Goal: Communication & Community: Answer question/provide support

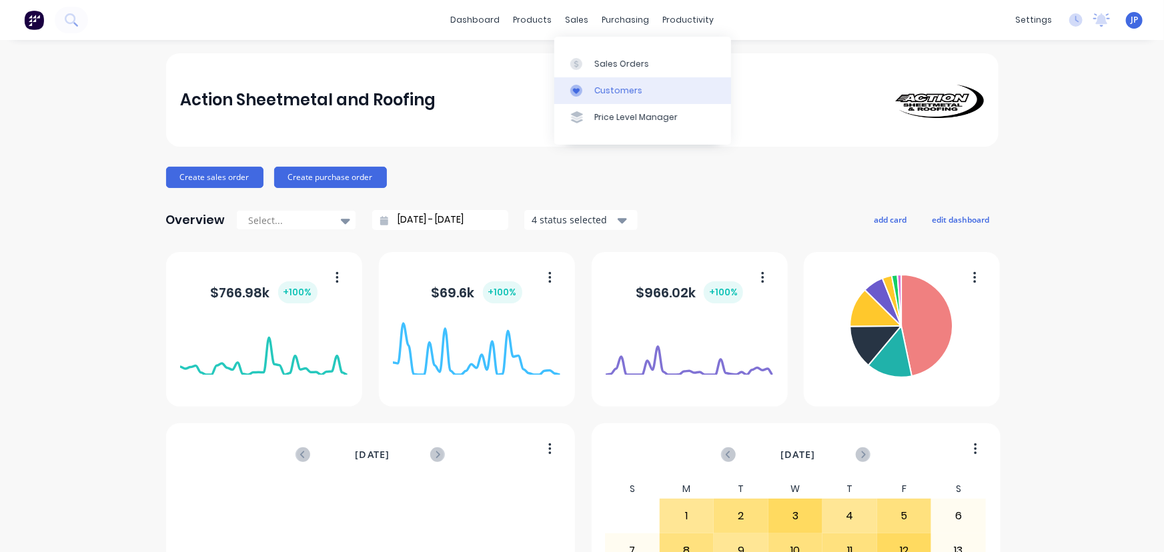
click at [600, 88] on div "Customers" at bounding box center [618, 91] width 48 height 12
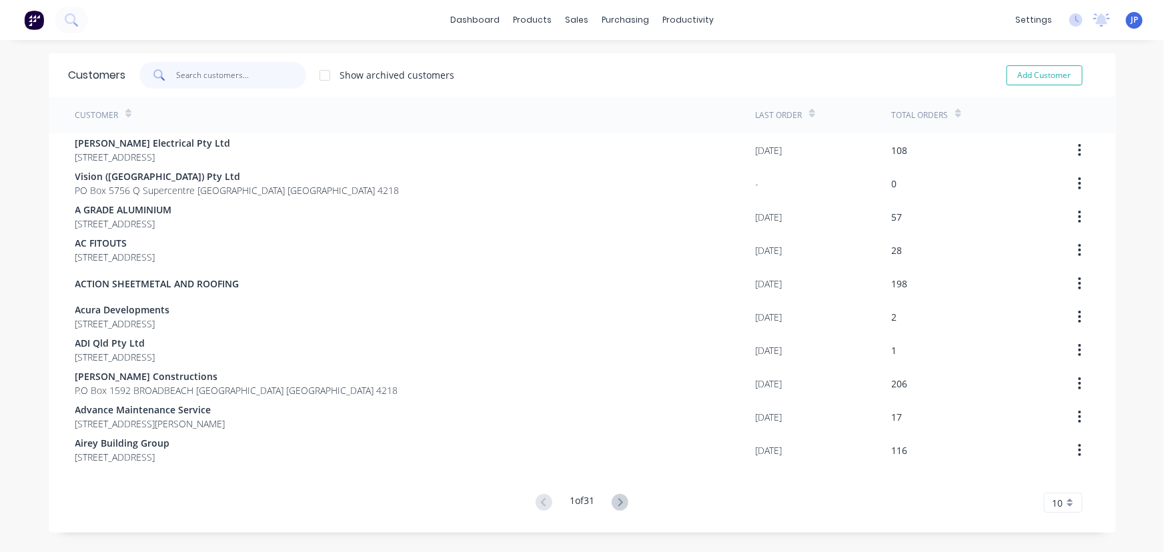
click at [208, 75] on input "text" at bounding box center [241, 75] width 130 height 27
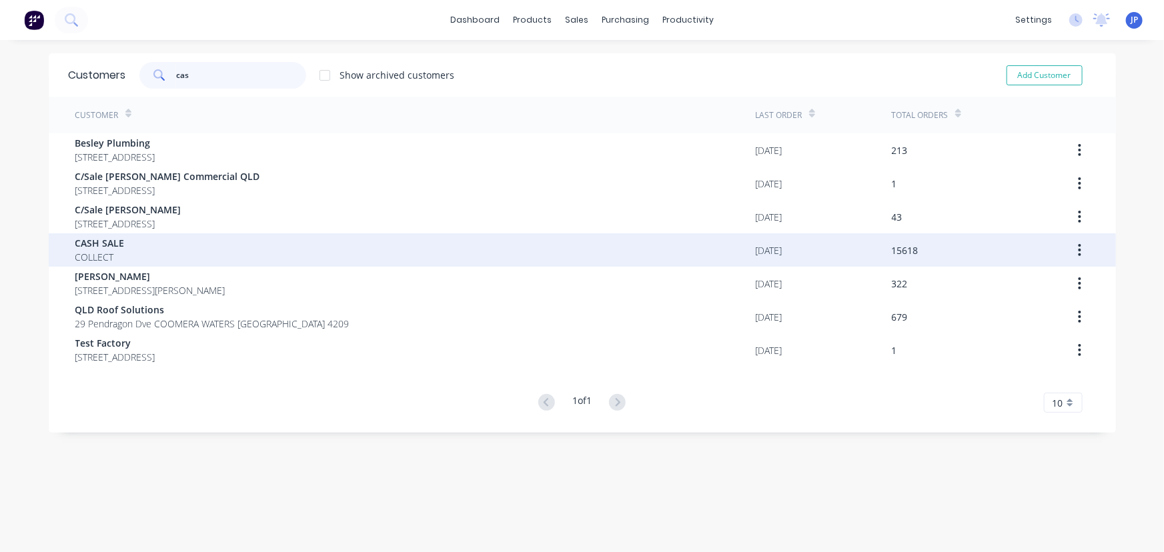
type input "cas"
click at [123, 256] on div "CASH SALE COLLECT" at bounding box center [415, 249] width 680 height 33
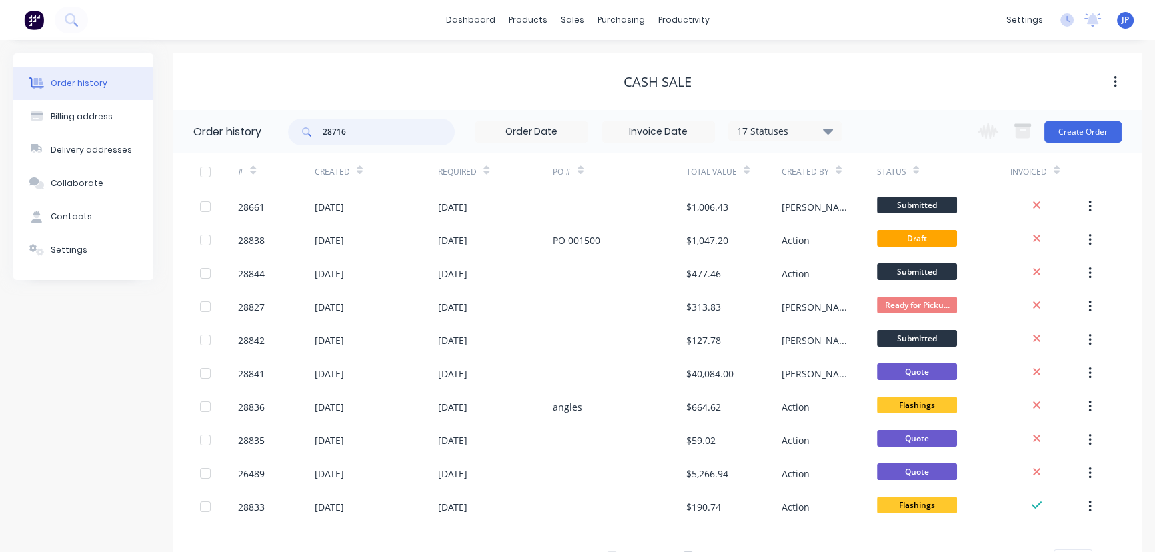
type input "28716"
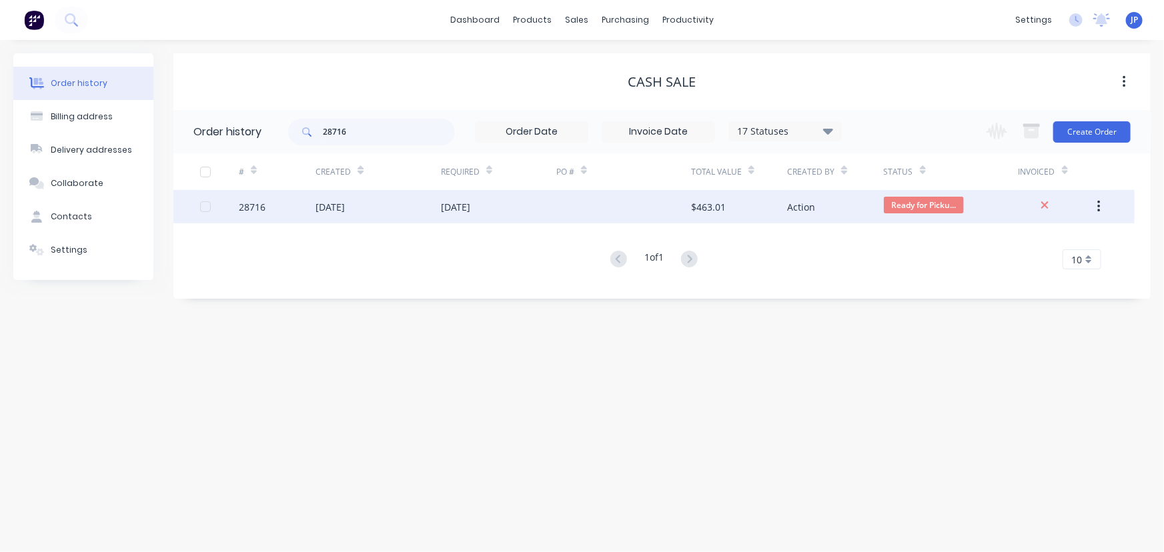
click at [345, 205] on div "[DATE]" at bounding box center [330, 207] width 29 height 14
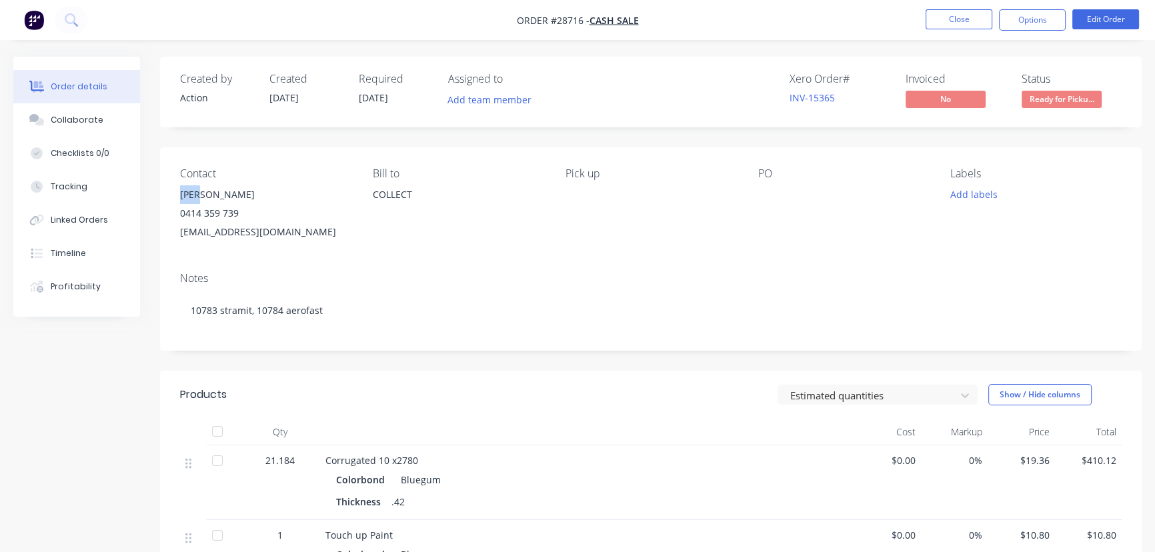
drag, startPoint x: 205, startPoint y: 188, endPoint x: 179, endPoint y: 195, distance: 26.2
click at [179, 195] on div "Contact [PERSON_NAME] [PHONE_NUMBER] [EMAIL_ADDRESS][DOMAIN_NAME] [PERSON_NAME]…" at bounding box center [651, 204] width 982 height 114
copy div "[PERSON_NAME]"
click at [1013, 17] on button "Options" at bounding box center [1032, 19] width 67 height 21
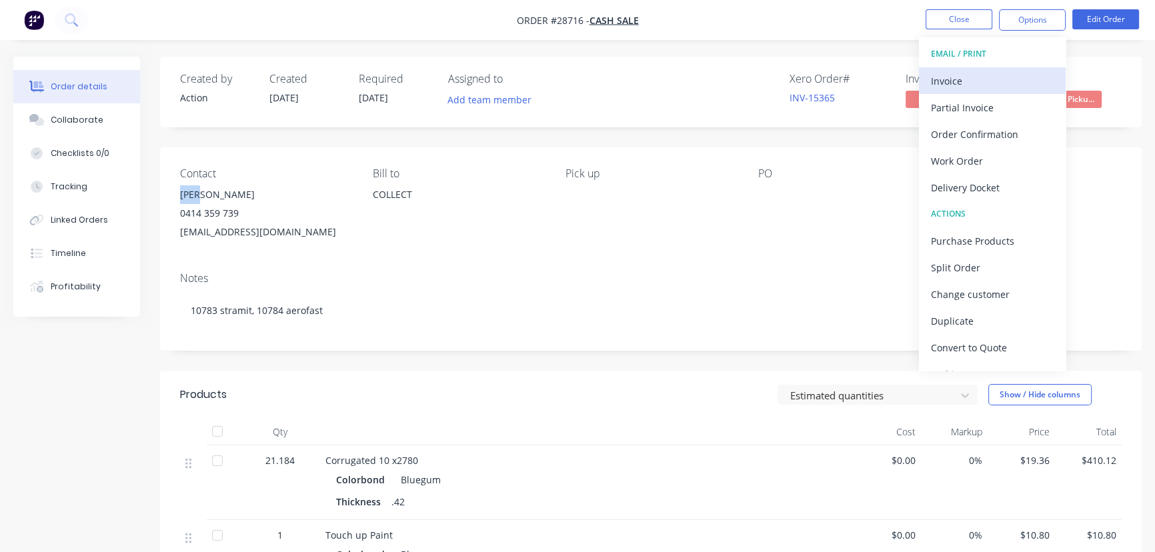
click at [973, 85] on div "Invoice" at bounding box center [992, 80] width 123 height 19
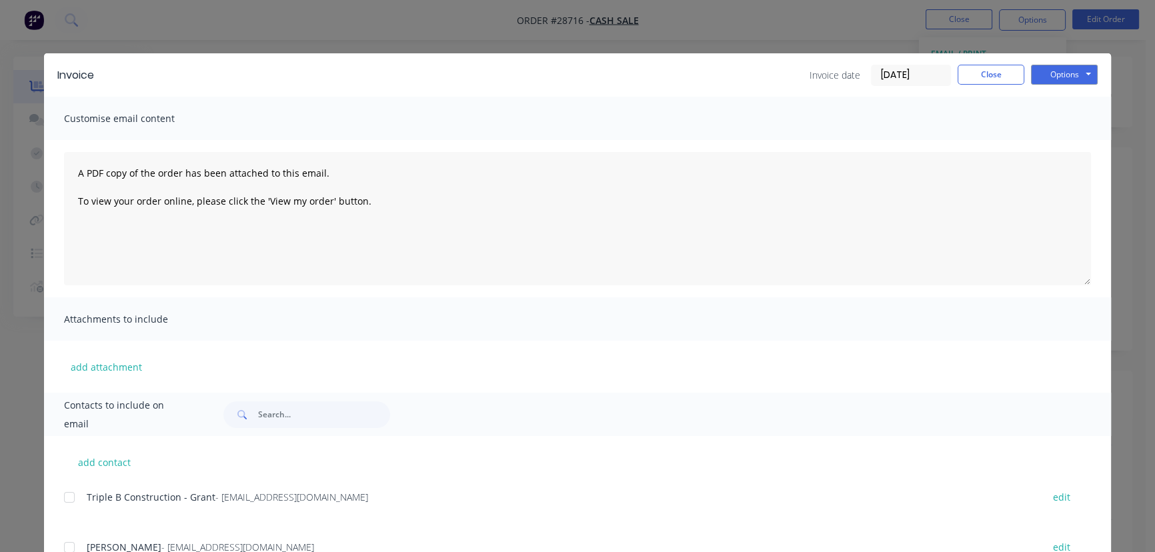
click at [918, 75] on input "[DATE]" at bounding box center [911, 75] width 79 height 20
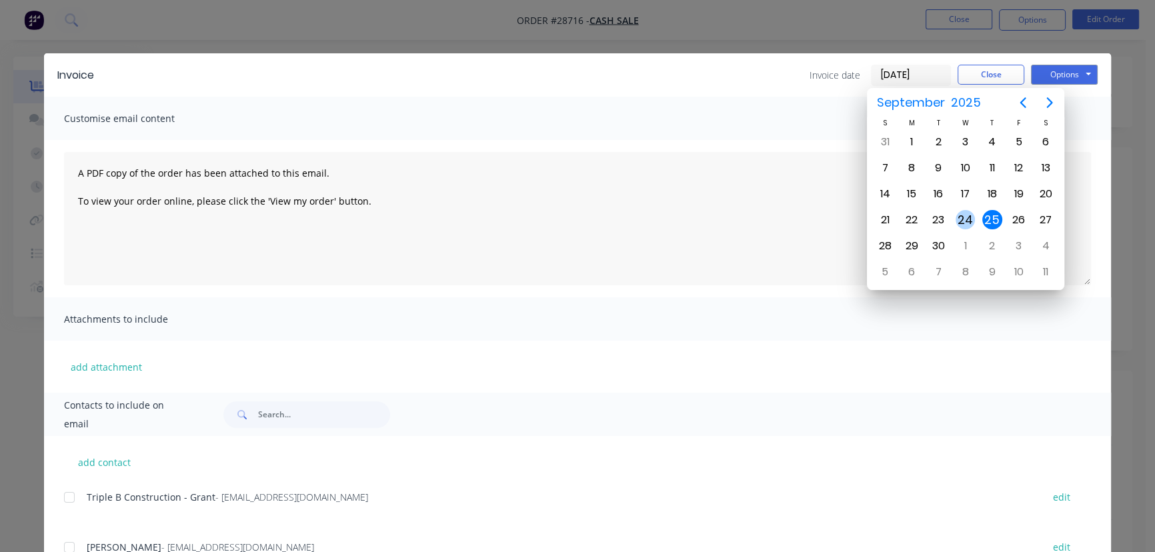
click at [967, 215] on div "24" at bounding box center [966, 220] width 20 height 20
type input "[DATE]"
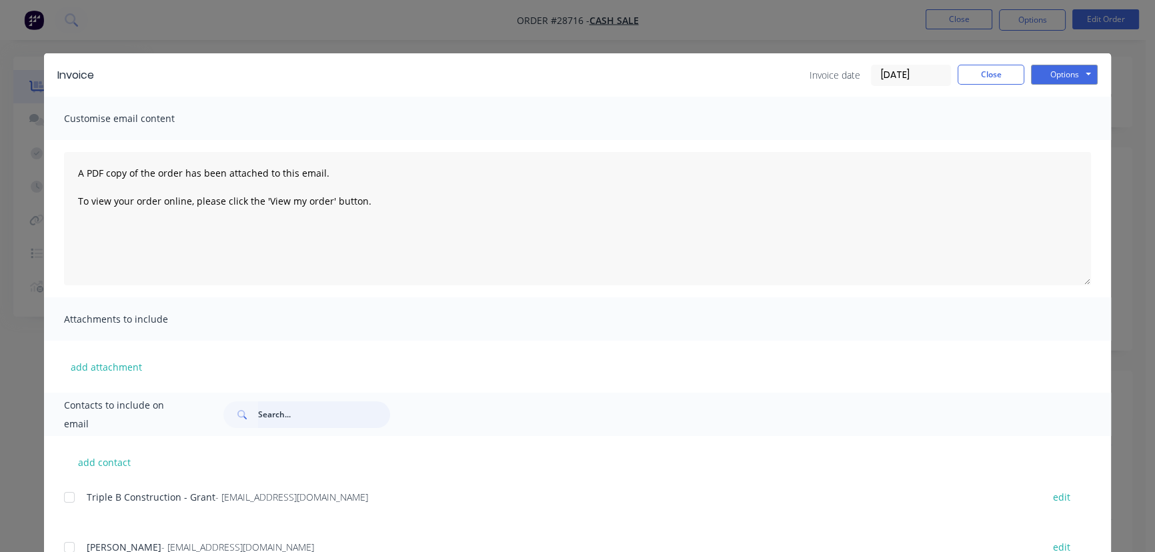
click at [260, 420] on input "text" at bounding box center [324, 415] width 132 height 27
paste input "[PERSON_NAME]"
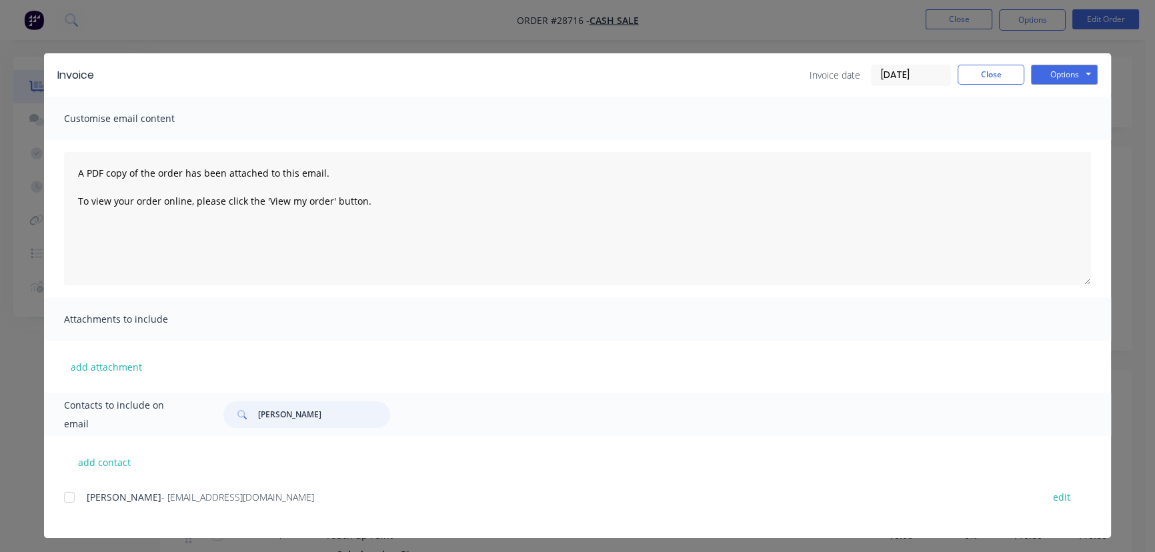
type input "[PERSON_NAME]"
drag, startPoint x: 195, startPoint y: 500, endPoint x: 83, endPoint y: 516, distance: 113.2
click at [83, 516] on div "Arno - [EMAIL_ADDRESS][DOMAIN_NAME] edit" at bounding box center [587, 505] width 1047 height 34
copy div "Arno - [EMAIL_ADDRESS][DOMAIN_NAME]"
click at [1048, 79] on button "Options" at bounding box center [1064, 75] width 67 height 20
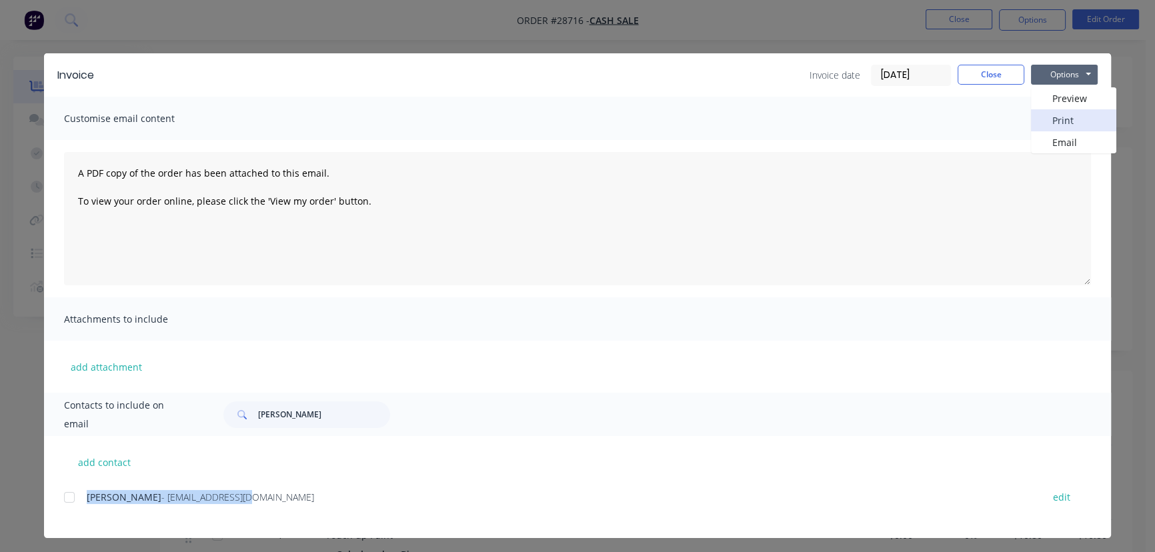
click at [1047, 117] on button "Print" at bounding box center [1073, 120] width 85 height 22
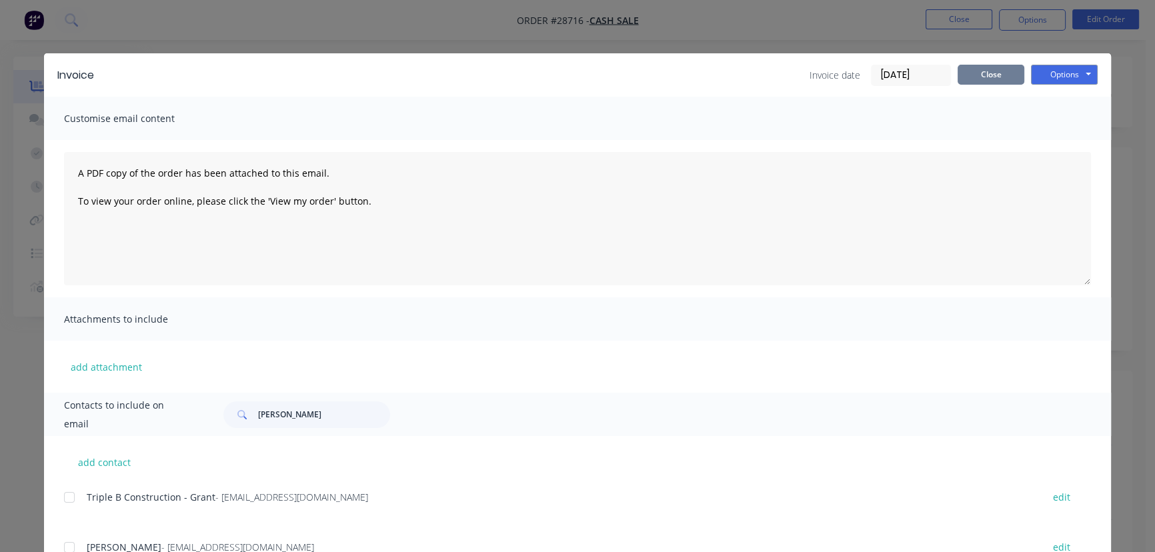
click at [981, 76] on button "Close" at bounding box center [991, 75] width 67 height 20
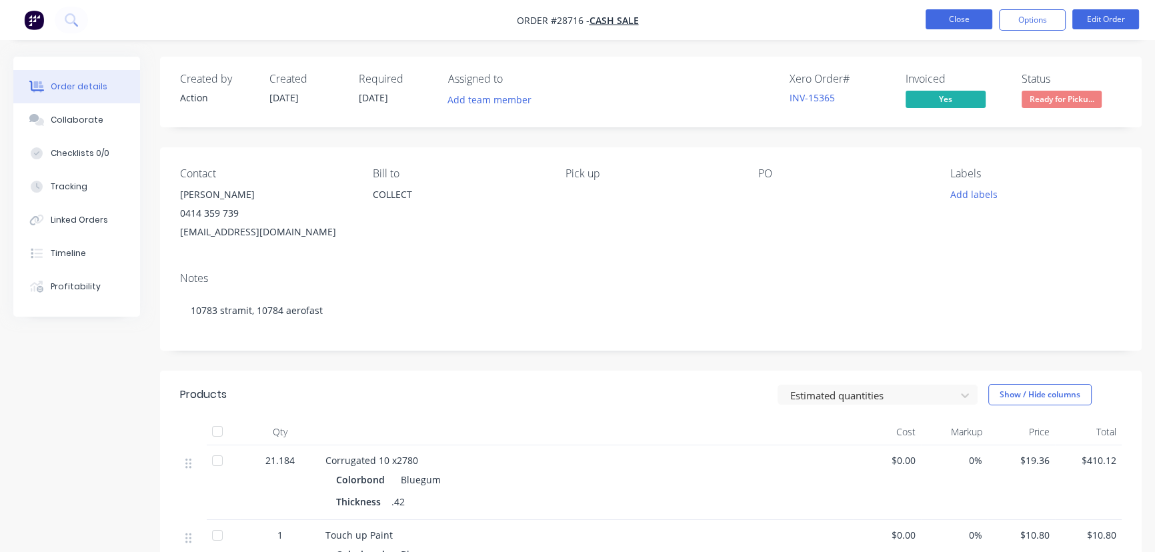
click at [943, 19] on button "Close" at bounding box center [959, 19] width 67 height 20
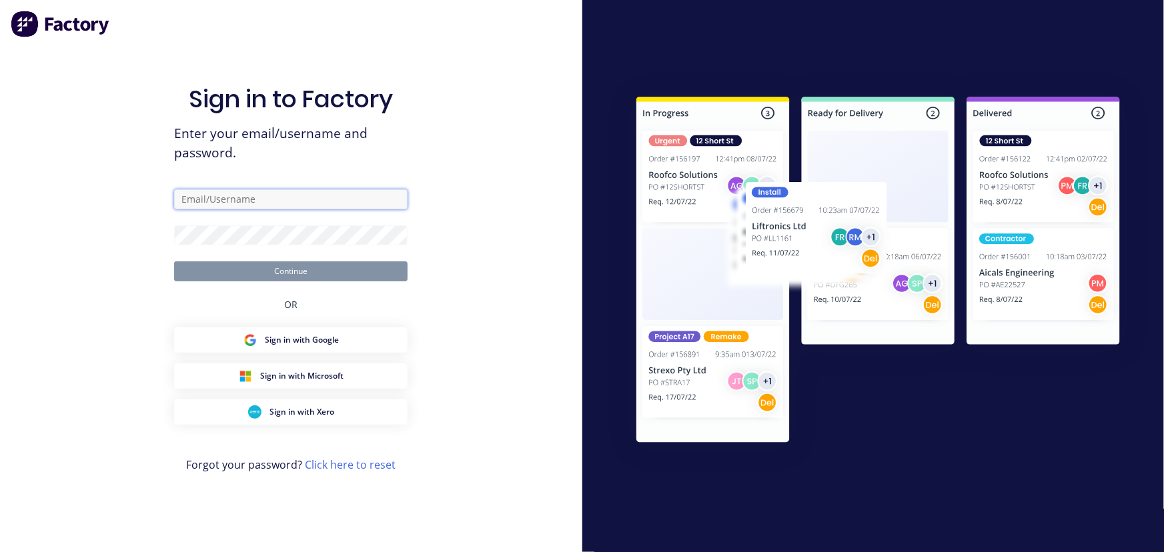
type input "[PERSON_NAME][EMAIL_ADDRESS][PERSON_NAME][DOMAIN_NAME]"
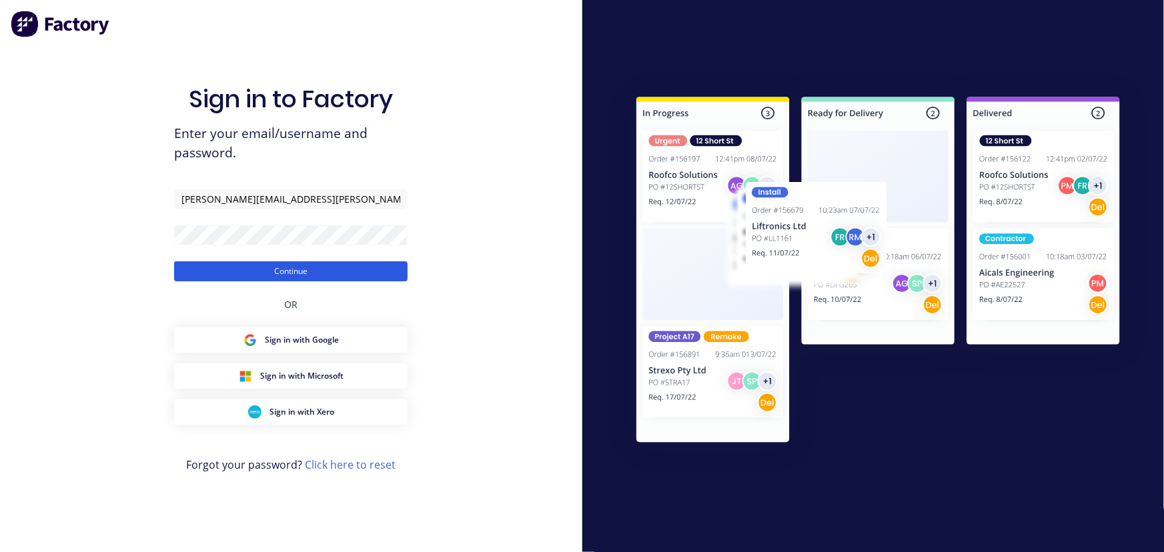
click at [362, 278] on button "Continue" at bounding box center [290, 271] width 233 height 20
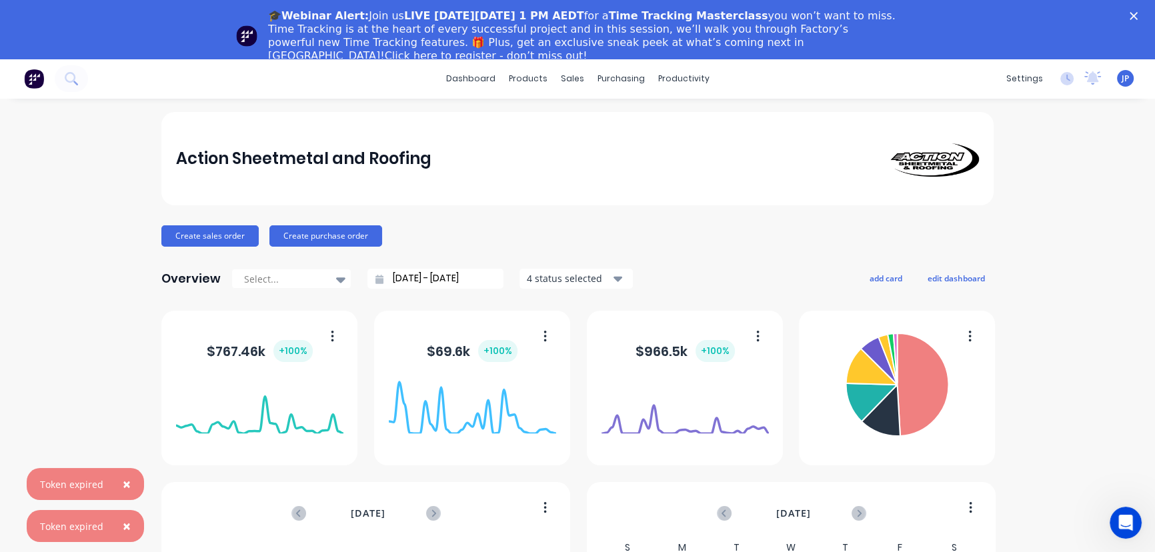
click at [1138, 13] on polygon "Close" at bounding box center [1134, 16] width 8 height 8
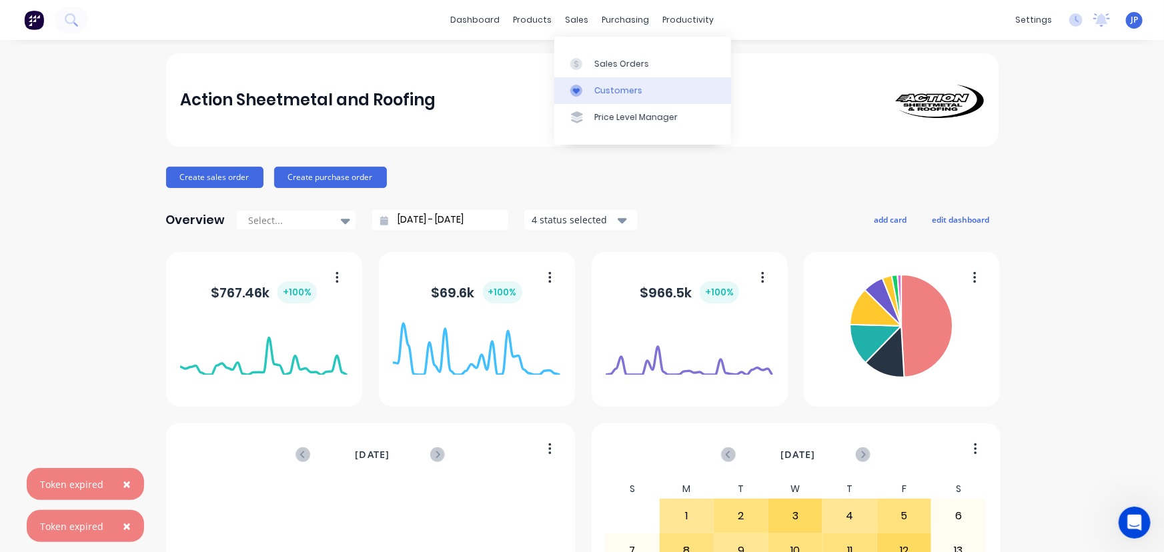
click at [606, 90] on div "Customers" at bounding box center [618, 91] width 48 height 12
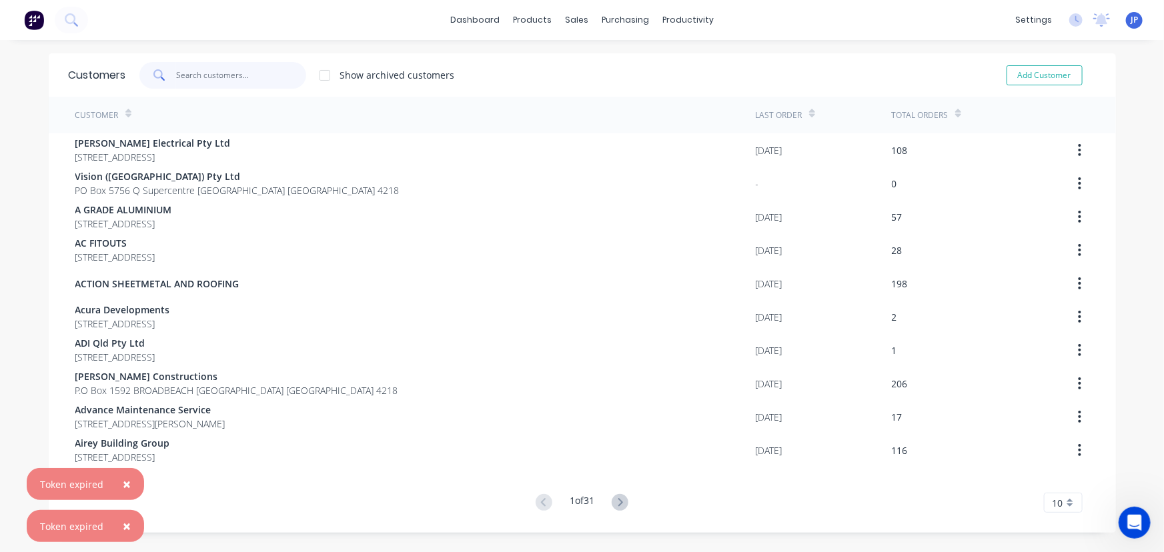
click at [177, 73] on input "text" at bounding box center [241, 75] width 130 height 27
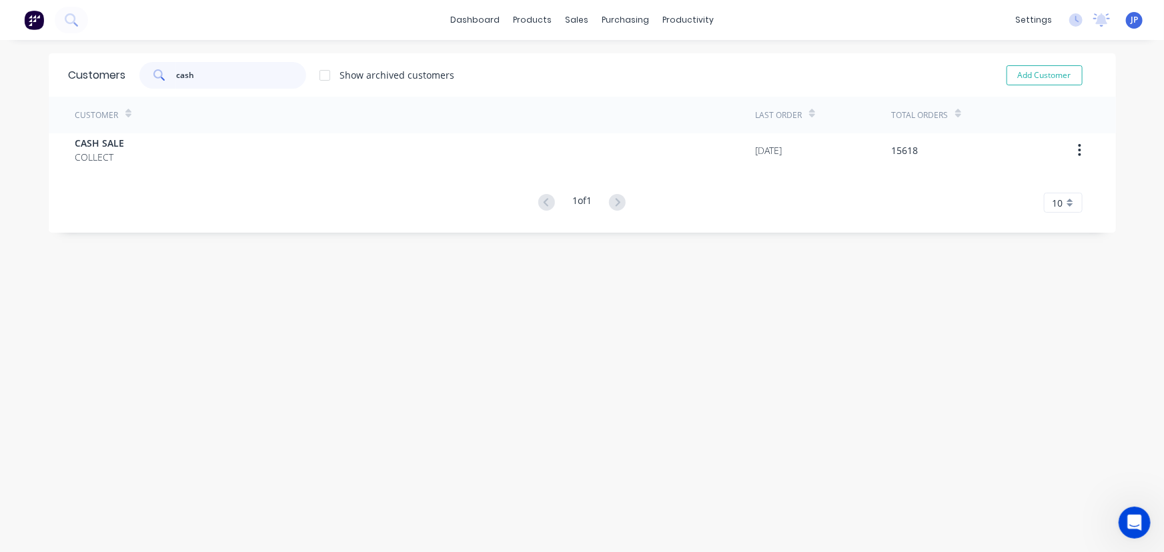
type input "cash"
click at [110, 143] on span "CASH SALE" at bounding box center [99, 143] width 49 height 14
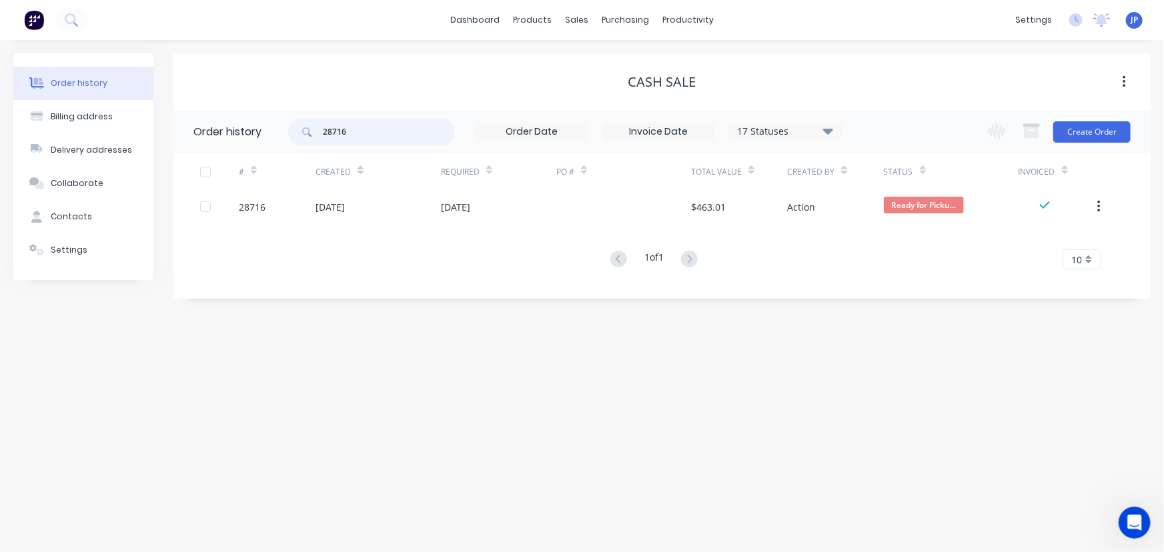
drag, startPoint x: 335, startPoint y: 138, endPoint x: 296, endPoint y: 146, distance: 40.2
click at [296, 146] on div "28716 17 Statuses Invoice Status Invoiced Not Invoiced Partial Order Status All…" at bounding box center [565, 131] width 554 height 43
type input "28844"
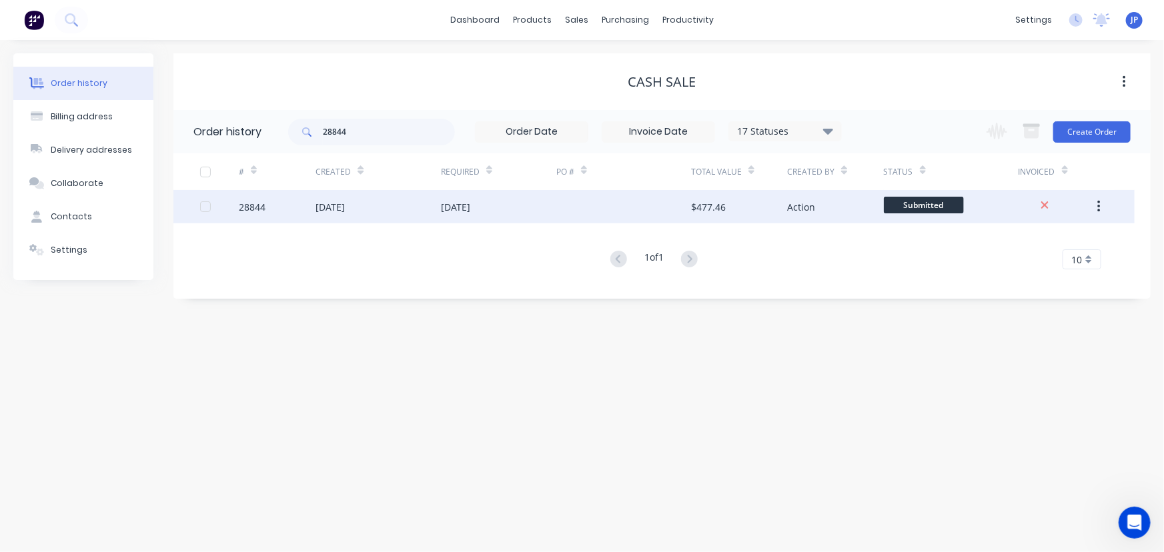
click at [327, 206] on div "[DATE]" at bounding box center [330, 207] width 29 height 14
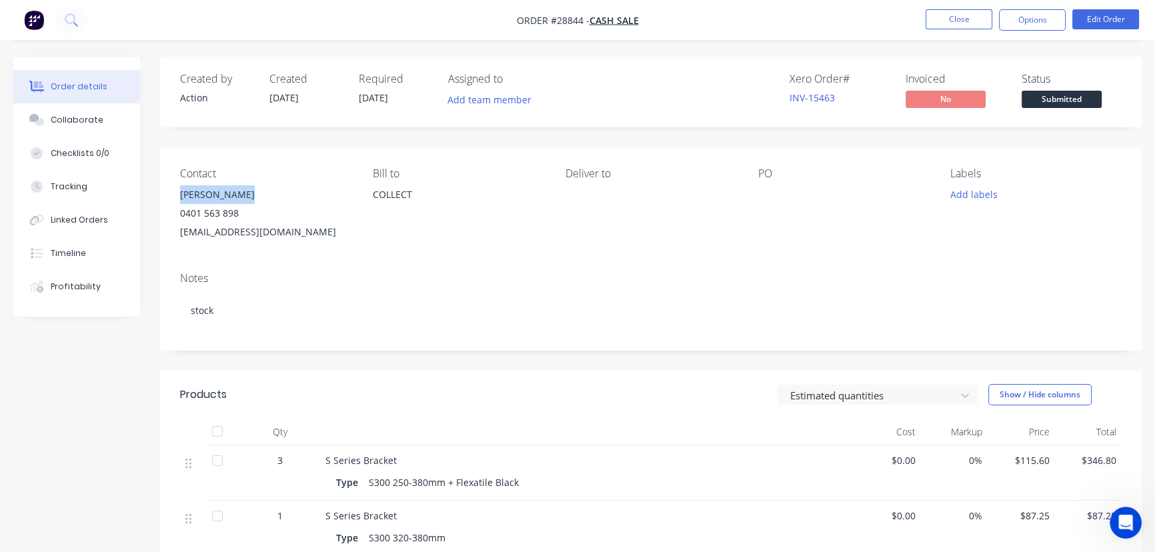
drag, startPoint x: 243, startPoint y: 196, endPoint x: 174, endPoint y: 197, distance: 68.7
click at [174, 197] on div "Contact [PERSON_NAME] [PHONE_NUMBER] [EMAIL_ADDRESS][DOMAIN_NAME] [PERSON_NAME]…" at bounding box center [651, 204] width 982 height 114
copy div "[PERSON_NAME]"
click at [1034, 23] on button "Options" at bounding box center [1032, 19] width 67 height 21
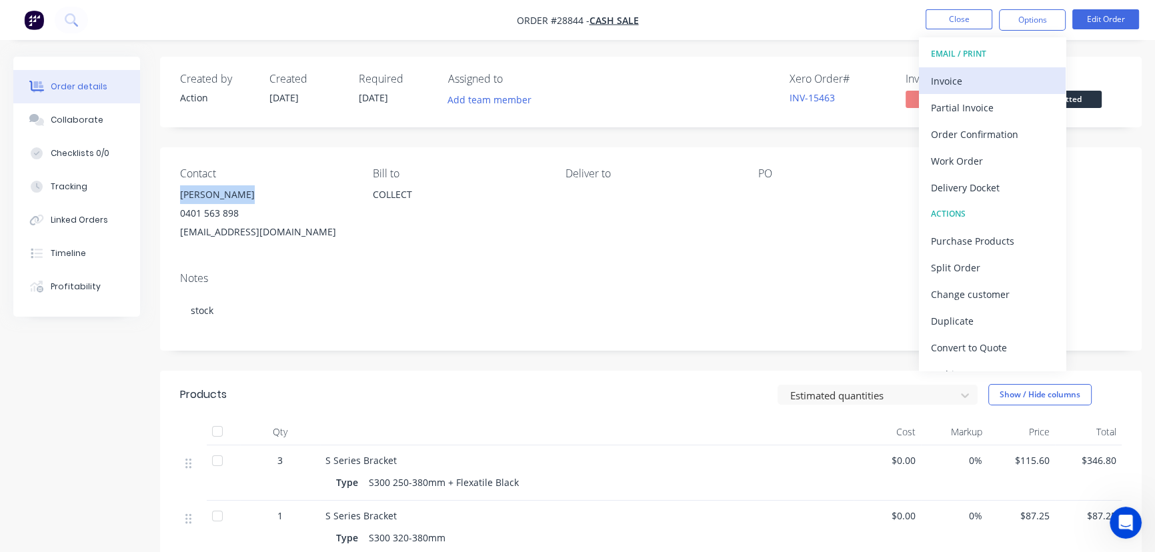
click at [973, 81] on div "Invoice" at bounding box center [992, 80] width 123 height 19
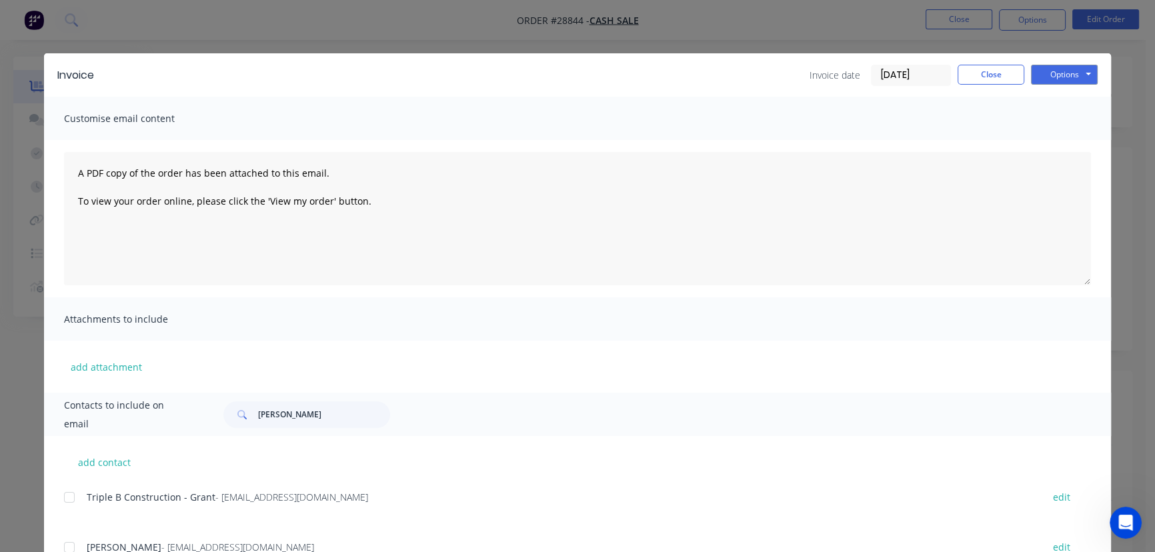
click at [928, 80] on input "[DATE]" at bounding box center [911, 75] width 79 height 20
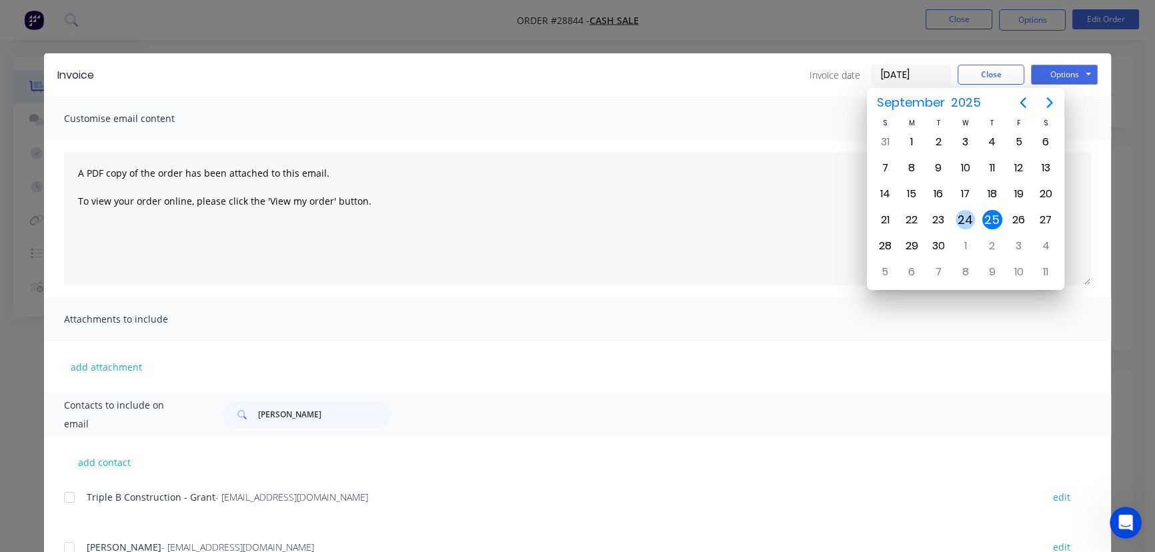
click at [966, 215] on div "24" at bounding box center [966, 220] width 20 height 20
type input "[DATE]"
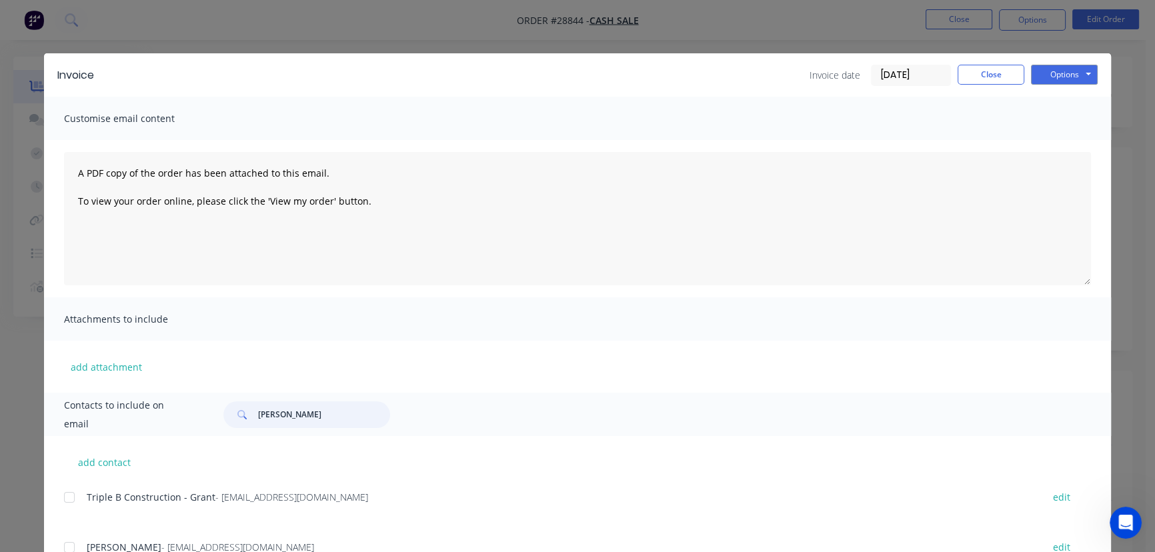
drag, startPoint x: 282, startPoint y: 413, endPoint x: 251, endPoint y: 414, distance: 30.7
click at [251, 414] on div "[PERSON_NAME]" at bounding box center [306, 415] width 167 height 27
paste input "[PERSON_NAME]"
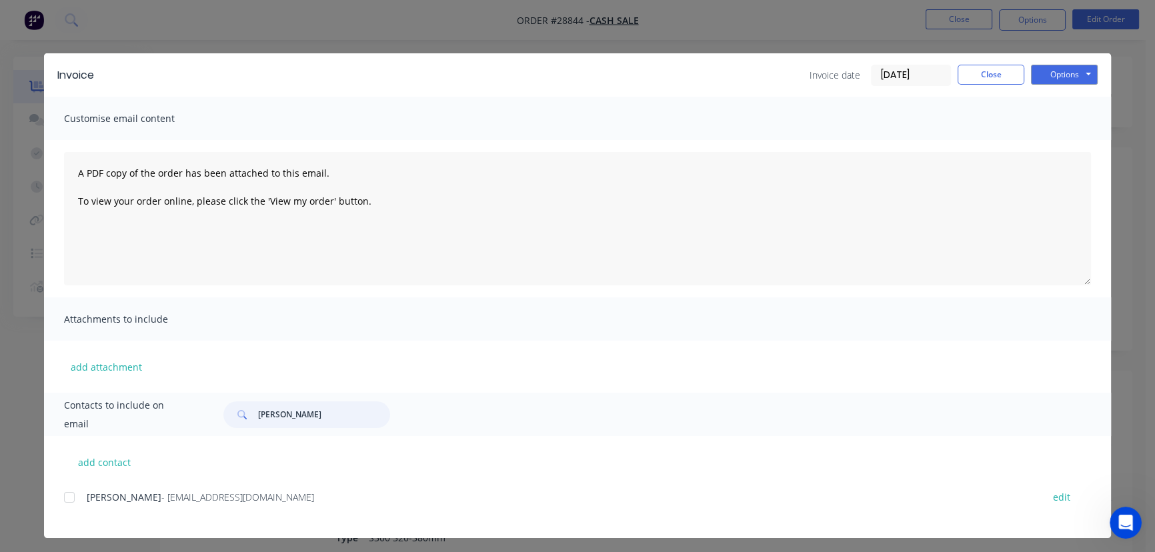
type input "[PERSON_NAME]"
drag, startPoint x: 286, startPoint y: 500, endPoint x: 67, endPoint y: 502, distance: 219.5
click at [67, 502] on div "[PERSON_NAME] - [EMAIL_ADDRESS][DOMAIN_NAME] edit" at bounding box center [587, 497] width 1047 height 18
copy div "[PERSON_NAME] - [EMAIL_ADDRESS][DOMAIN_NAME]"
click at [1049, 79] on button "Options" at bounding box center [1064, 75] width 67 height 20
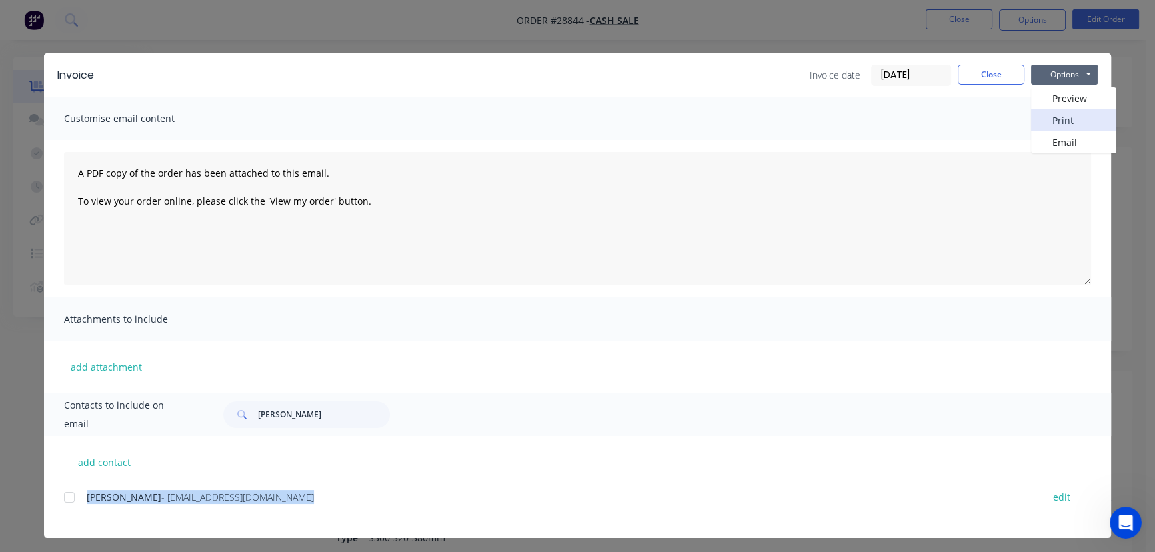
click at [1047, 115] on button "Print" at bounding box center [1073, 120] width 85 height 22
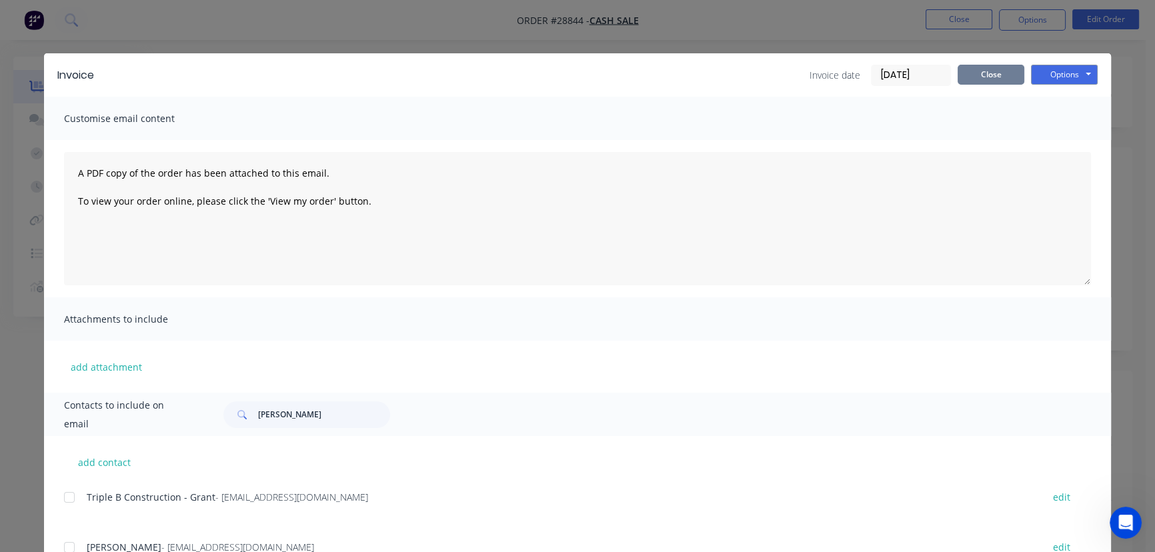
click at [1007, 79] on button "Close" at bounding box center [991, 75] width 67 height 20
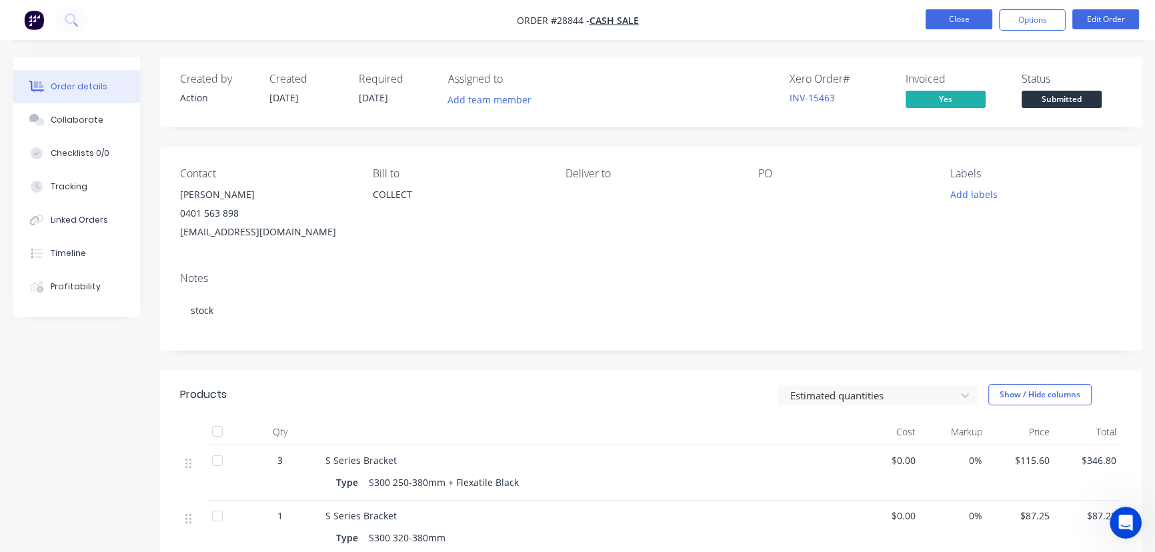
click at [942, 24] on button "Close" at bounding box center [959, 19] width 67 height 20
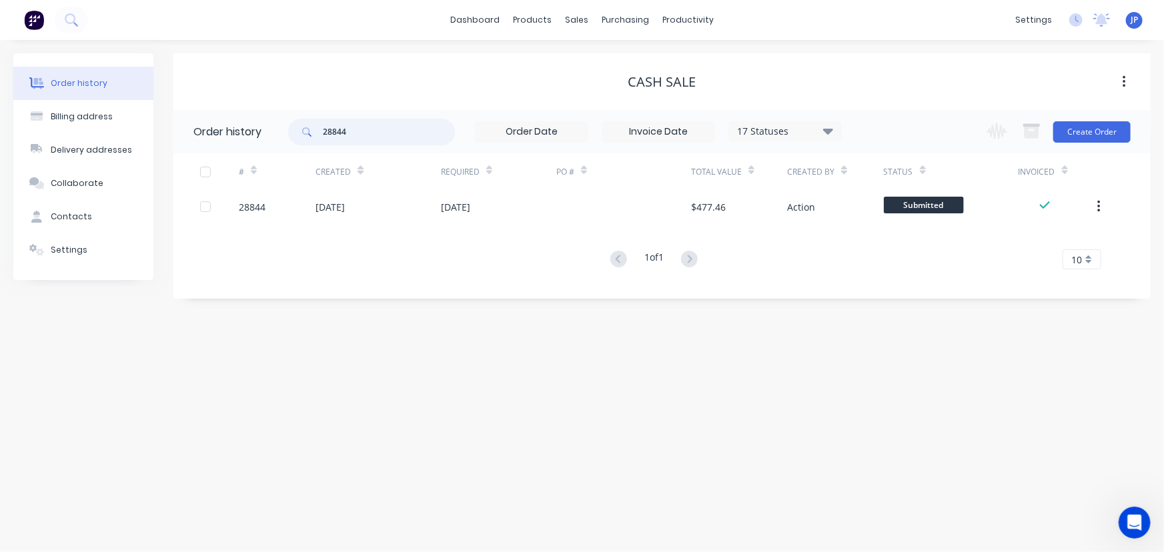
drag, startPoint x: 366, startPoint y: 135, endPoint x: 298, endPoint y: 130, distance: 68.3
click at [298, 130] on div "28844" at bounding box center [371, 132] width 167 height 27
type input "28836"
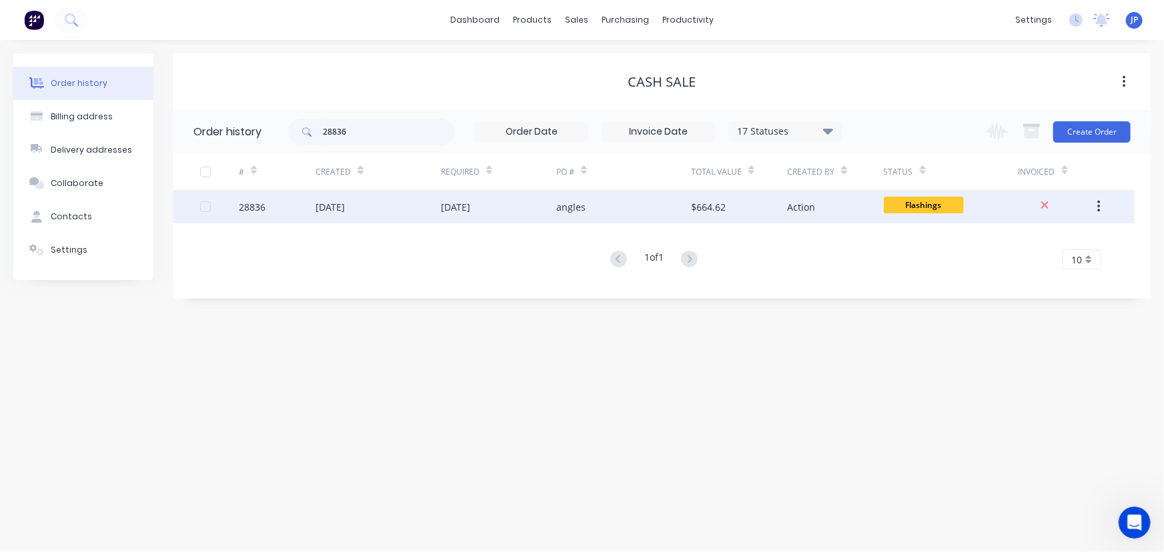
click at [328, 207] on div "[DATE]" at bounding box center [330, 207] width 29 height 14
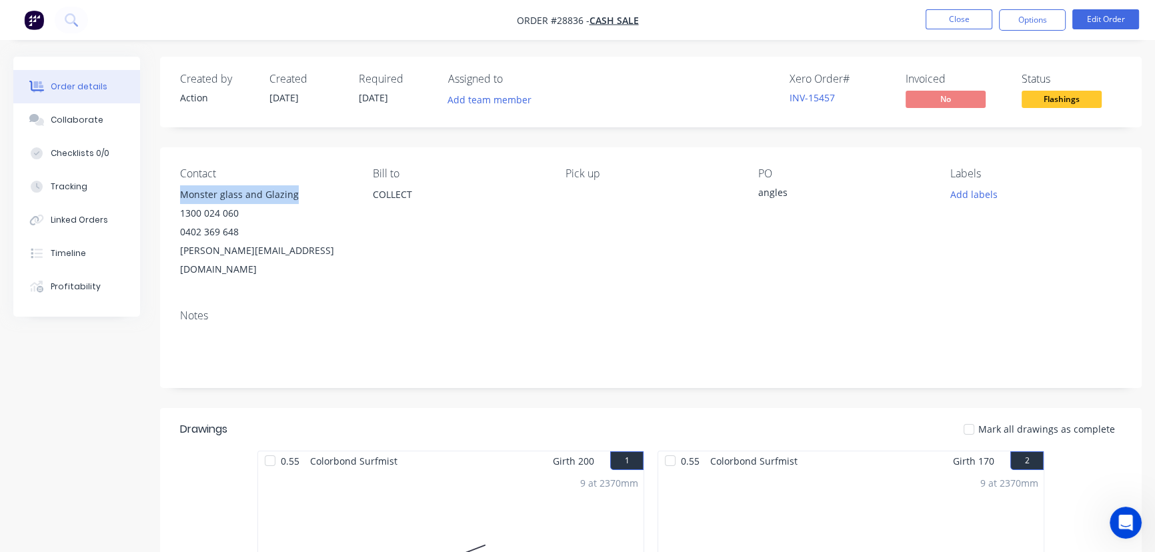
drag, startPoint x: 300, startPoint y: 198, endPoint x: 169, endPoint y: 193, distance: 131.5
click at [169, 193] on div "Contact Monster glass and Glazing 1300 024 060 0402 369 648 [PERSON_NAME][EMAIL…" at bounding box center [651, 222] width 982 height 151
copy div "Monster glass and Glazing"
click at [1019, 27] on button "Options" at bounding box center [1032, 19] width 67 height 21
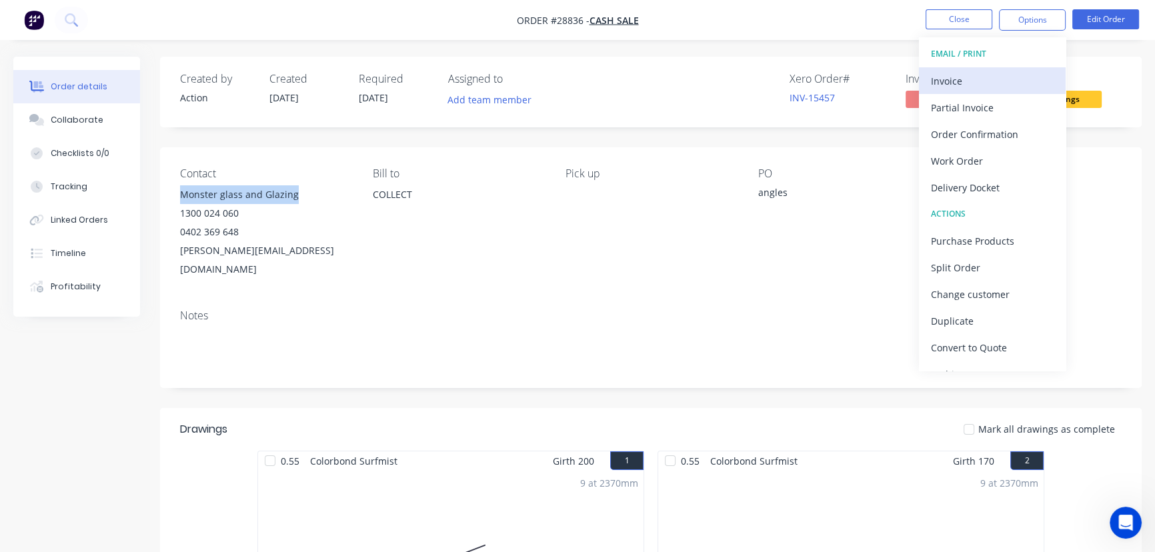
click at [959, 79] on div "Invoice" at bounding box center [992, 80] width 123 height 19
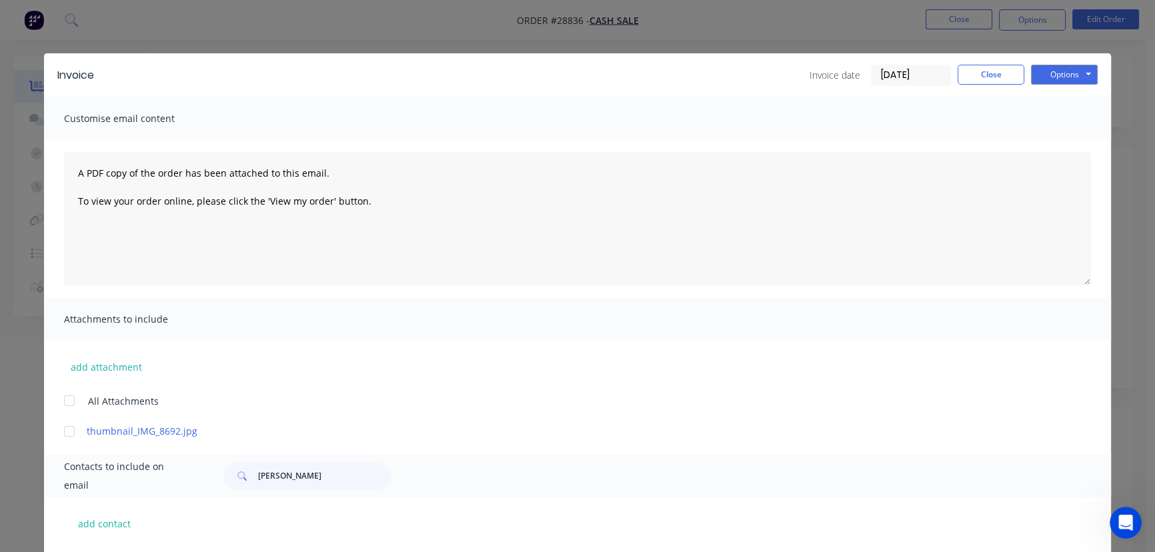
click at [933, 79] on input "[DATE]" at bounding box center [911, 75] width 79 height 20
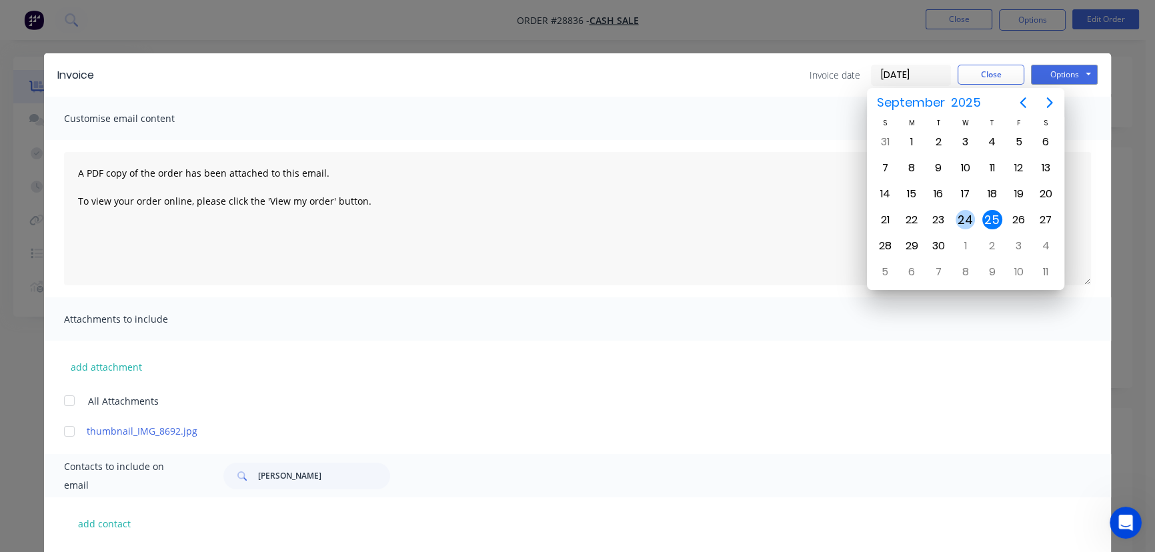
click at [961, 217] on div "24" at bounding box center [966, 220] width 20 height 20
type input "[DATE]"
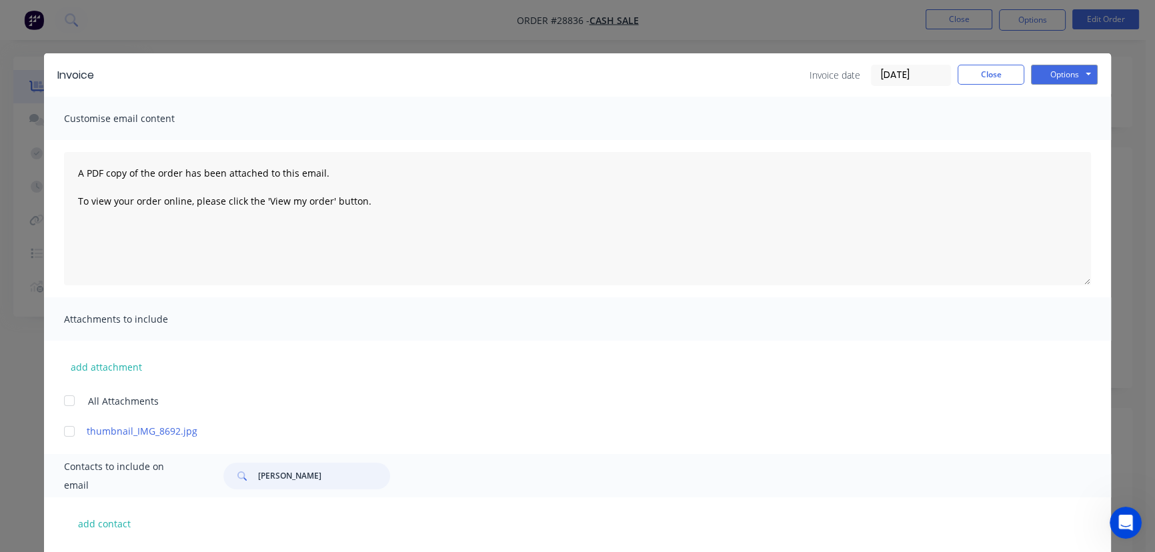
drag, startPoint x: 275, startPoint y: 480, endPoint x: 232, endPoint y: 480, distance: 42.7
click at [232, 480] on div "[PERSON_NAME]" at bounding box center [306, 476] width 167 height 27
paste input "Monster glass and Glazing"
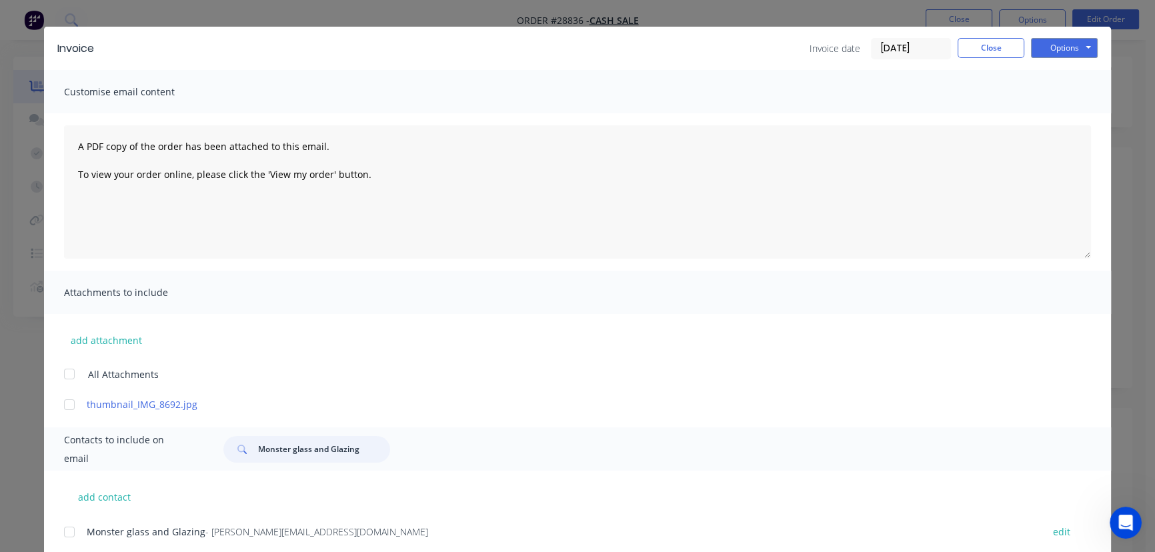
scroll to position [66, 0]
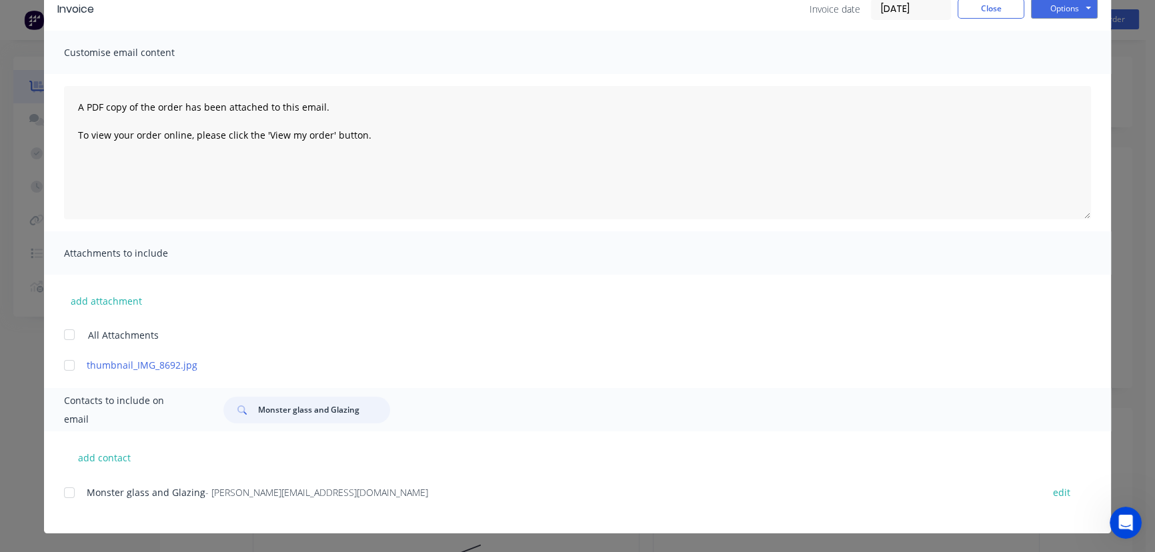
type input "Monster glass and Glazing"
drag, startPoint x: 283, startPoint y: 494, endPoint x: 75, endPoint y: 490, distance: 207.5
click at [75, 490] on div "Monster glass and Glazing - [PERSON_NAME][EMAIL_ADDRESS][DOMAIN_NAME] edit" at bounding box center [587, 493] width 1047 height 18
copy div "Monster glass and Glazing - [PERSON_NAME][EMAIL_ADDRESS][DOMAIN_NAME]"
click at [1044, 15] on button "Options" at bounding box center [1064, 9] width 67 height 20
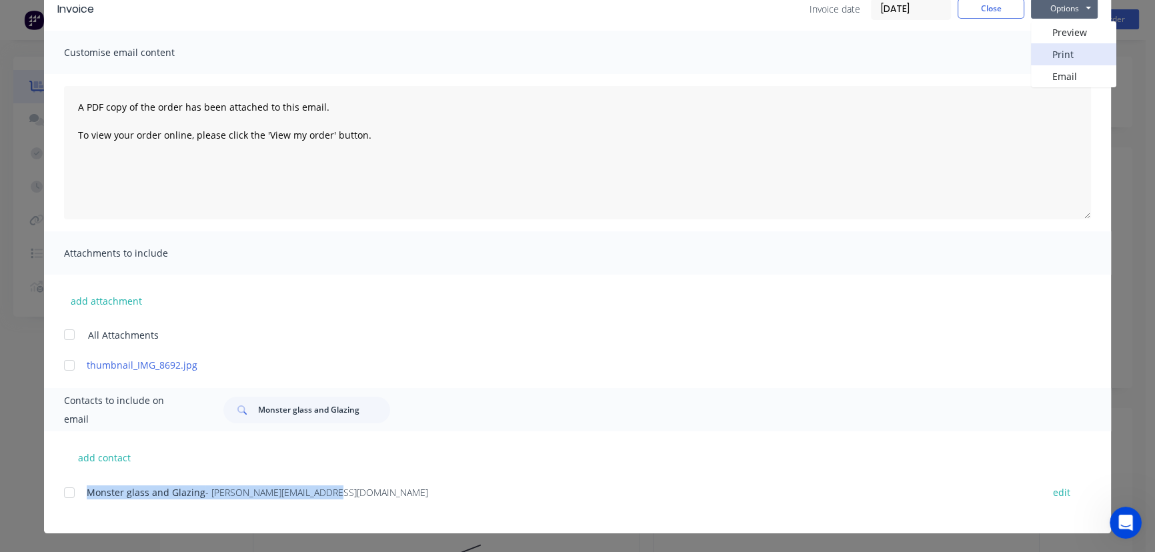
click at [1039, 55] on button "Print" at bounding box center [1073, 54] width 85 height 22
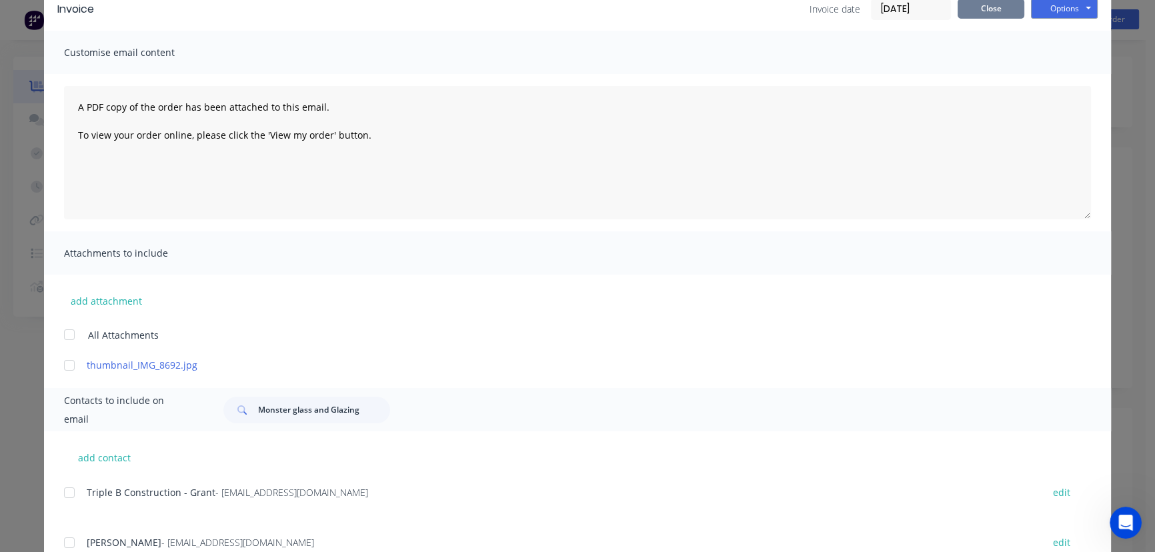
click at [967, 13] on button "Close" at bounding box center [991, 9] width 67 height 20
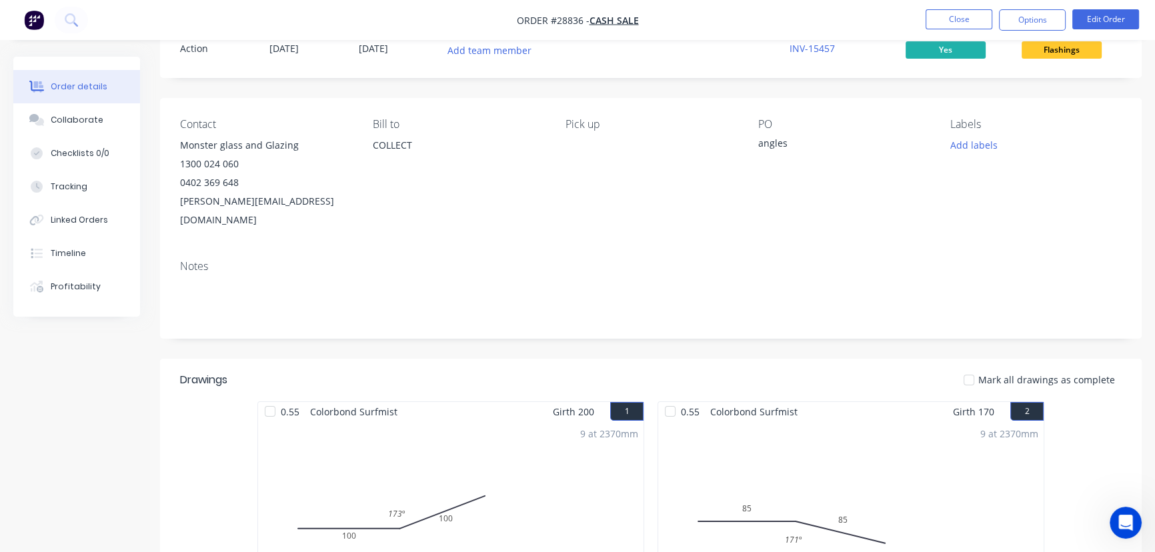
scroll to position [0, 0]
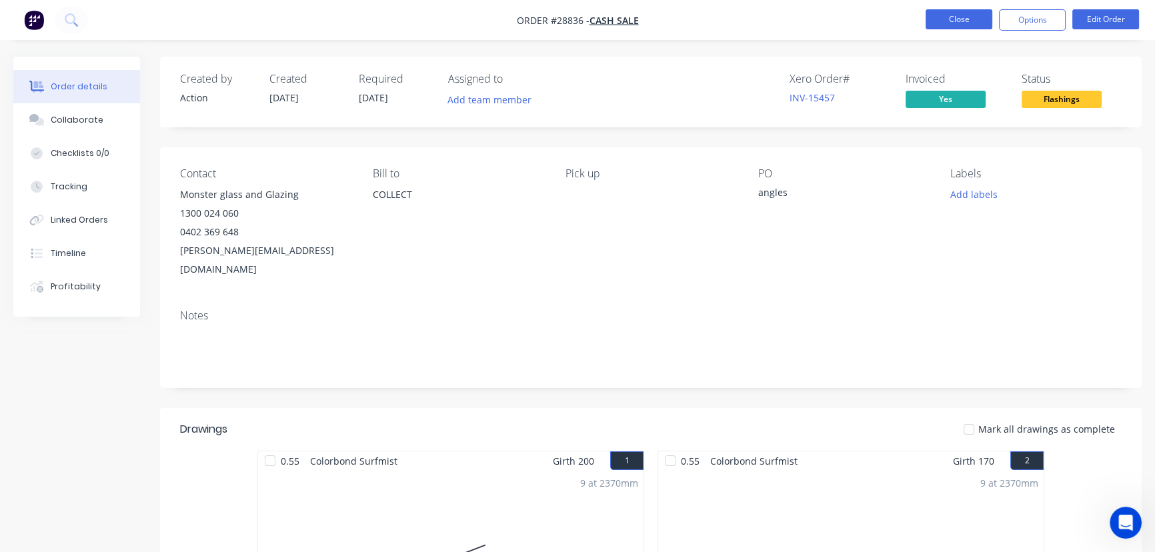
click at [949, 25] on button "Close" at bounding box center [959, 19] width 67 height 20
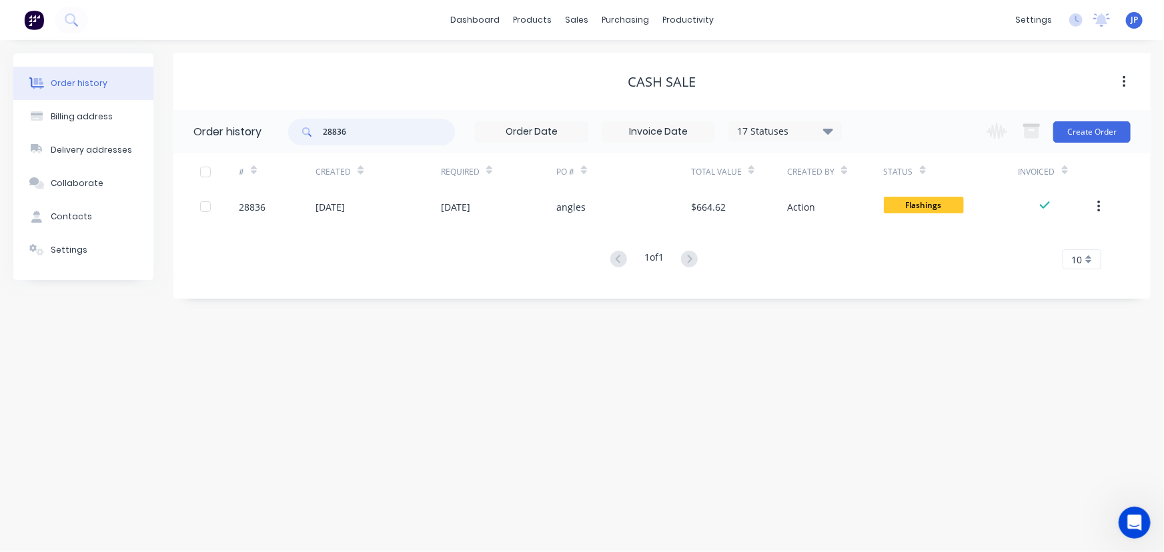
drag, startPoint x: 374, startPoint y: 133, endPoint x: 314, endPoint y: 145, distance: 61.8
click at [314, 145] on div "28836" at bounding box center [371, 132] width 167 height 27
type input "jack"
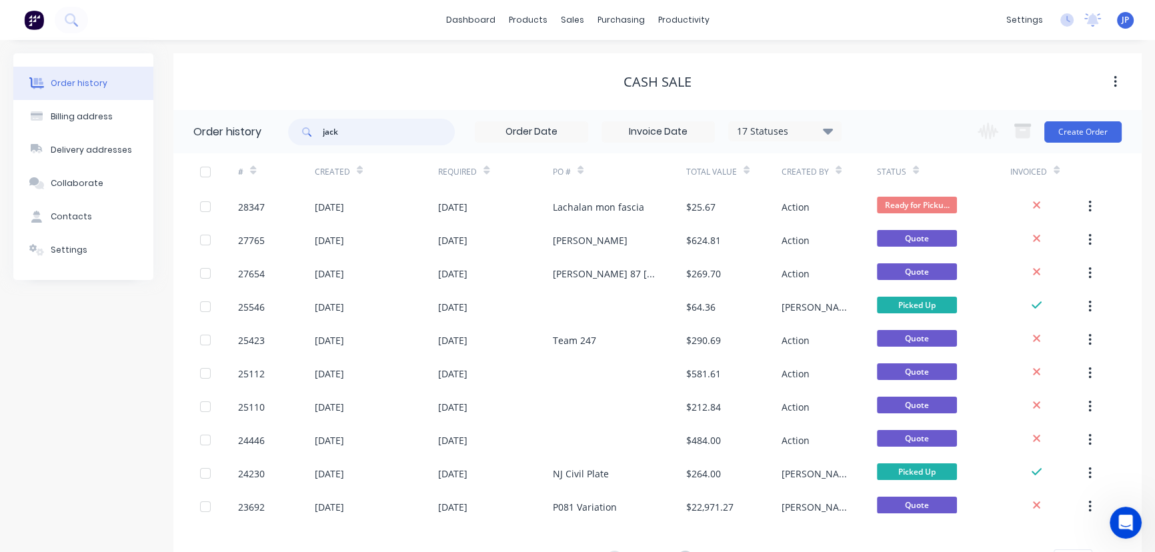
drag, startPoint x: 342, startPoint y: 133, endPoint x: 301, endPoint y: 131, distance: 41.4
click at [301, 131] on div "jack" at bounding box center [371, 132] width 167 height 27
type input "[PERSON_NAME]"
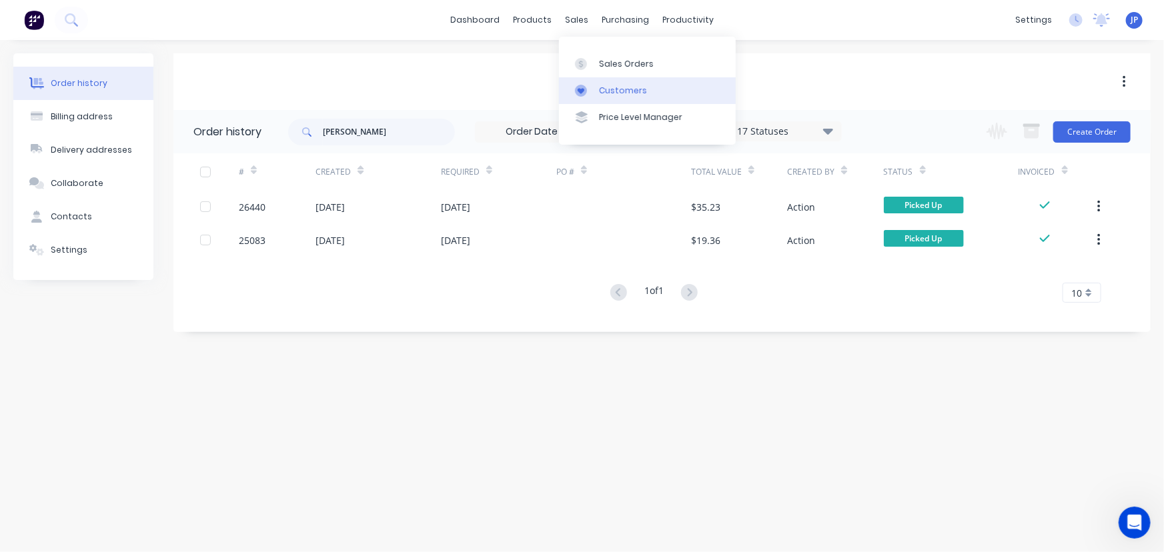
click at [604, 87] on div "Customers" at bounding box center [623, 91] width 48 height 12
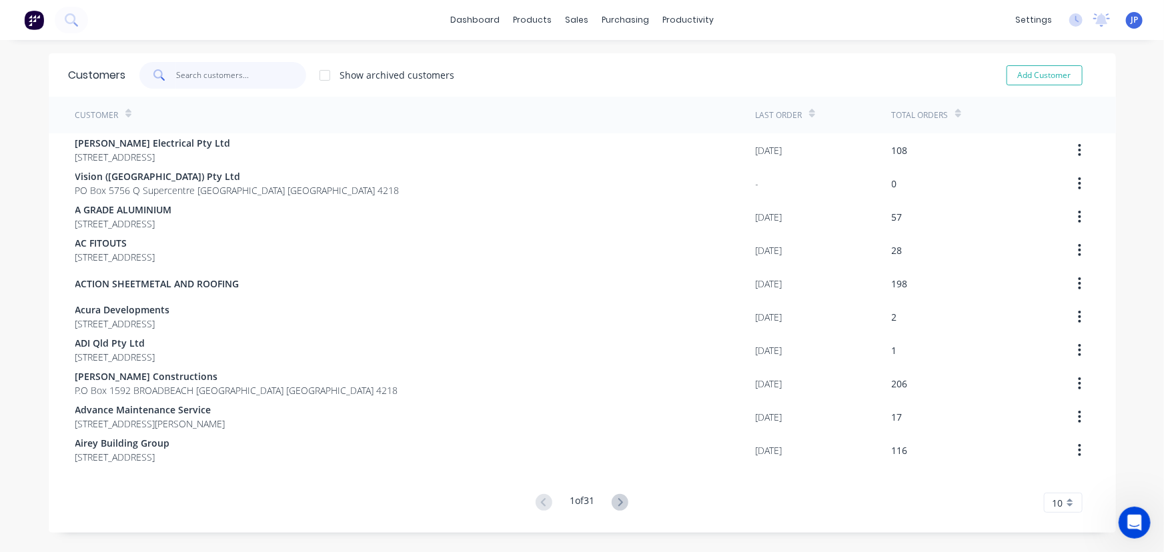
click at [230, 81] on input "text" at bounding box center [241, 75] width 130 height 27
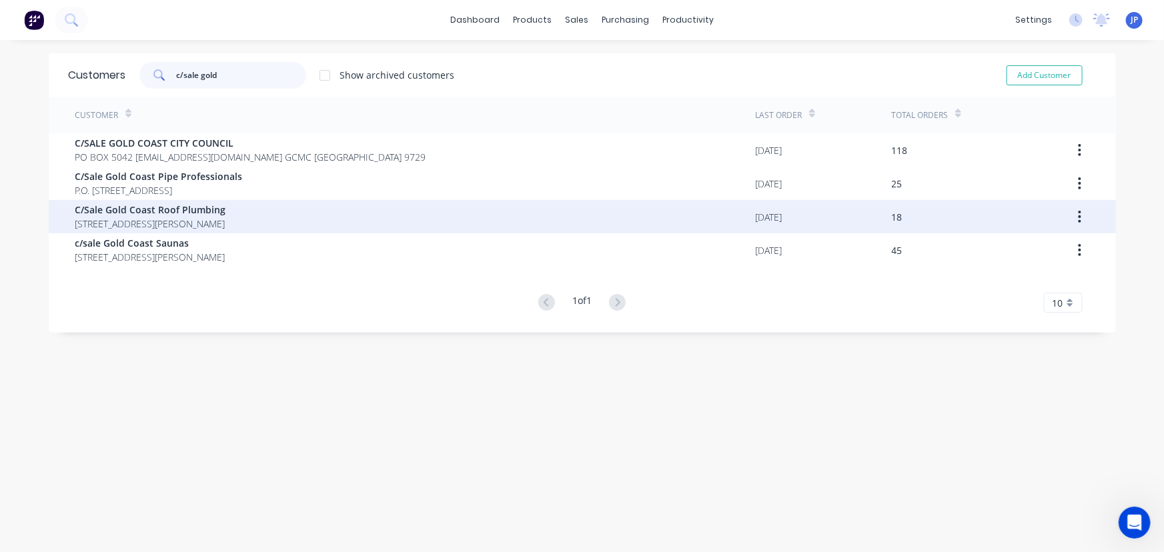
type input "c/sale gold"
click at [105, 213] on span "C/Sale Gold Coast Roof Plumbing" at bounding box center [150, 210] width 151 height 14
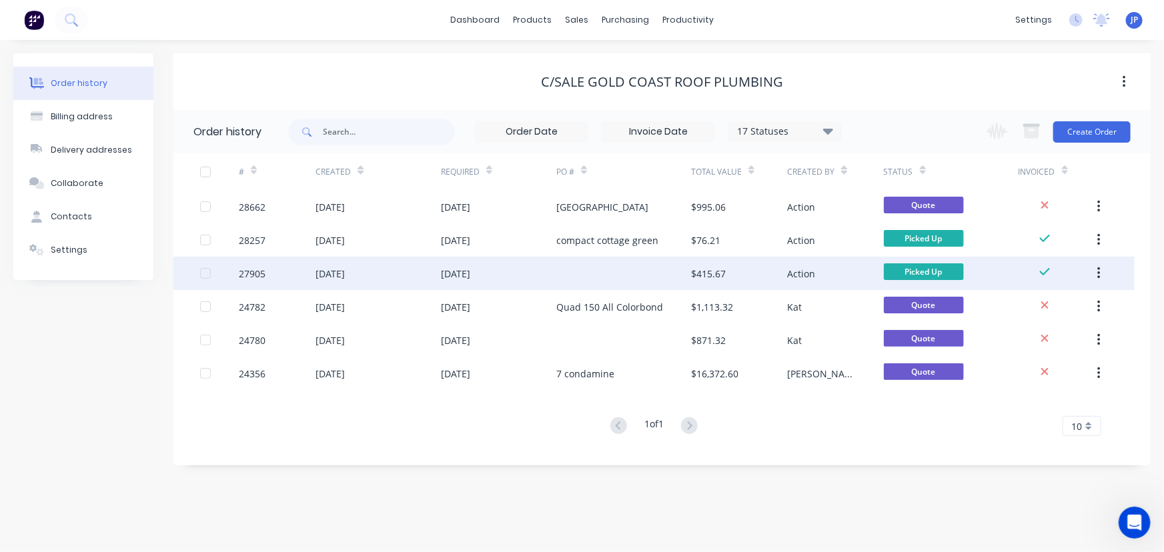
click at [1099, 276] on icon "button" at bounding box center [1098, 273] width 3 height 15
click at [1039, 306] on div "Archive" at bounding box center [1051, 308] width 103 height 19
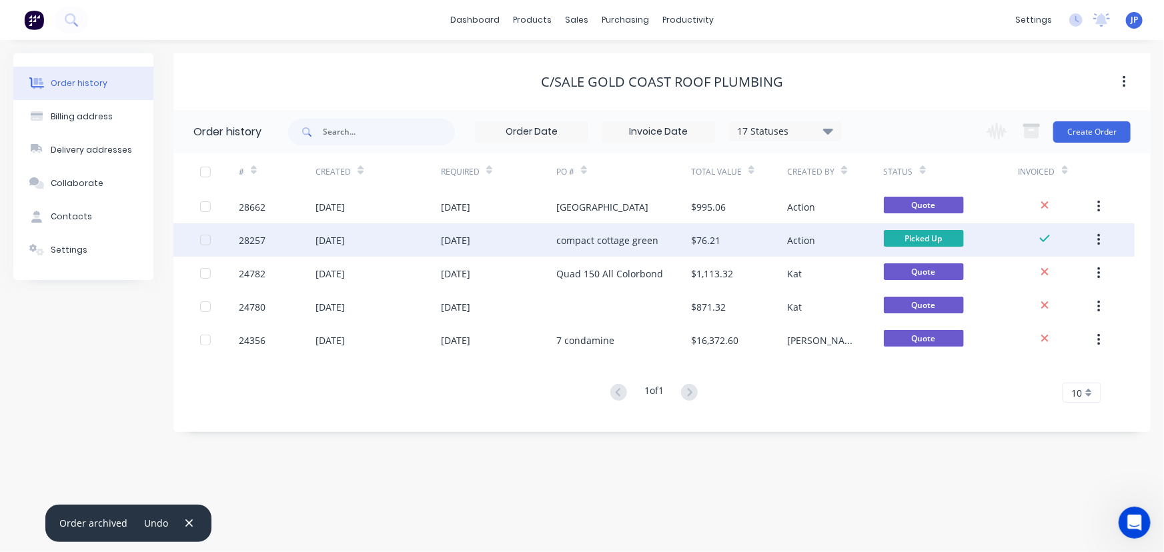
click at [1101, 234] on button "button" at bounding box center [1098, 240] width 31 height 24
click at [1040, 280] on div "Archive" at bounding box center [1051, 274] width 103 height 19
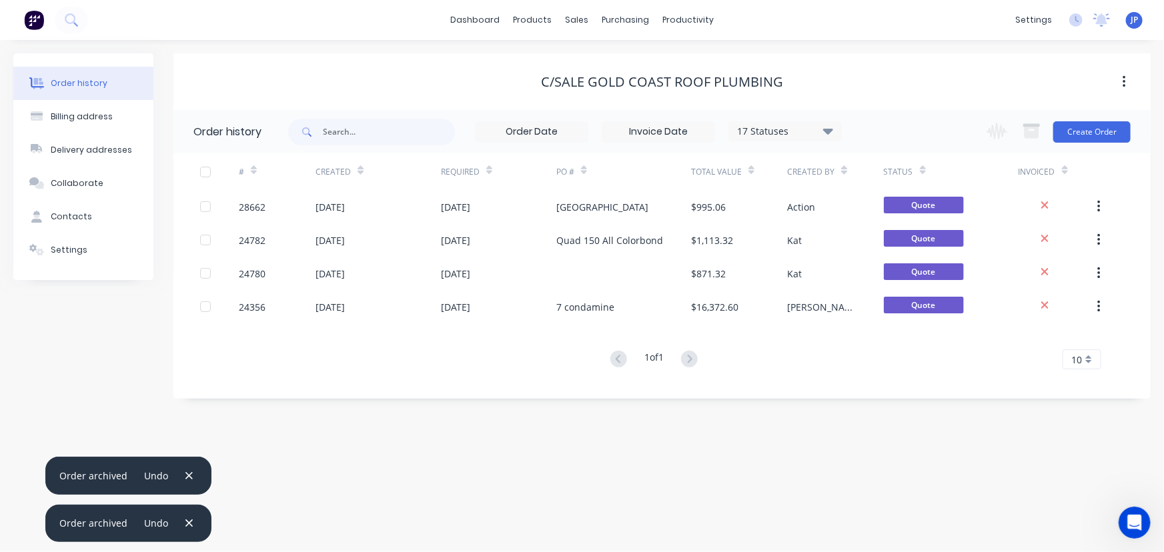
click at [829, 129] on icon at bounding box center [828, 131] width 10 height 6
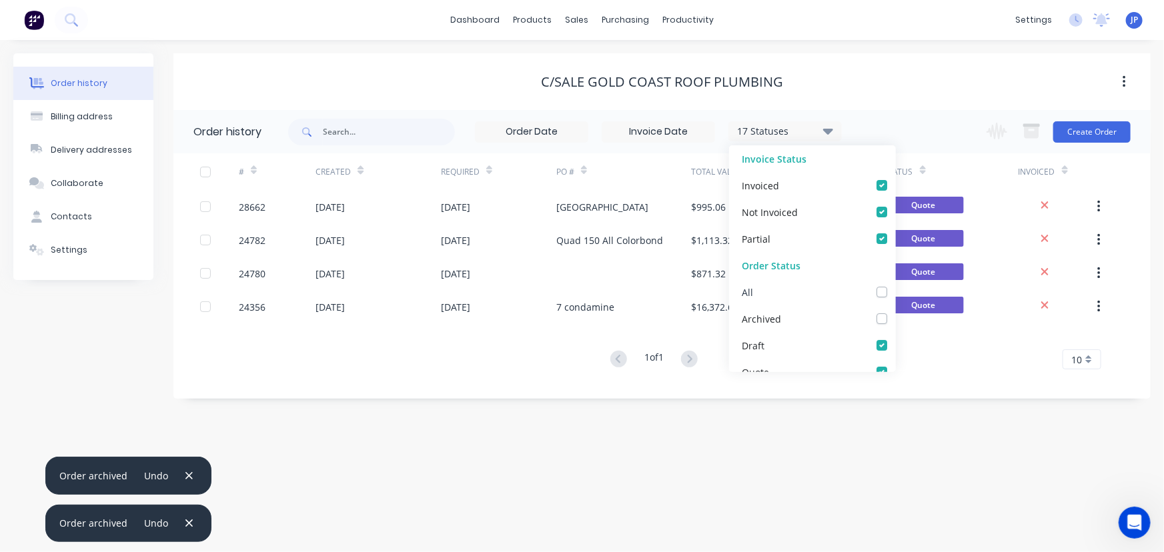
click at [895, 285] on label at bounding box center [895, 285] width 0 height 0
click at [895, 292] on input "checkbox" at bounding box center [900, 291] width 11 height 13
checkbox input "true"
click at [430, 145] on div "18 Statuses Invoice Status Invoiced Not Invoiced Partial Order Status All Archi…" at bounding box center [565, 131] width 554 height 43
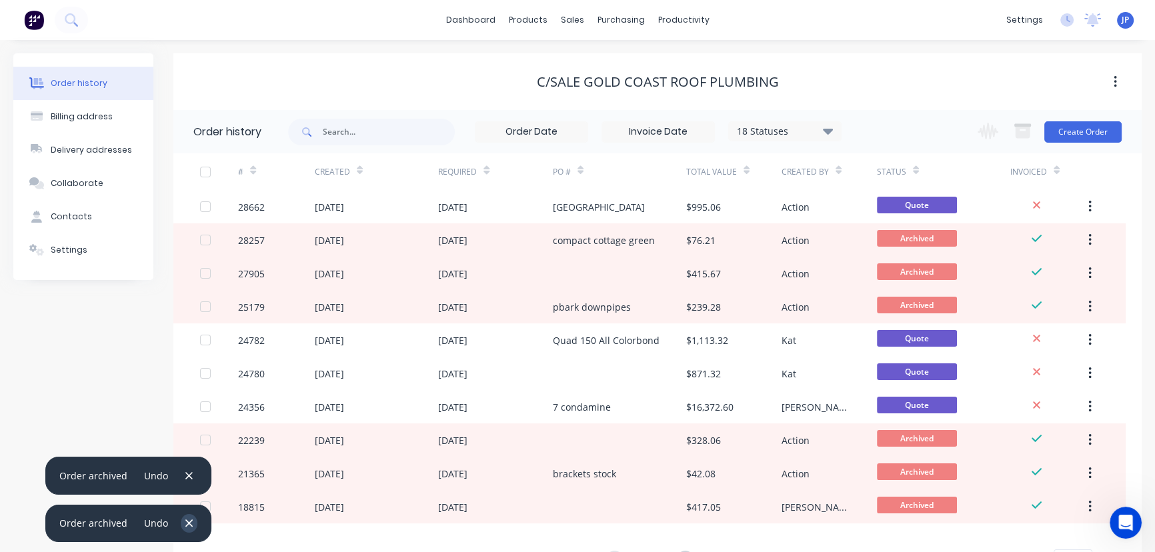
click at [185, 522] on icon "button" at bounding box center [189, 524] width 9 height 12
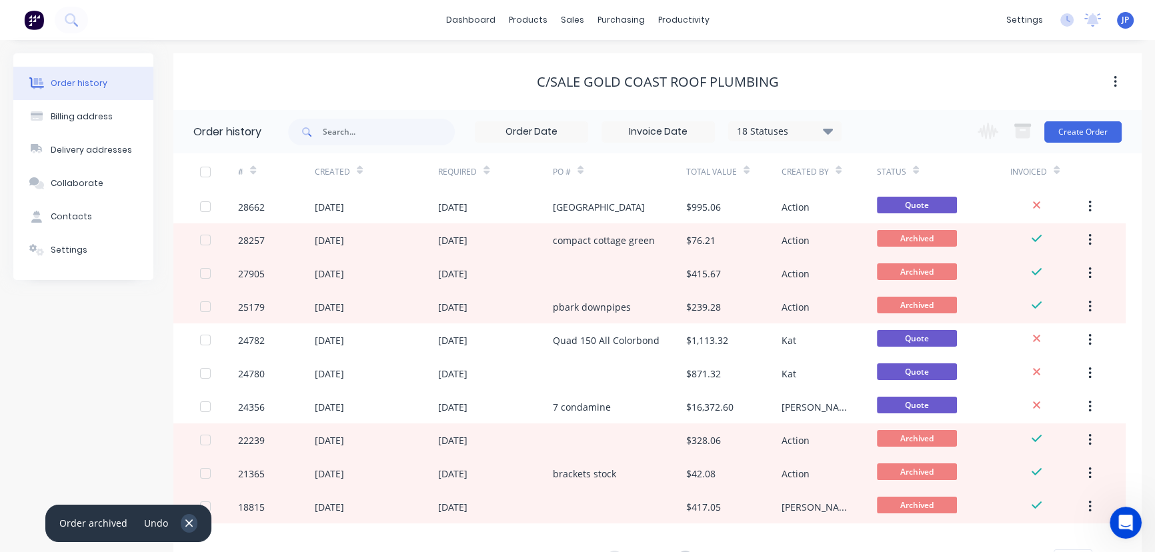
click at [189, 524] on icon "button" at bounding box center [189, 524] width 9 height 12
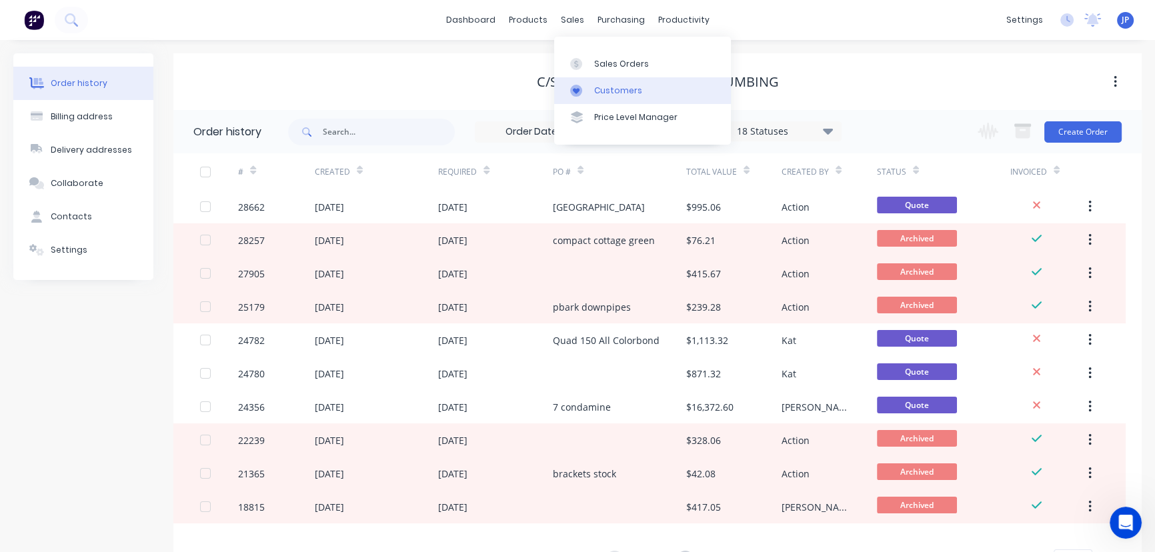
click at [600, 88] on div "Customers" at bounding box center [618, 91] width 48 height 12
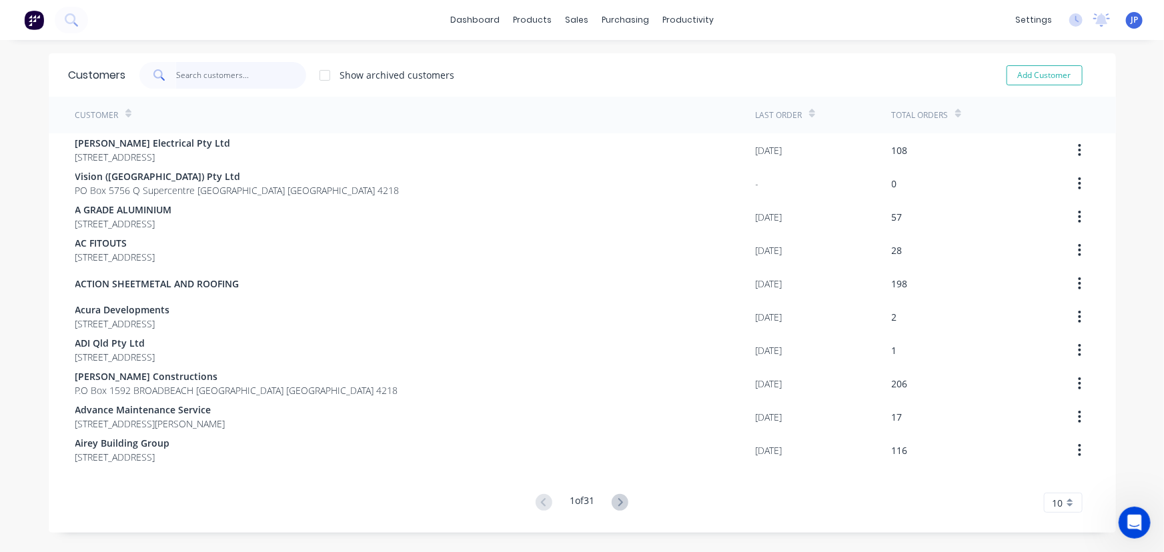
click at [239, 79] on input "text" at bounding box center [241, 75] width 130 height 27
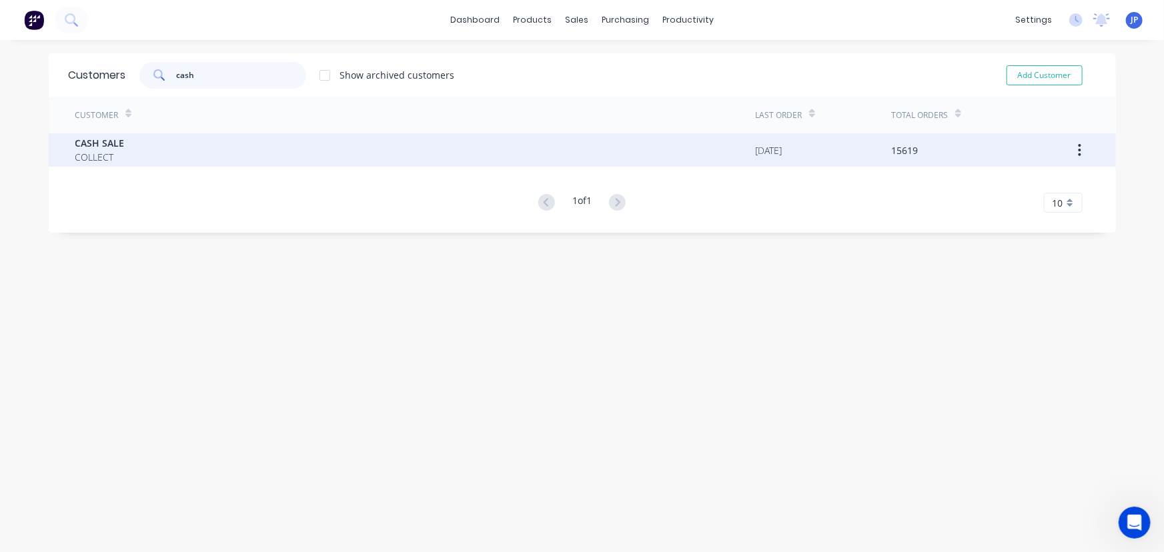
type input "cash"
click at [143, 153] on div "CASH SALE COLLECT" at bounding box center [415, 149] width 680 height 33
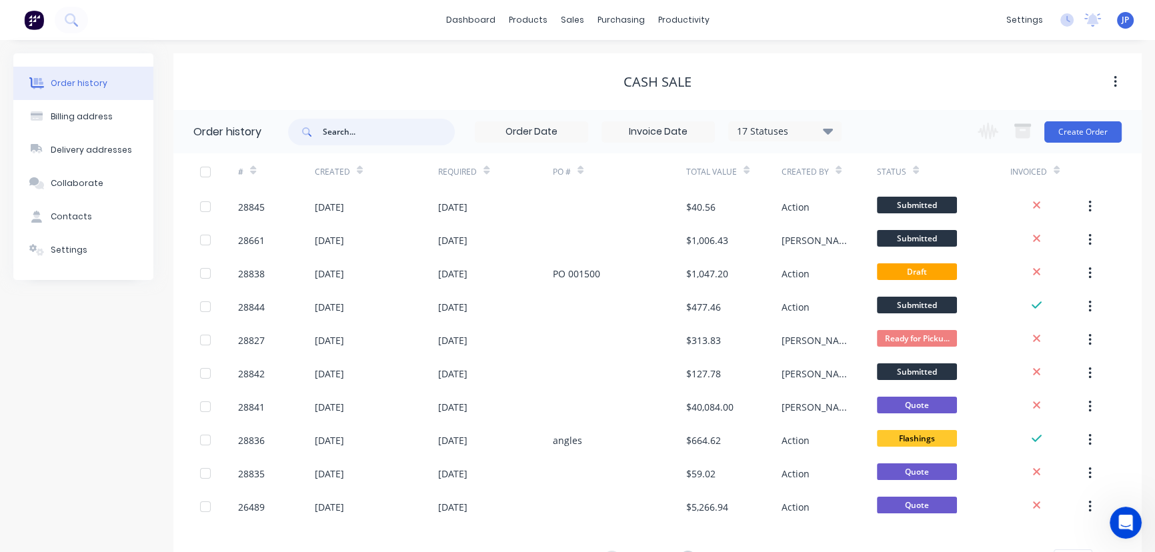
click at [326, 137] on input "text" at bounding box center [389, 132] width 132 height 27
type input "28639"
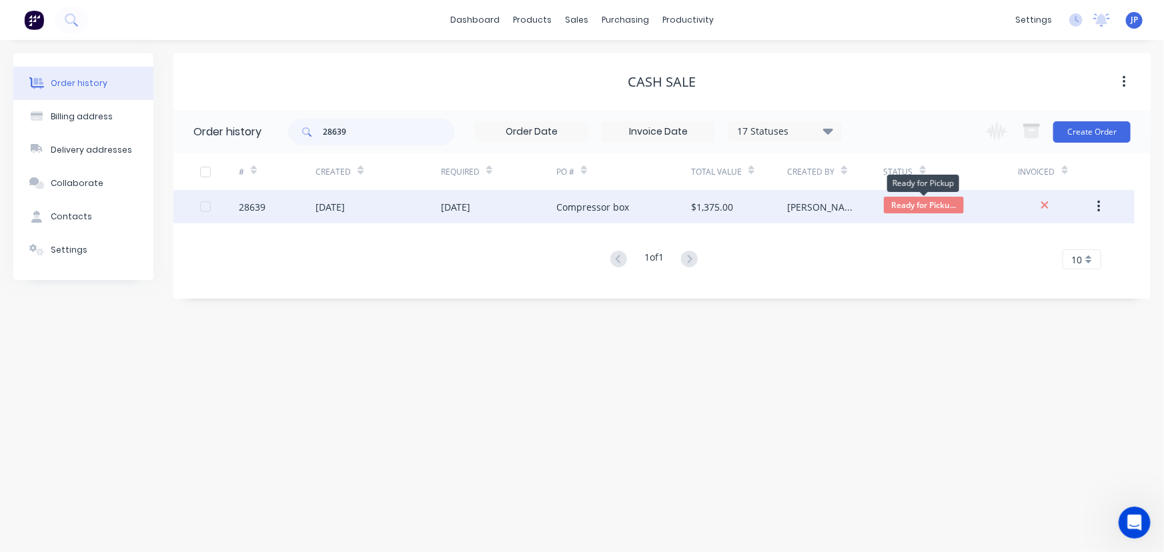
click at [931, 203] on span "Ready for Picku..." at bounding box center [924, 205] width 80 height 17
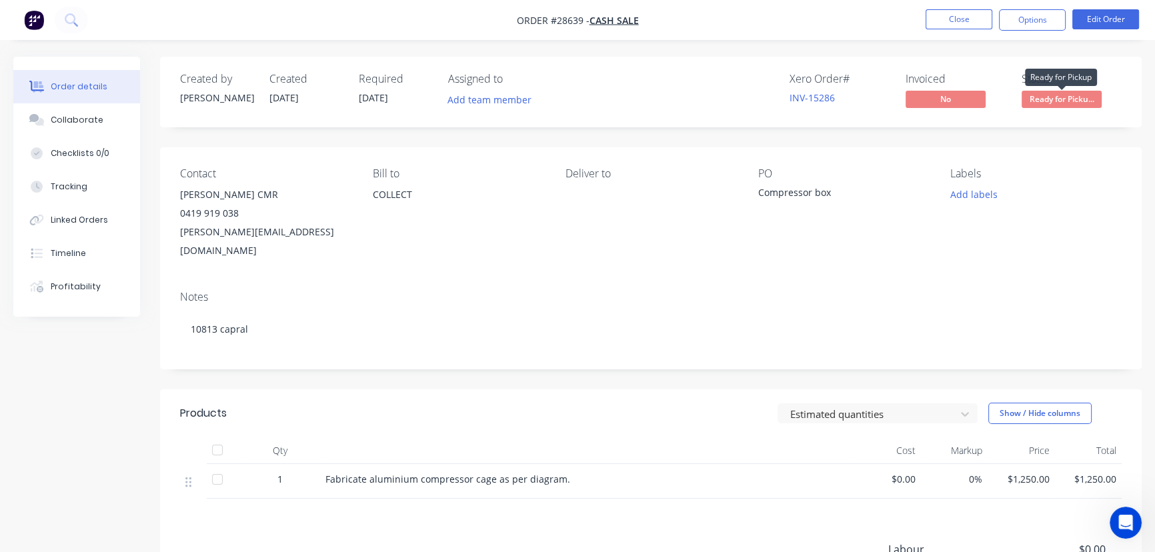
click at [1054, 105] on span "Ready for Picku..." at bounding box center [1062, 99] width 80 height 17
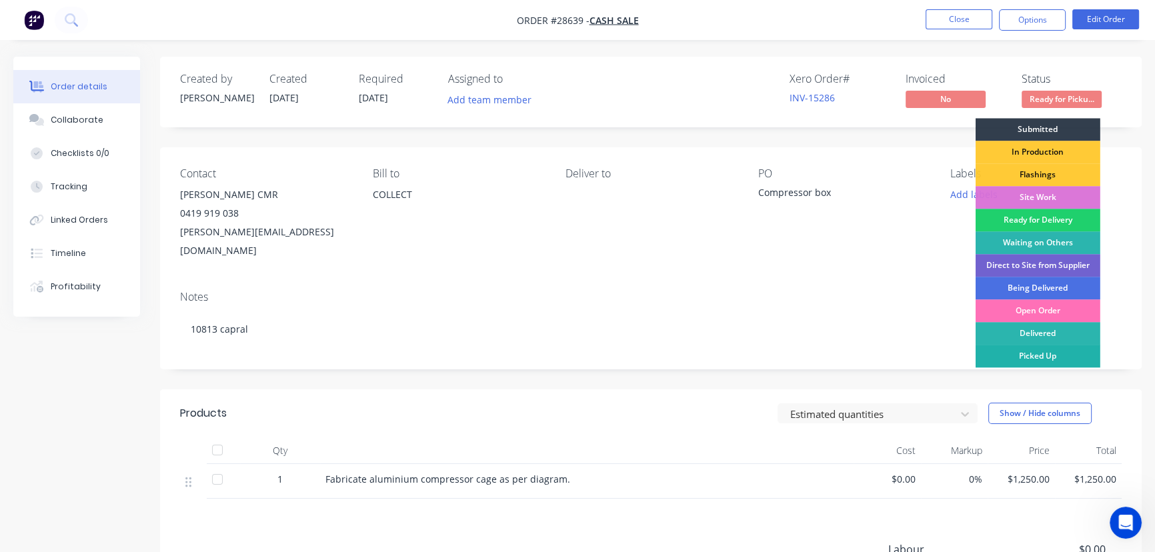
click at [1061, 358] on div "Picked Up" at bounding box center [1038, 356] width 125 height 23
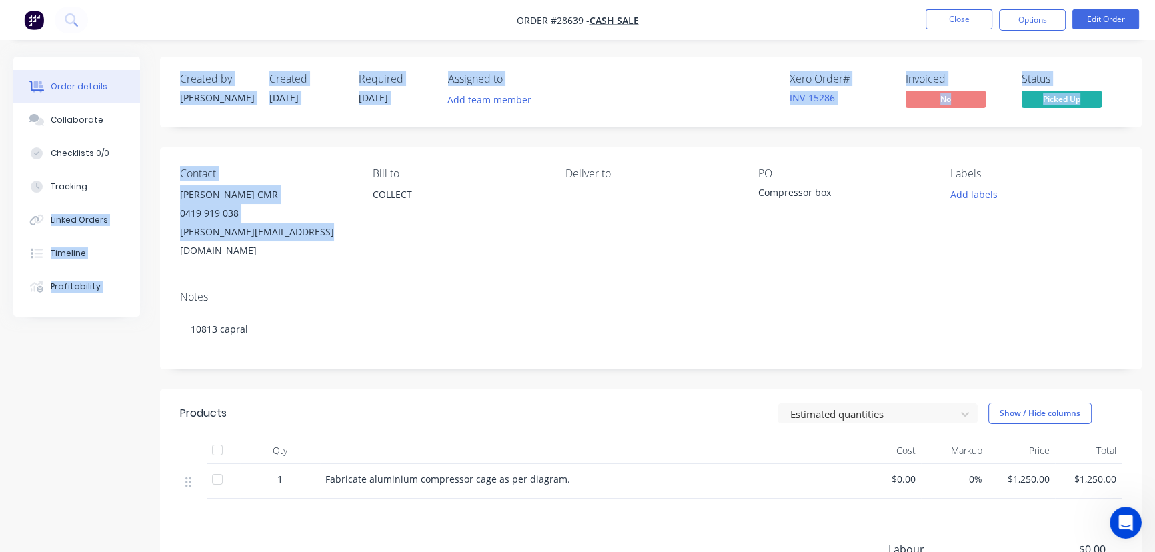
drag, startPoint x: 334, startPoint y: 237, endPoint x: 156, endPoint y: 202, distance: 180.9
click at [156, 202] on div "Order details Collaborate Checklists 0/0 Tracking Linked Orders Timeline Profit…" at bounding box center [577, 397] width 1155 height 680
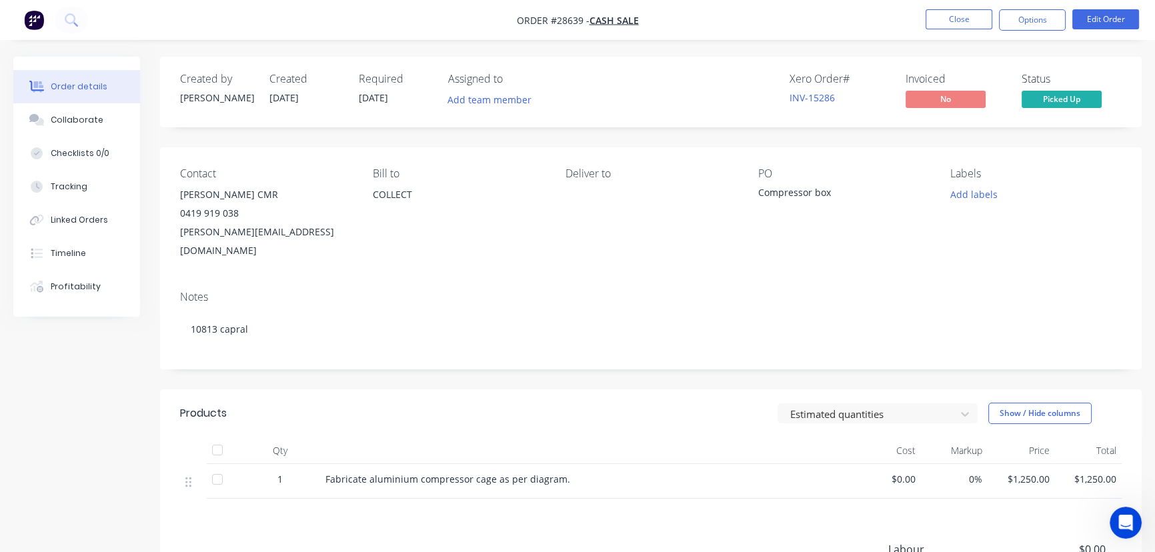
click at [385, 291] on div "Notes" at bounding box center [651, 297] width 942 height 13
drag, startPoint x: 331, startPoint y: 232, endPoint x: 173, endPoint y: 197, distance: 161.4
click at [173, 197] on div "Contact [PERSON_NAME] CMR [PHONE_NUMBER] [PERSON_NAME][EMAIL_ADDRESS][DOMAIN_NA…" at bounding box center [651, 213] width 982 height 133
copy div "[PERSON_NAME] CMR 0419 919 038 [PERSON_NAME][EMAIL_ADDRESS][DOMAIN_NAME]"
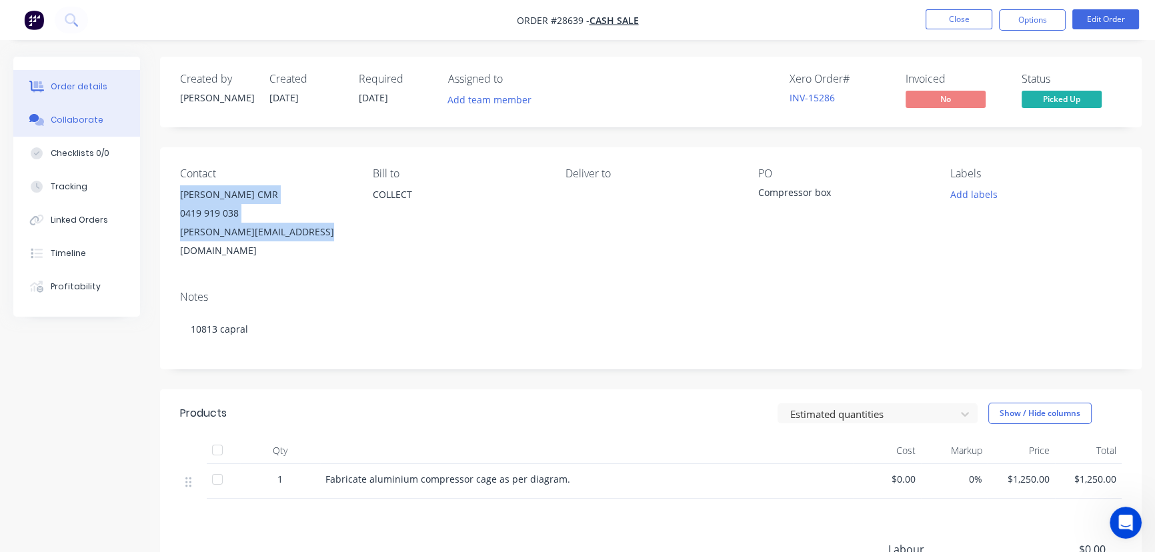
click at [99, 123] on button "Collaborate" at bounding box center [76, 119] width 127 height 33
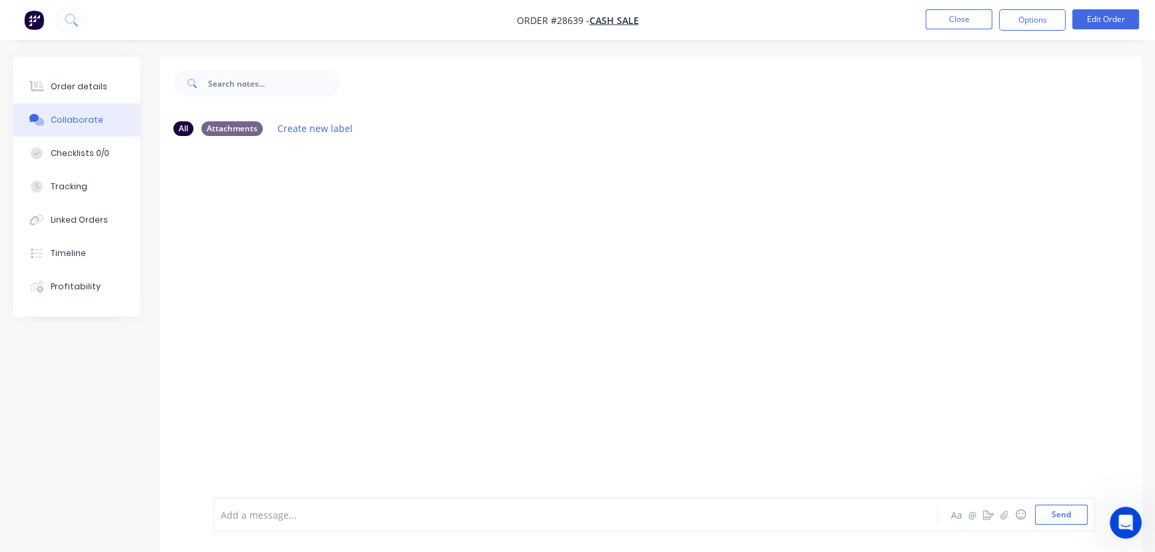
click at [267, 522] on div "Add a message..." at bounding box center [546, 515] width 650 height 20
click at [1061, 520] on button "Send" at bounding box center [1061, 515] width 53 height 20
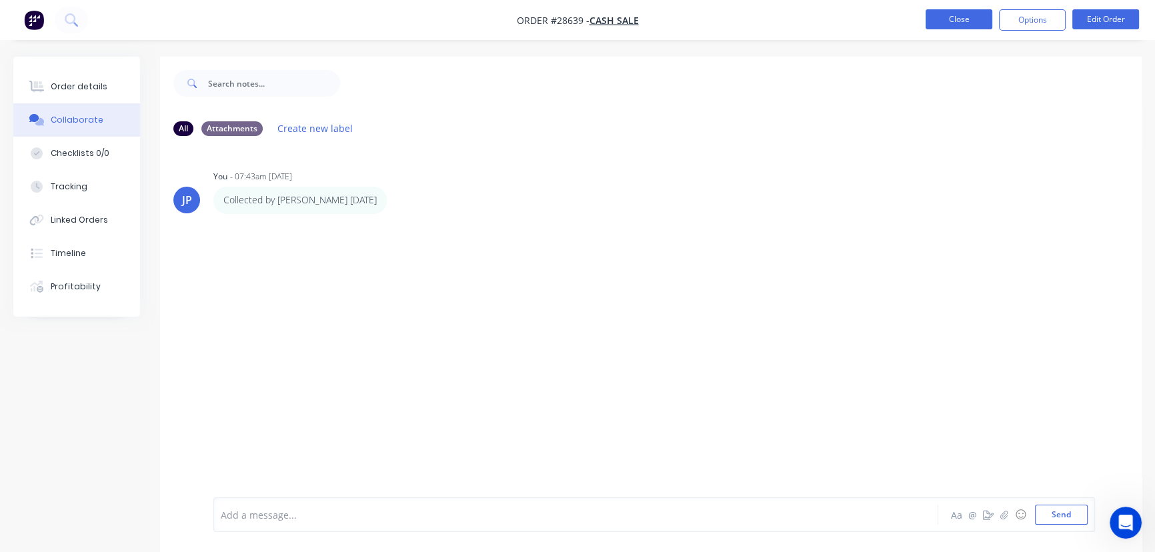
click at [971, 23] on button "Close" at bounding box center [959, 19] width 67 height 20
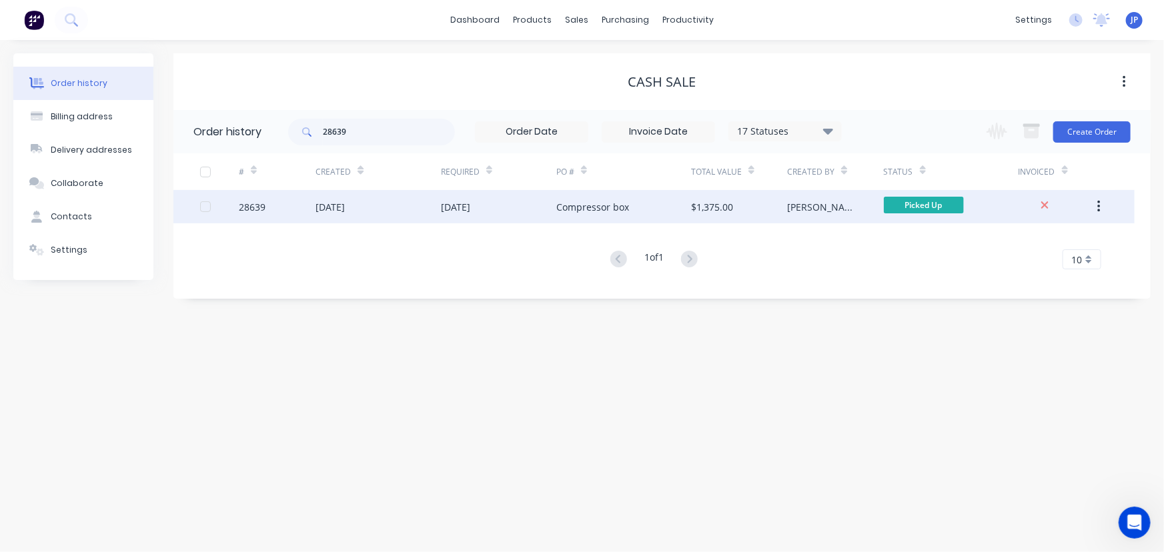
click at [718, 207] on div "$1,375.00" at bounding box center [712, 207] width 42 height 14
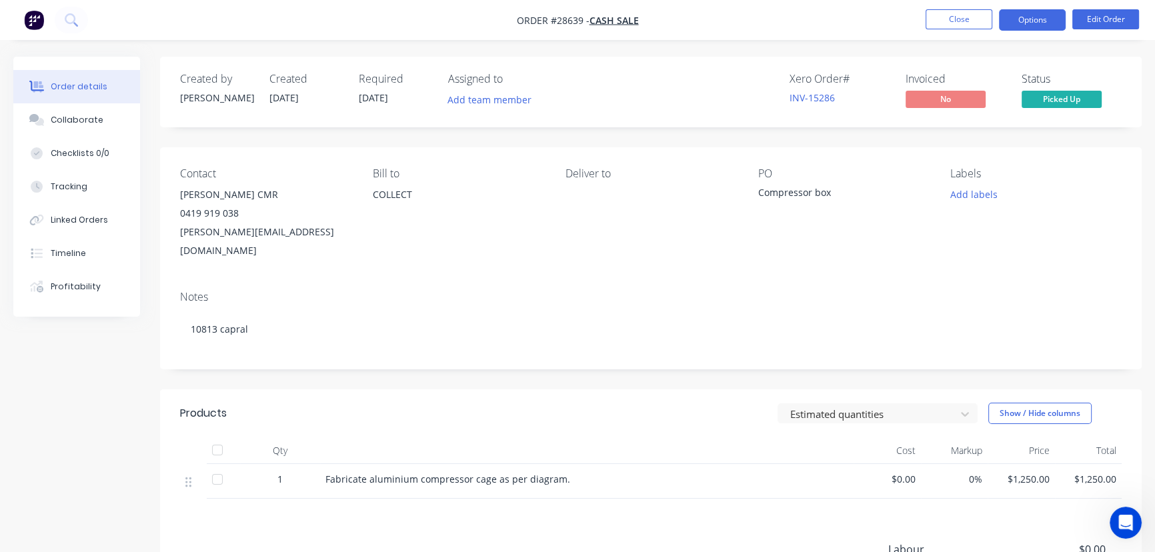
click at [1021, 27] on button "Options" at bounding box center [1032, 19] width 67 height 21
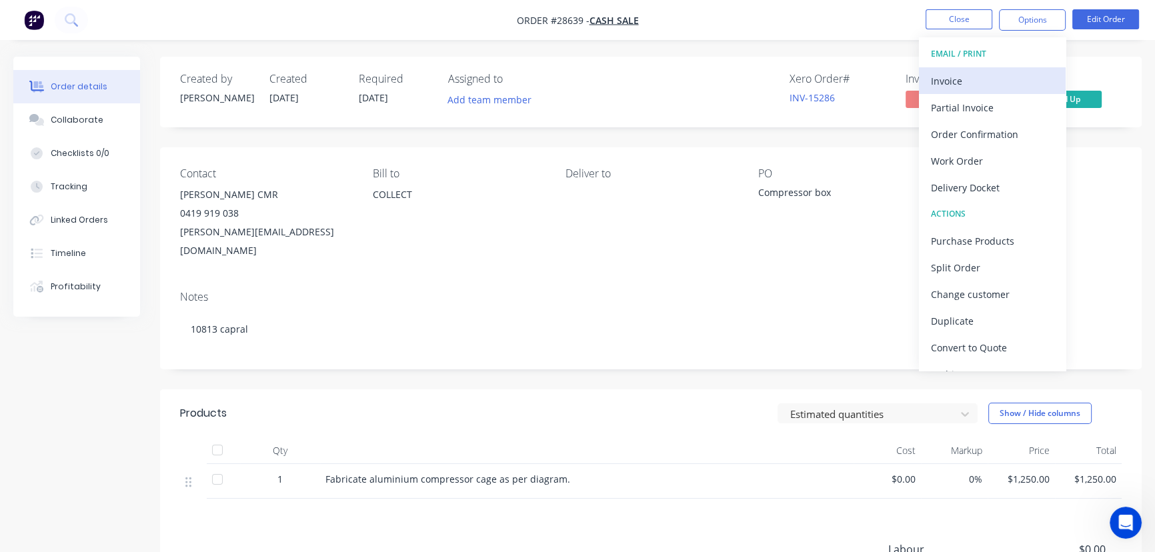
click at [963, 76] on div "Invoice" at bounding box center [992, 80] width 123 height 19
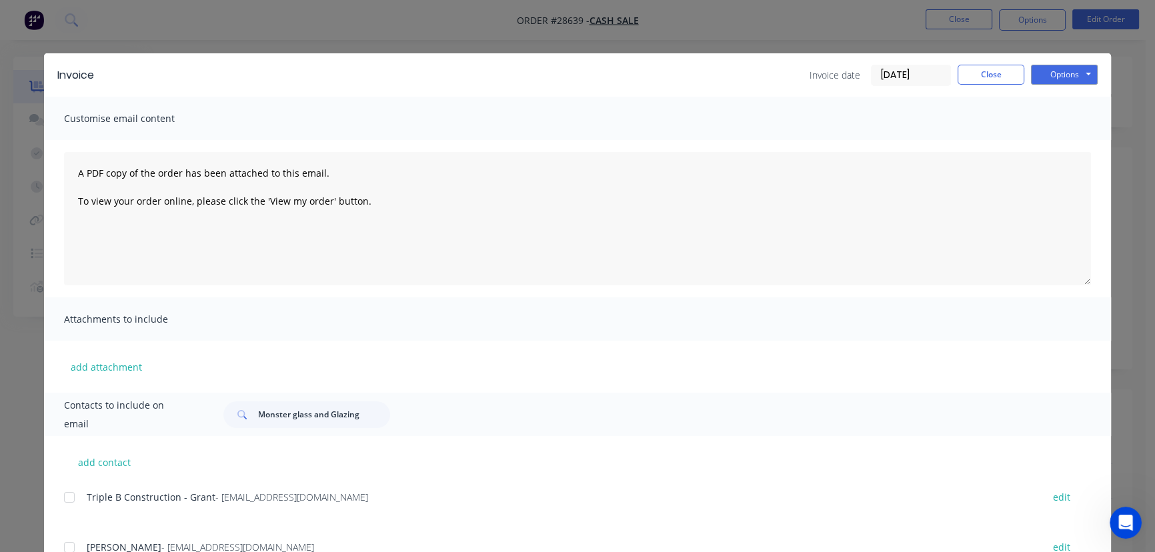
click at [912, 75] on input "[DATE]" at bounding box center [911, 75] width 79 height 20
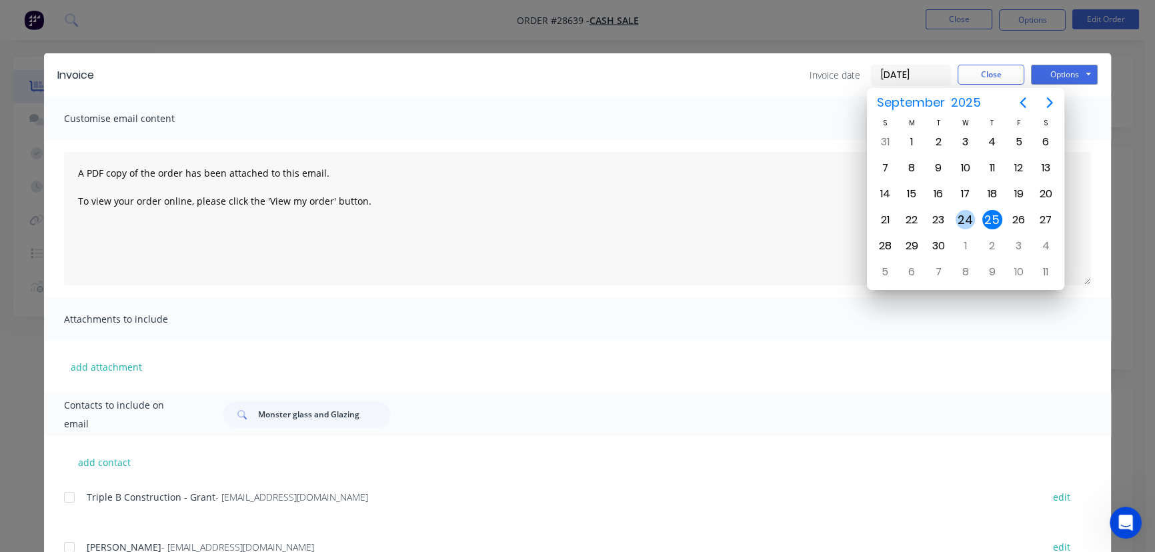
click at [964, 222] on div "24" at bounding box center [966, 220] width 20 height 20
type input "[DATE]"
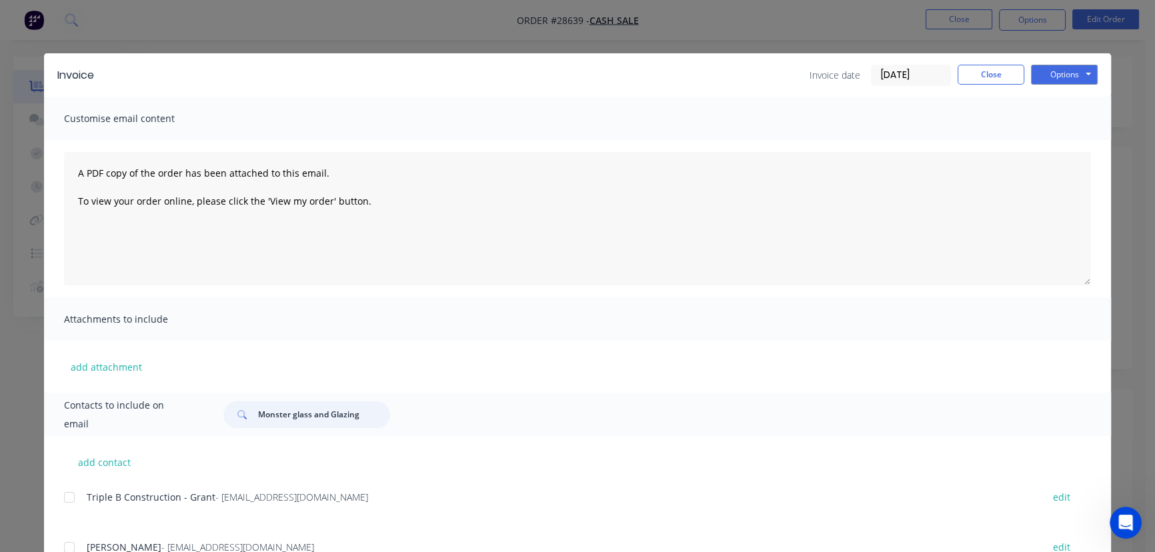
drag, startPoint x: 362, startPoint y: 416, endPoint x: 390, endPoint y: 434, distance: 33.0
click at [239, 417] on div "Monster glass and Glazing" at bounding box center [306, 415] width 167 height 27
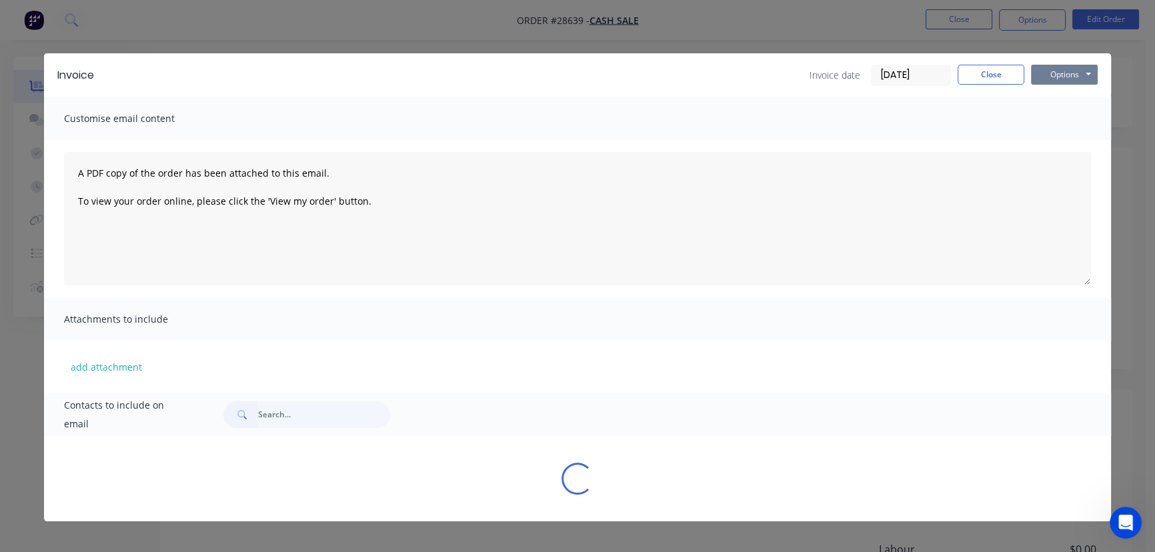
click at [1049, 67] on button "Options" at bounding box center [1064, 75] width 67 height 20
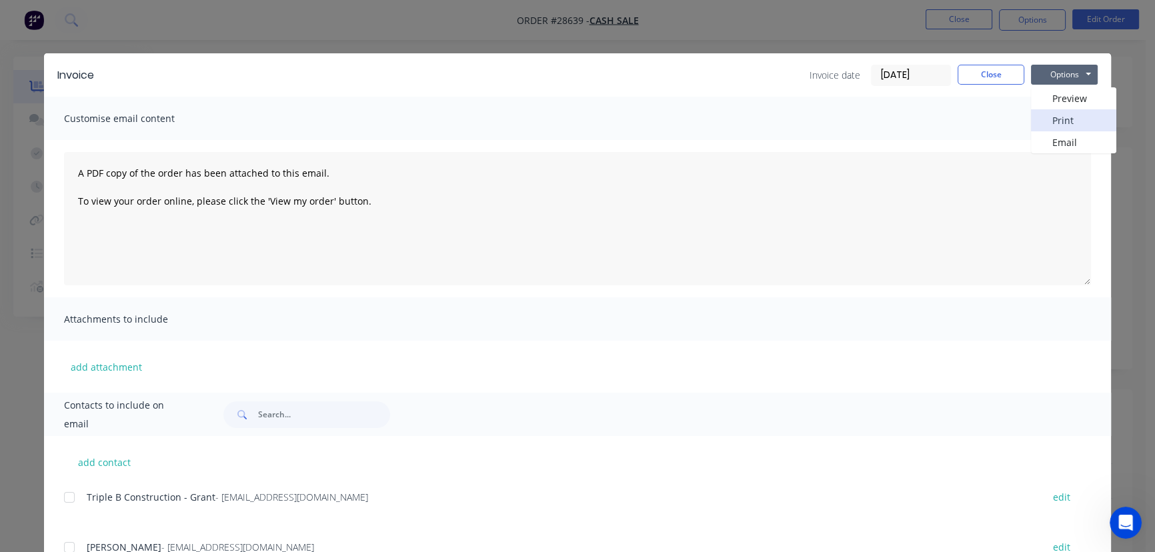
click at [1053, 116] on button "Print" at bounding box center [1073, 120] width 85 height 22
click at [983, 81] on button "Close" at bounding box center [991, 75] width 67 height 20
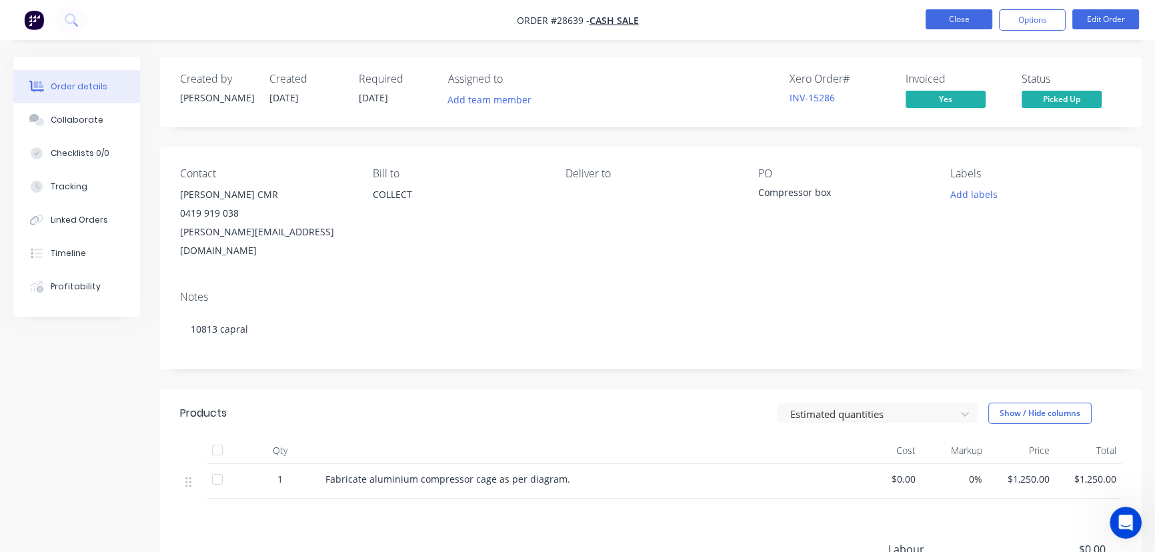
click at [952, 27] on button "Close" at bounding box center [959, 19] width 67 height 20
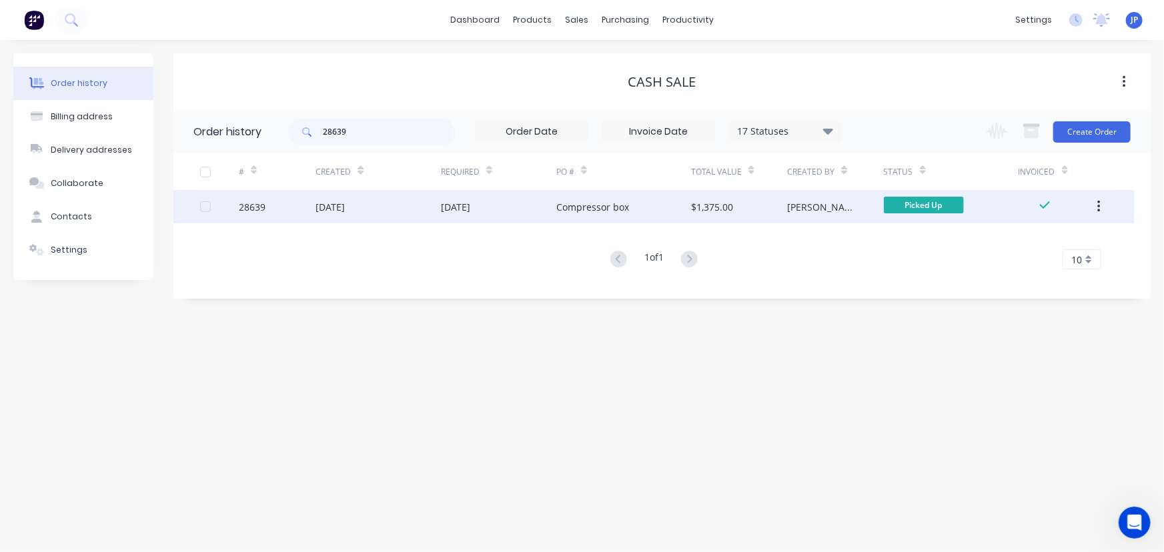
click at [1100, 209] on icon "button" at bounding box center [1098, 206] width 3 height 15
click at [1041, 236] on div "Archive" at bounding box center [1051, 241] width 103 height 19
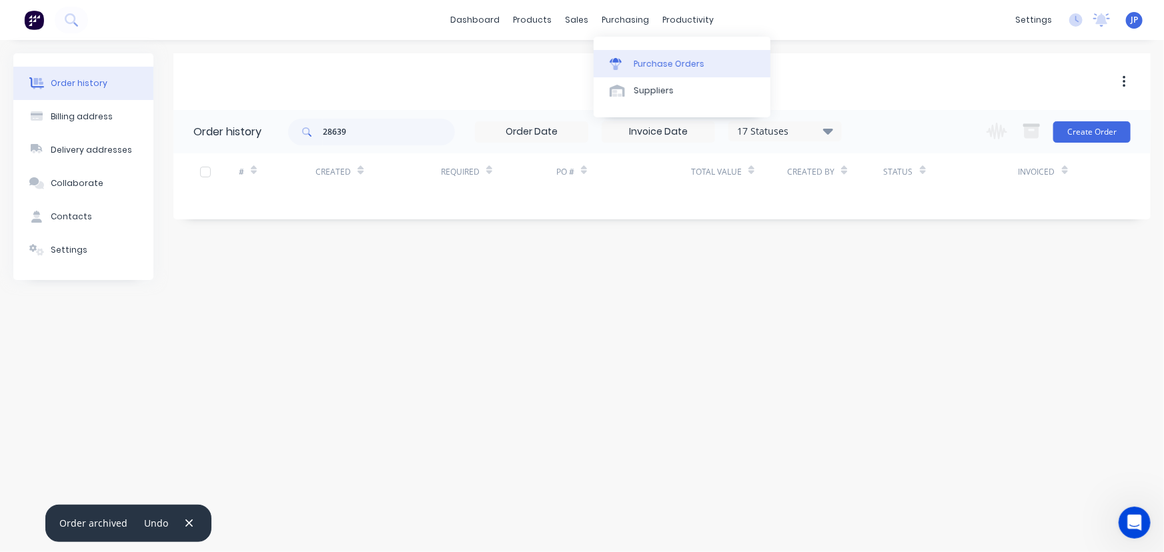
click at [647, 64] on div "Purchase Orders" at bounding box center [669, 64] width 71 height 12
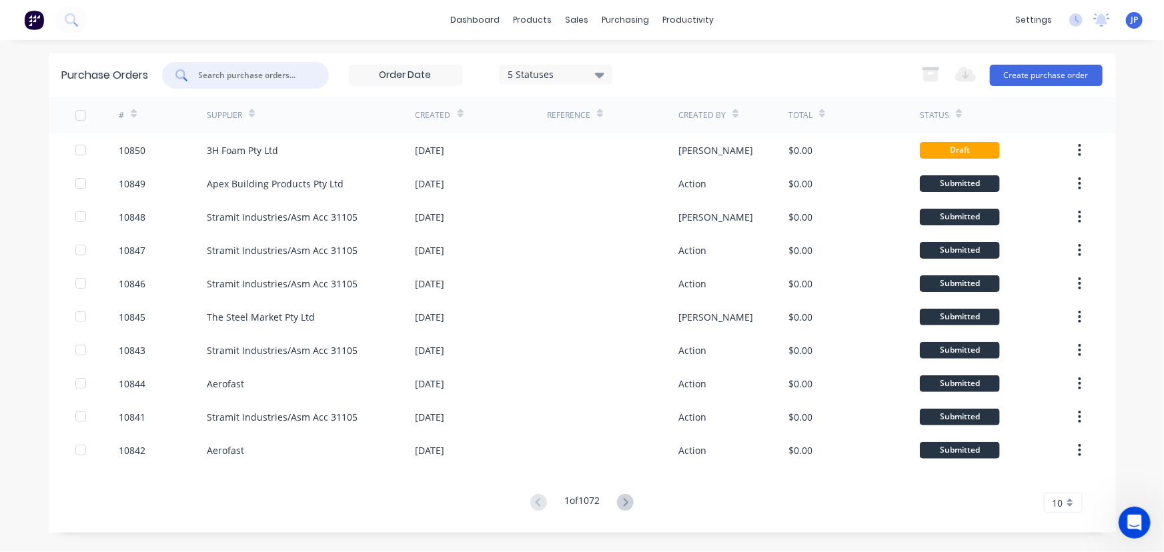
click at [245, 73] on input "text" at bounding box center [252, 75] width 111 height 13
type input "10390"
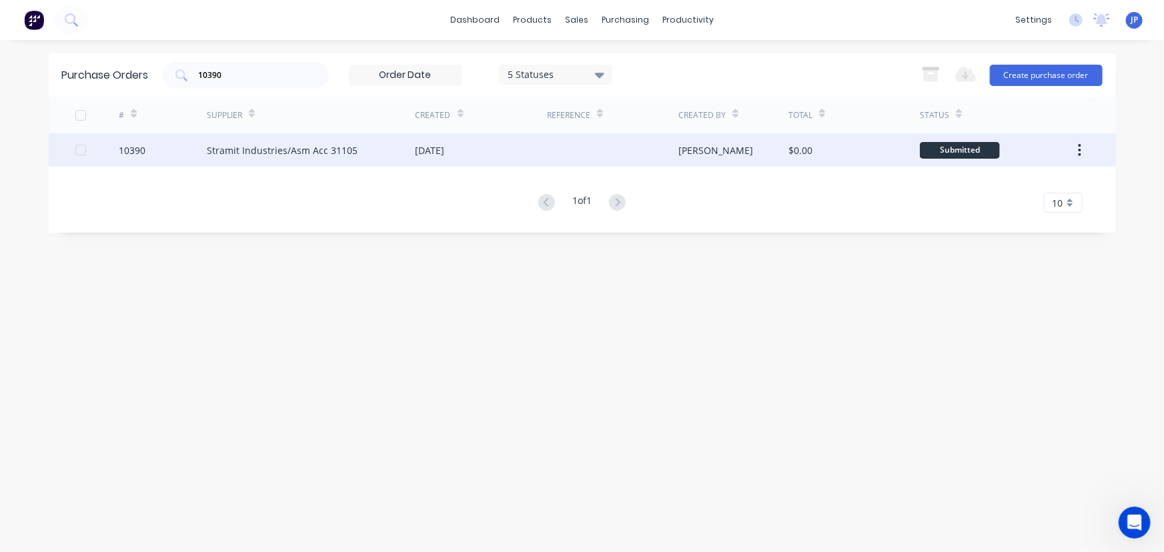
click at [276, 146] on div "Stramit Industries/Asm Acc 31105" at bounding box center [282, 150] width 151 height 14
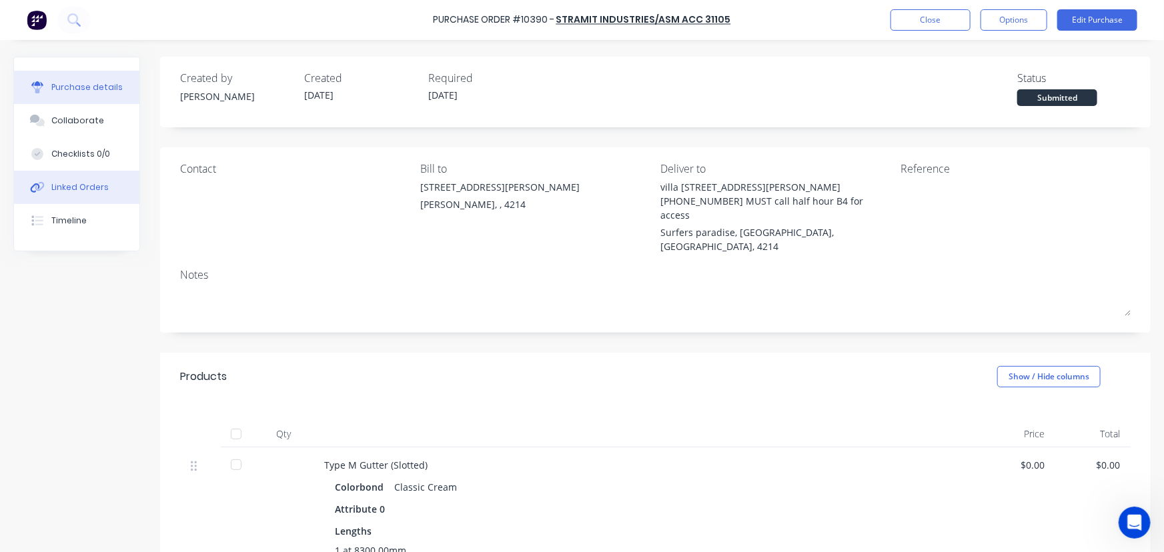
click at [87, 187] on div "Linked Orders" at bounding box center [79, 187] width 57 height 12
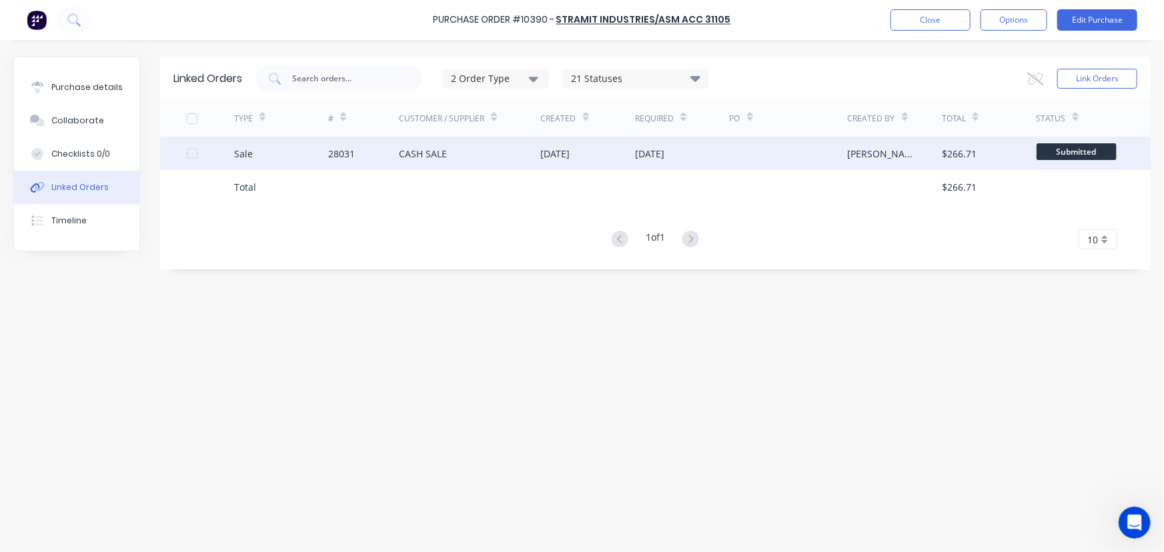
click at [360, 151] on div "28031" at bounding box center [363, 153] width 71 height 33
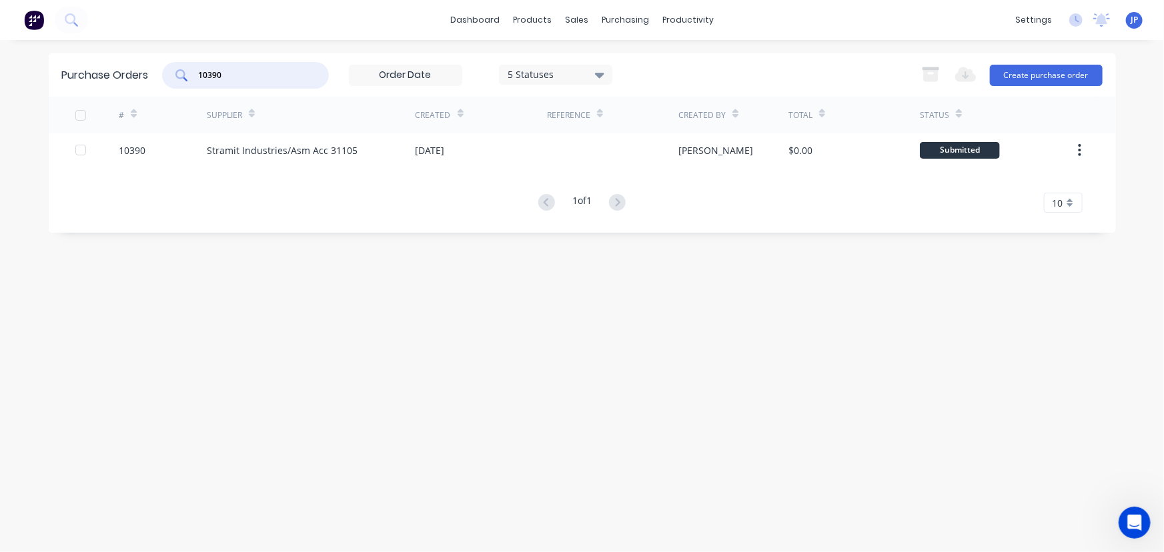
drag, startPoint x: 233, startPoint y: 74, endPoint x: 147, endPoint y: 85, distance: 86.1
click at [147, 85] on div "Purchase Orders 10390 5 Statuses 5 Statuses Export to Excel (XLSX) Create purch…" at bounding box center [582, 74] width 1067 height 43
type input "10567"
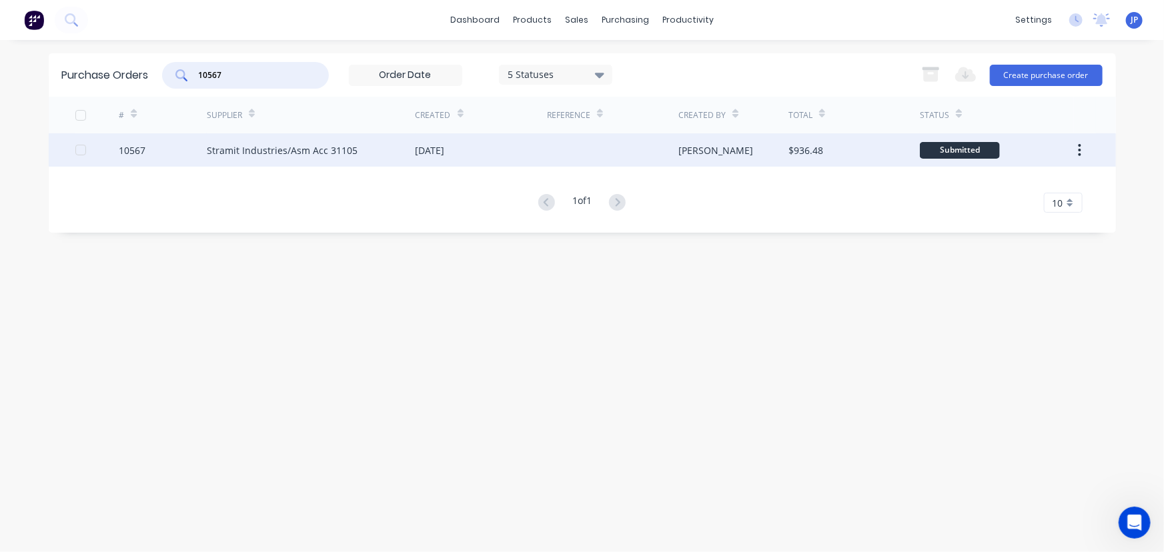
click at [256, 146] on div "Stramit Industries/Asm Acc 31105" at bounding box center [282, 150] width 151 height 14
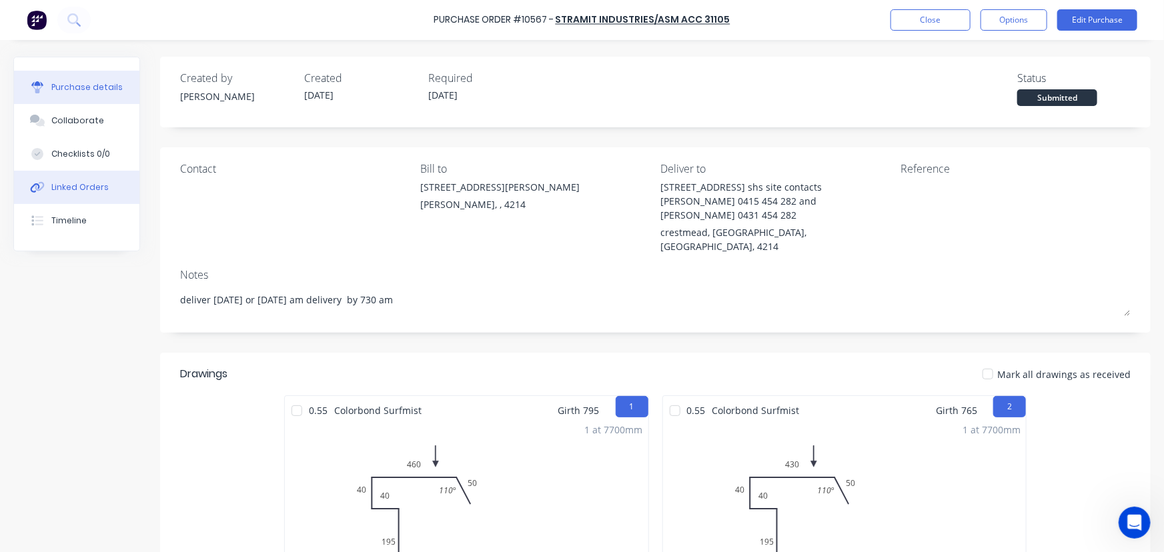
click at [107, 181] on button "Linked Orders" at bounding box center [76, 187] width 125 height 33
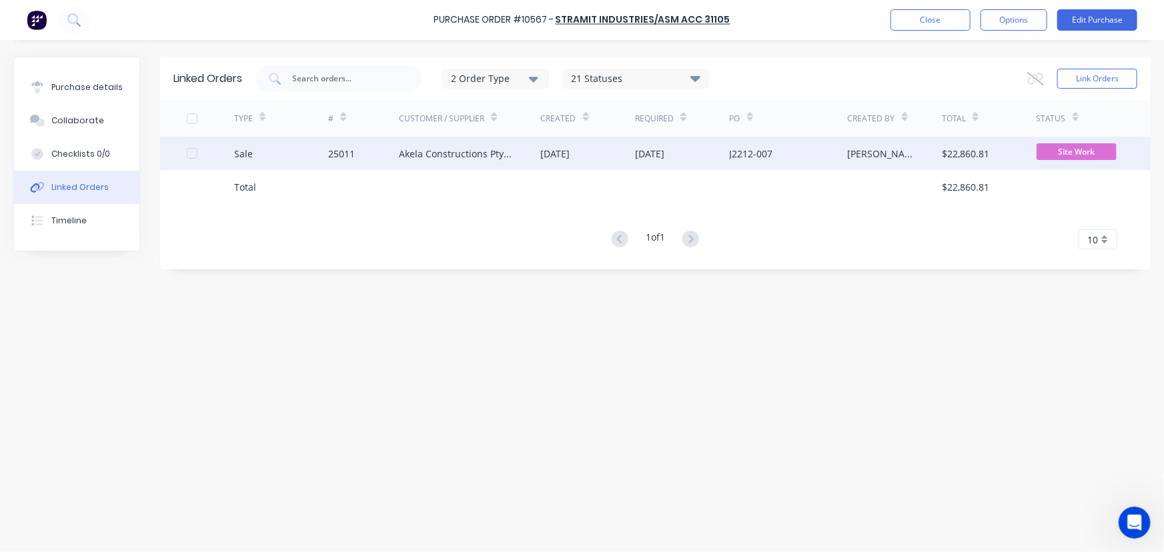
click at [422, 151] on div "Akela Constructions Pty Ltd" at bounding box center [456, 154] width 115 height 14
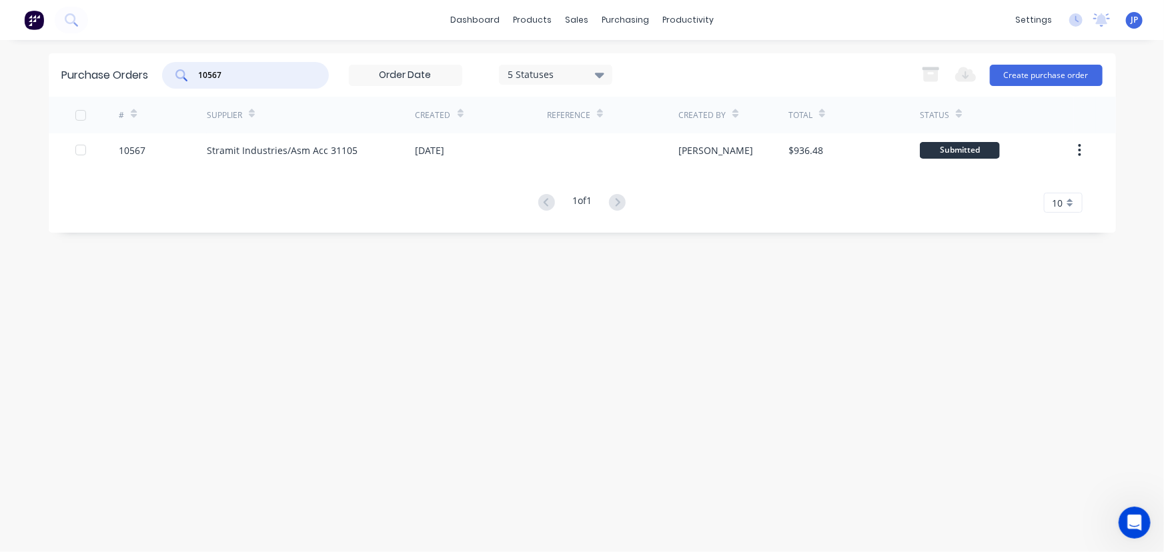
drag, startPoint x: 234, startPoint y: 78, endPoint x: 186, endPoint y: 77, distance: 48.0
click at [186, 77] on div "10567" at bounding box center [245, 75] width 167 height 27
type input "10738"
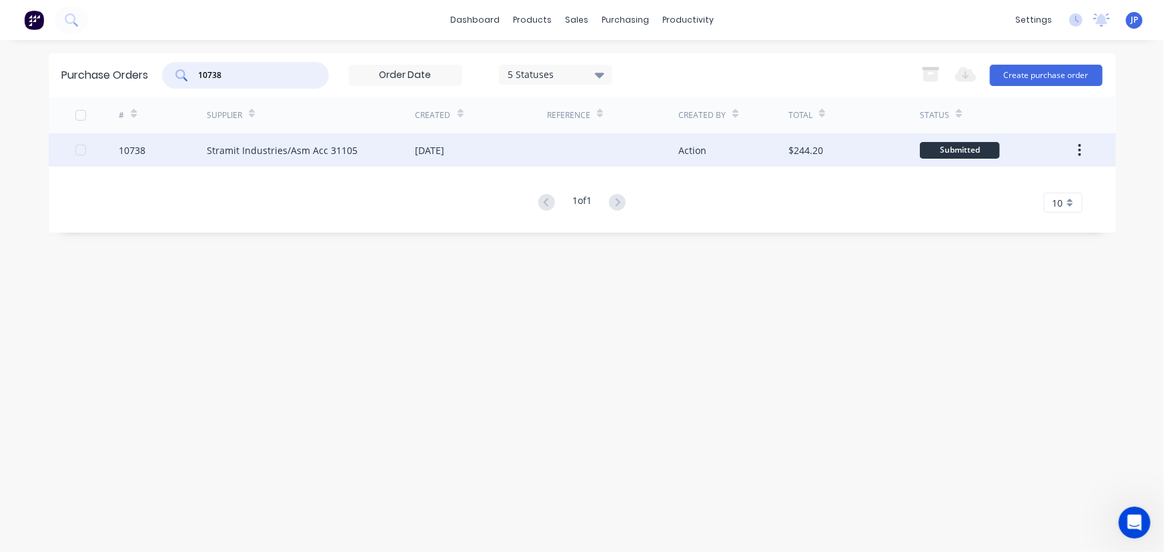
click at [286, 146] on div "Stramit Industries/Asm Acc 31105" at bounding box center [282, 150] width 151 height 14
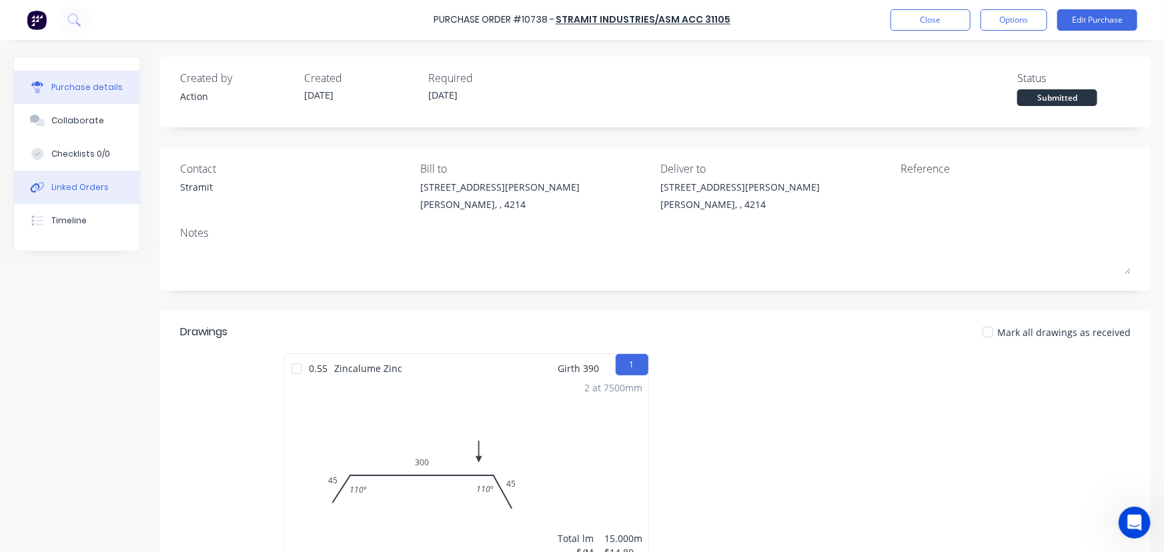
click at [95, 191] on div "Linked Orders" at bounding box center [79, 187] width 57 height 12
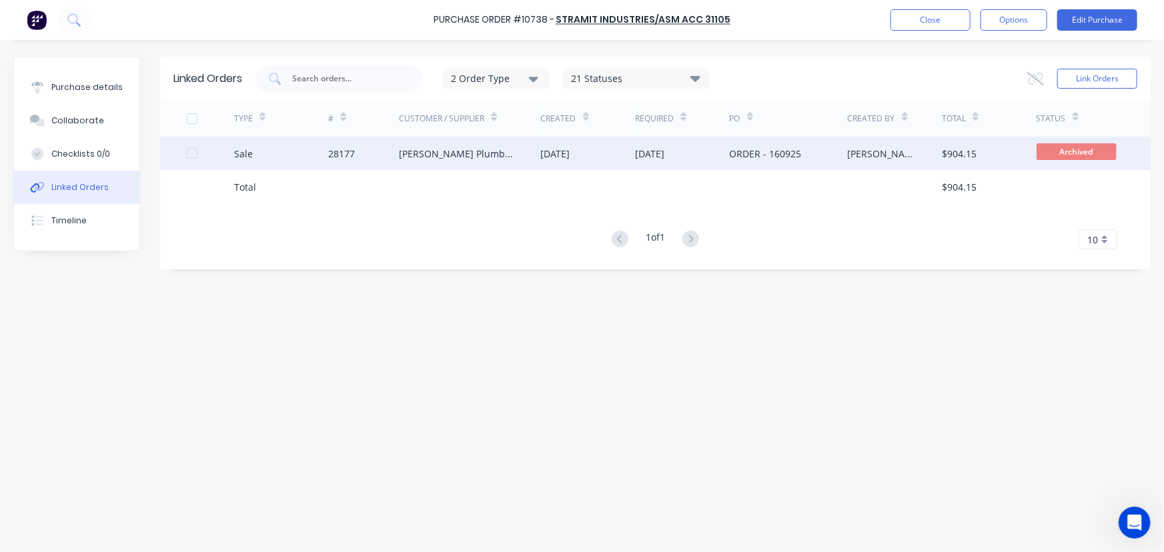
click at [350, 153] on div "28177" at bounding box center [341, 154] width 27 height 14
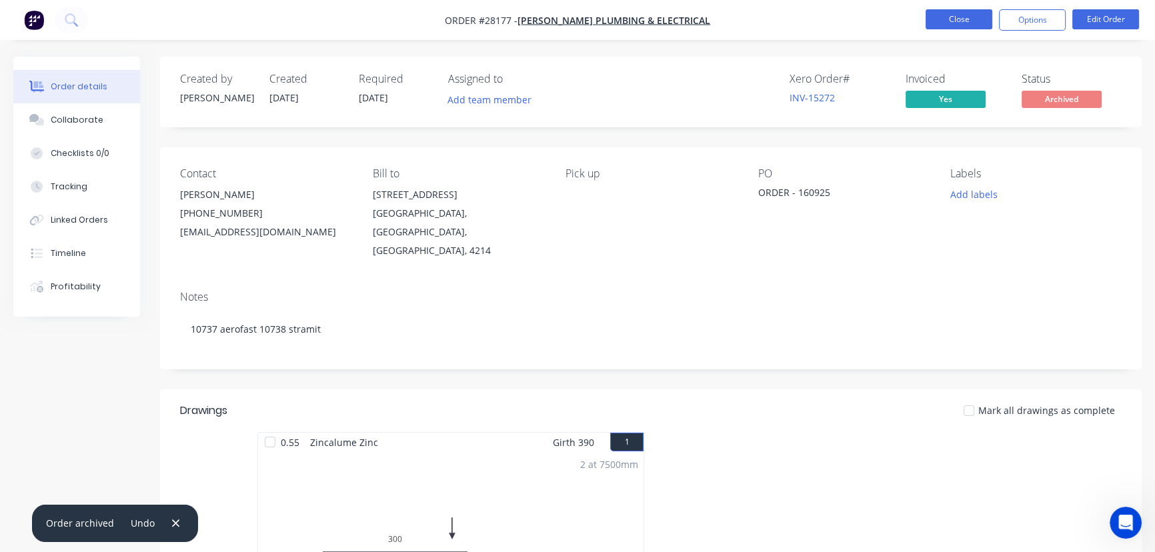
click at [941, 21] on button "Close" at bounding box center [959, 19] width 67 height 20
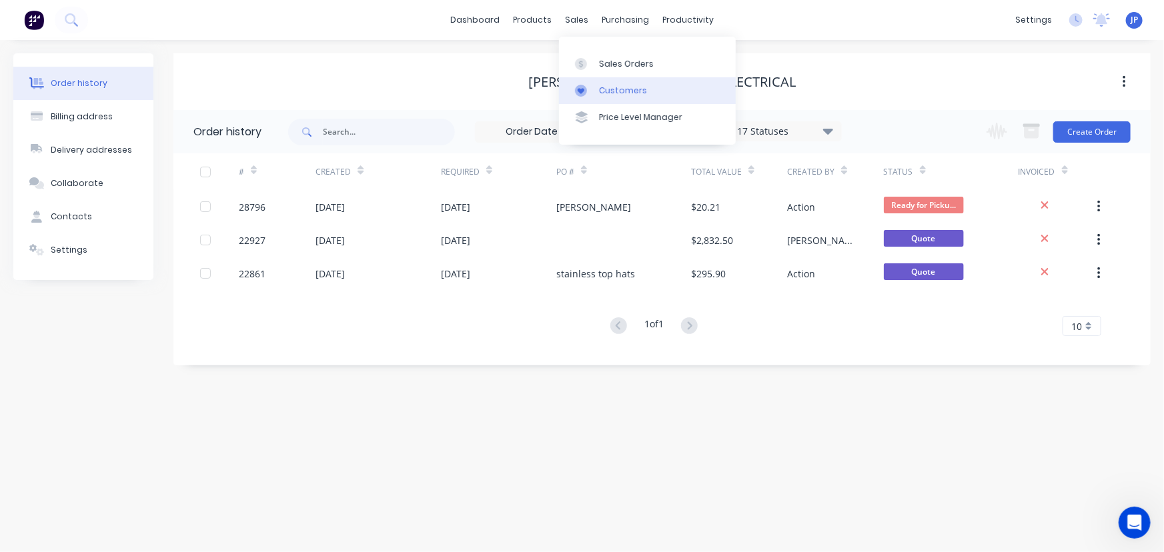
click at [611, 87] on div "Customers" at bounding box center [623, 91] width 48 height 12
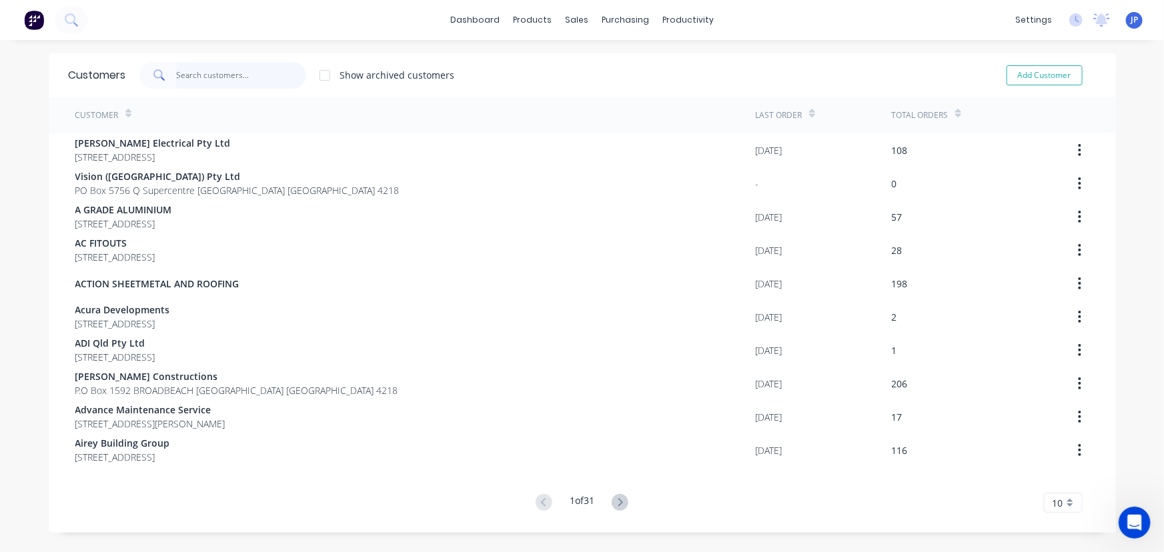
click at [216, 80] on input "text" at bounding box center [241, 75] width 130 height 27
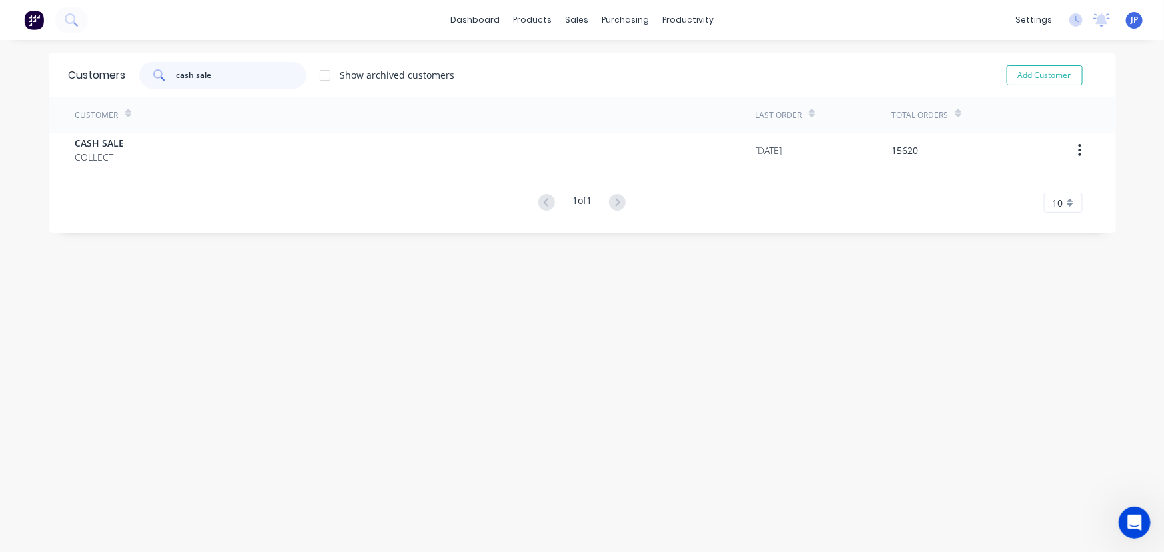
type input "cash sale"
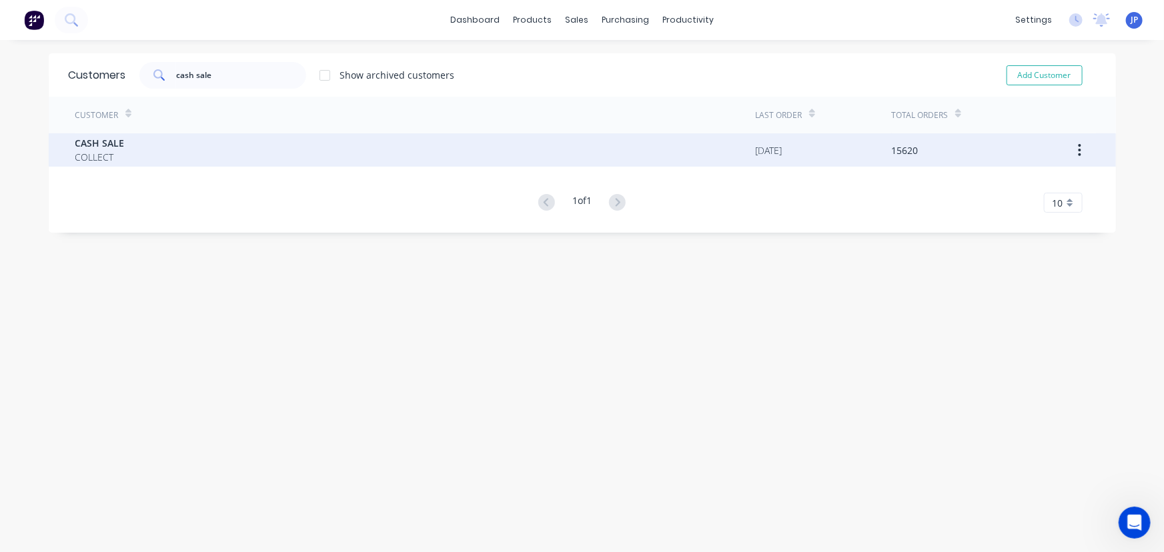
click at [82, 151] on span "COLLECT" at bounding box center [99, 157] width 49 height 14
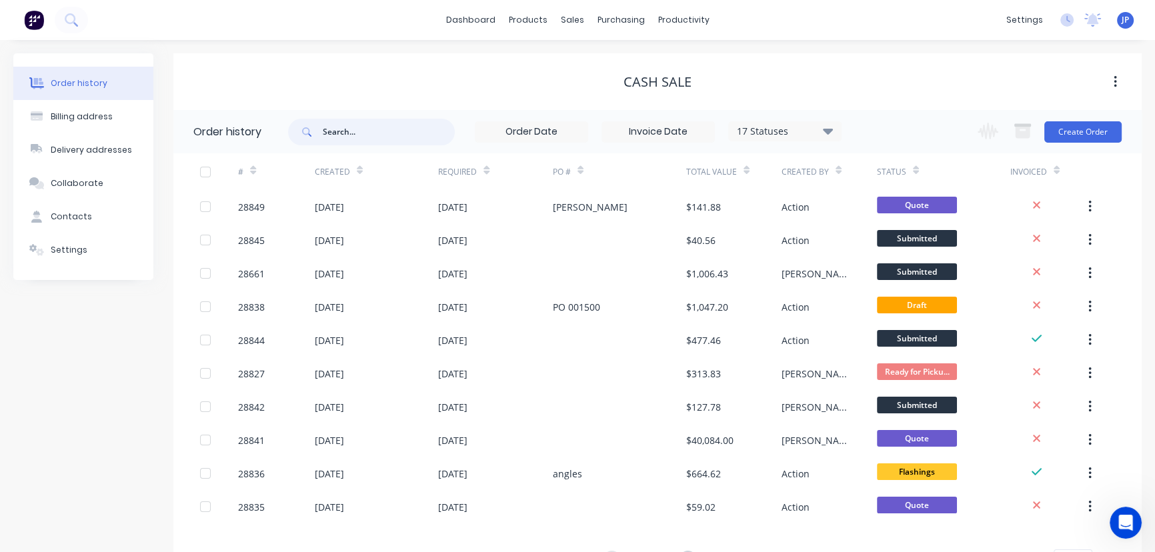
click at [332, 133] on input "text" at bounding box center [389, 132] width 132 height 27
type input "15378"
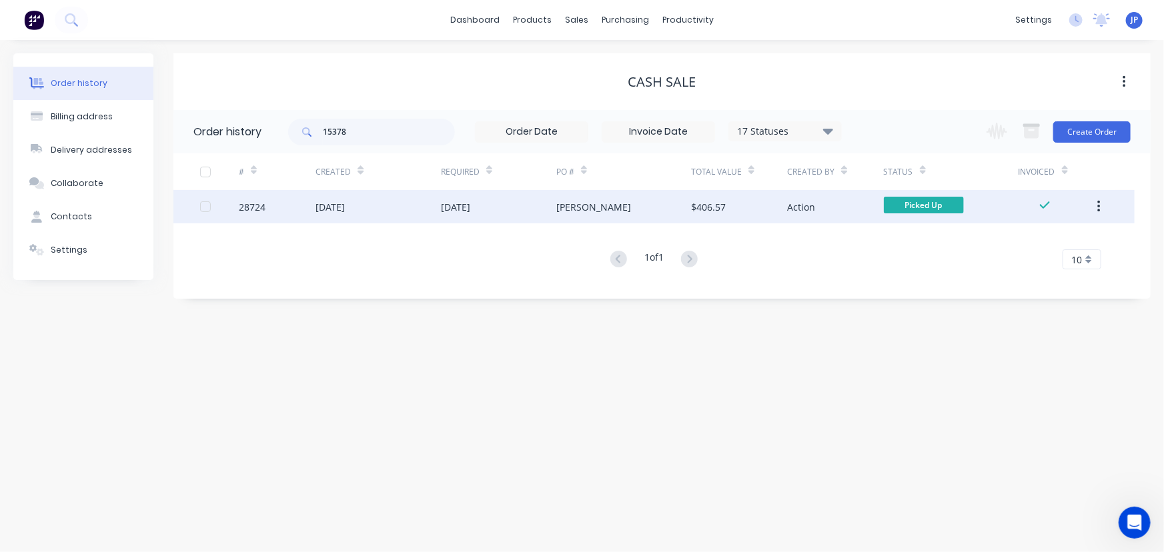
click at [340, 209] on div "[DATE]" at bounding box center [330, 207] width 29 height 14
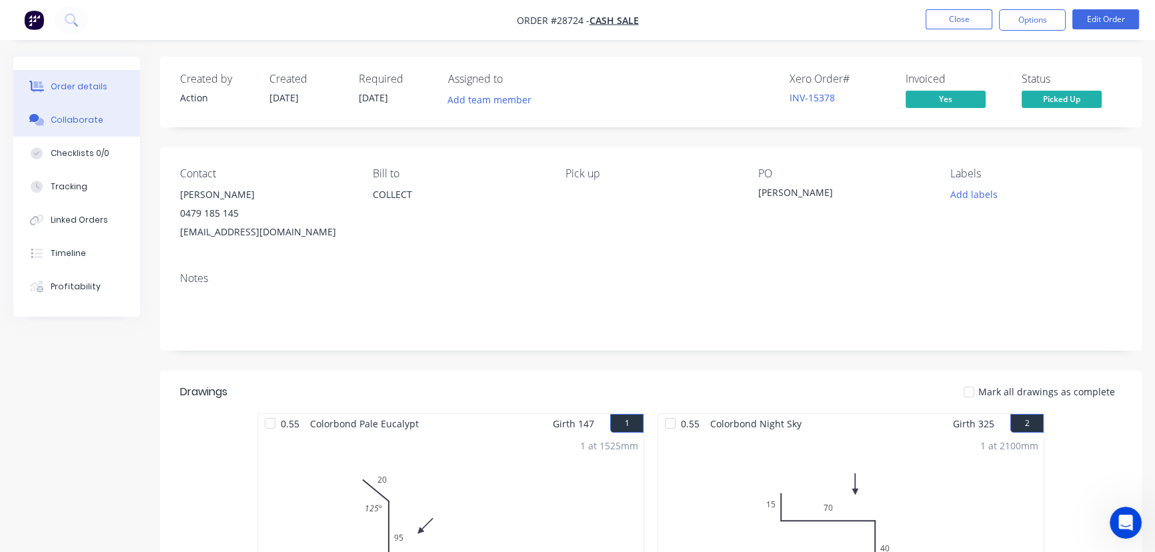
click at [80, 115] on div "Collaborate" at bounding box center [77, 120] width 53 height 12
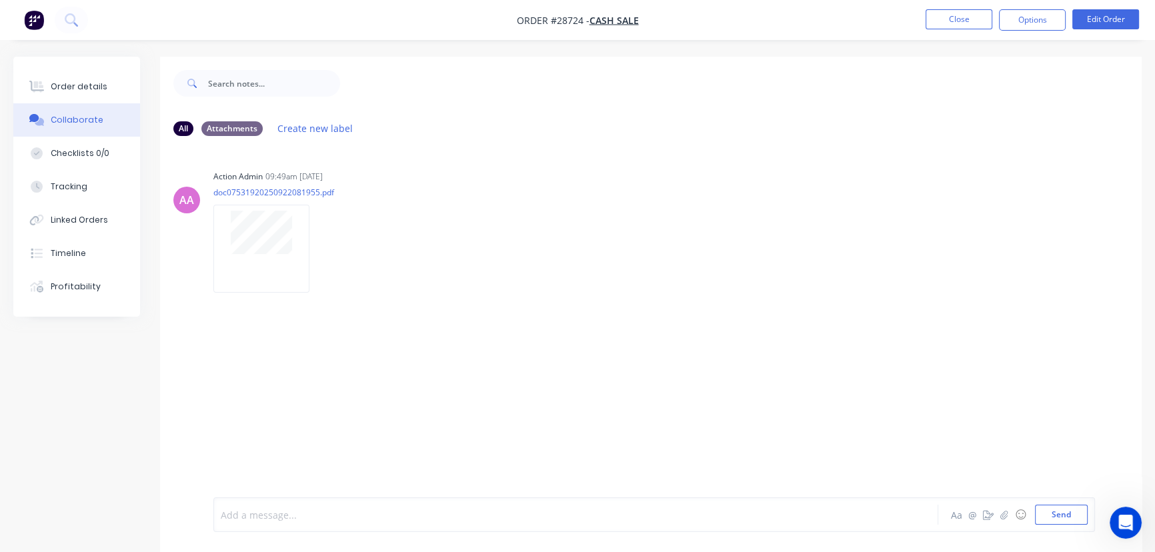
click at [253, 514] on div at bounding box center [546, 515] width 650 height 14
click at [422, 519] on div "Flashings marked out & folded by [PERSON_NAME]. In rack" at bounding box center [546, 515] width 650 height 14
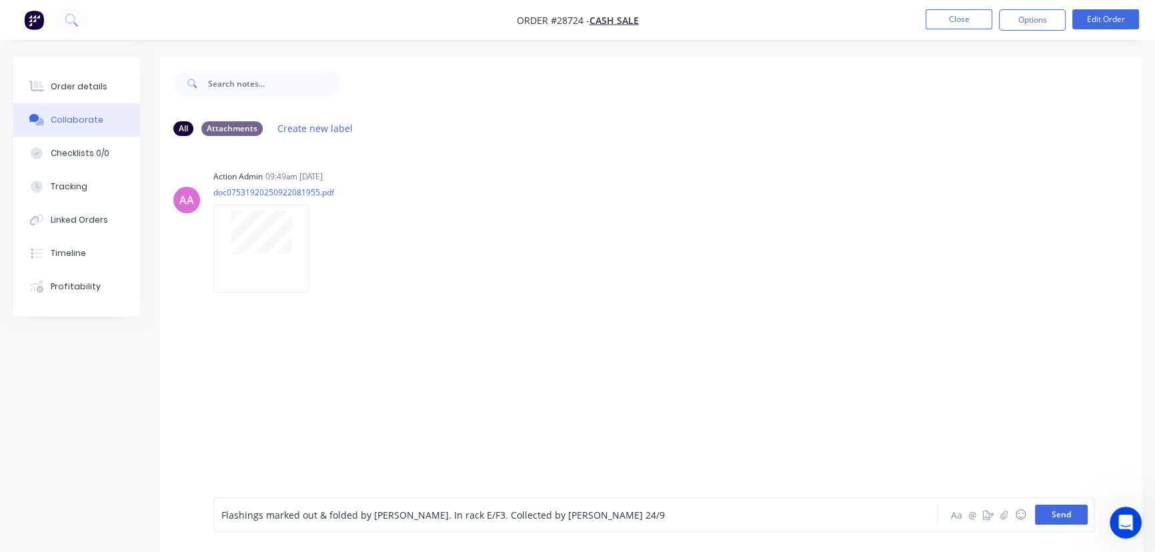
click at [1065, 518] on button "Send" at bounding box center [1061, 515] width 53 height 20
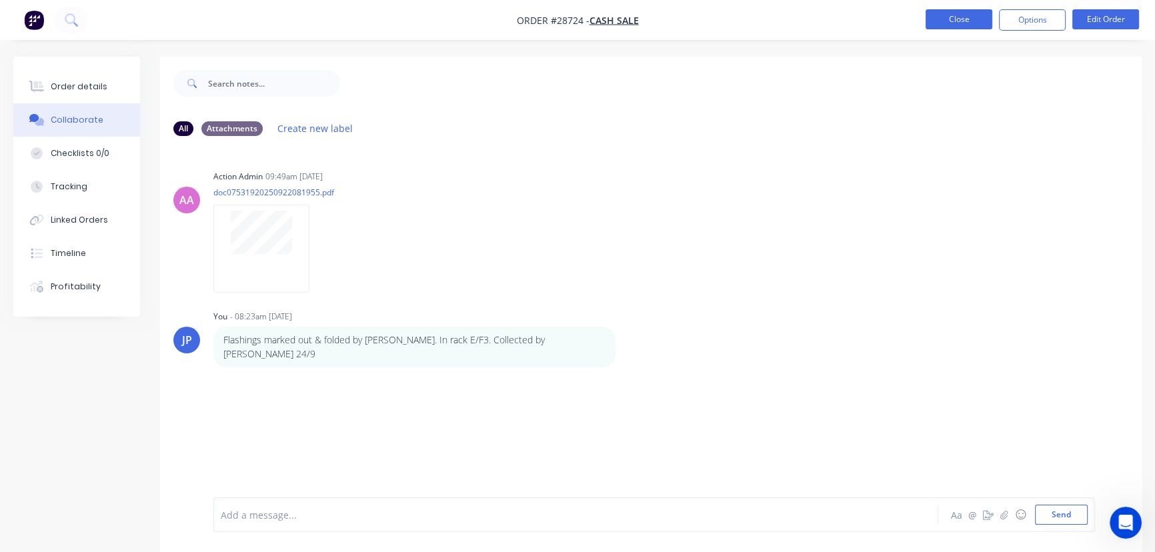
click at [945, 27] on button "Close" at bounding box center [959, 19] width 67 height 20
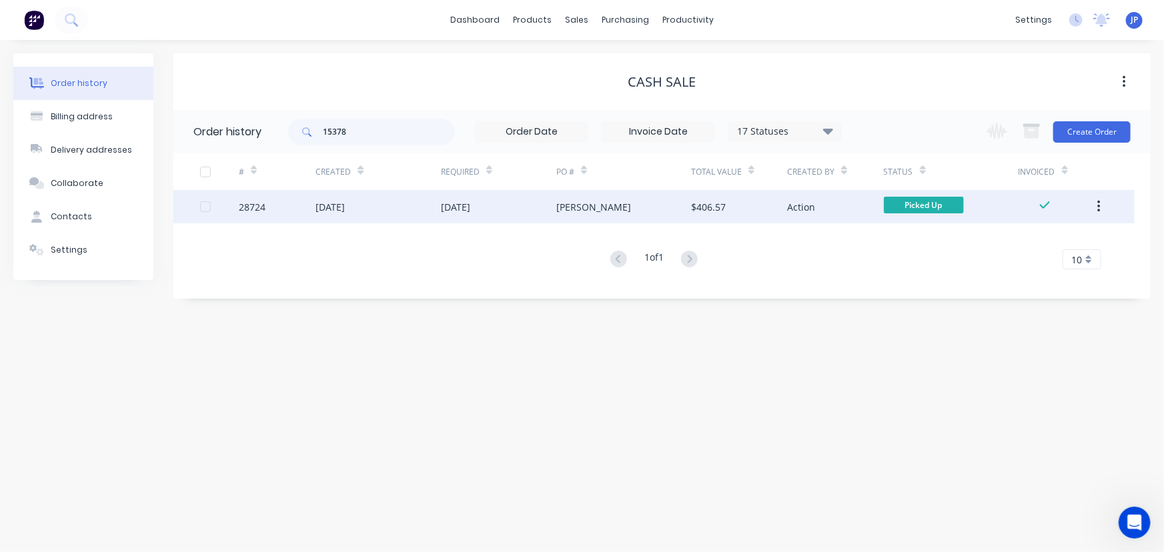
click at [1097, 206] on icon "button" at bounding box center [1098, 206] width 3 height 15
click at [1051, 239] on div "Archive" at bounding box center [1051, 241] width 103 height 19
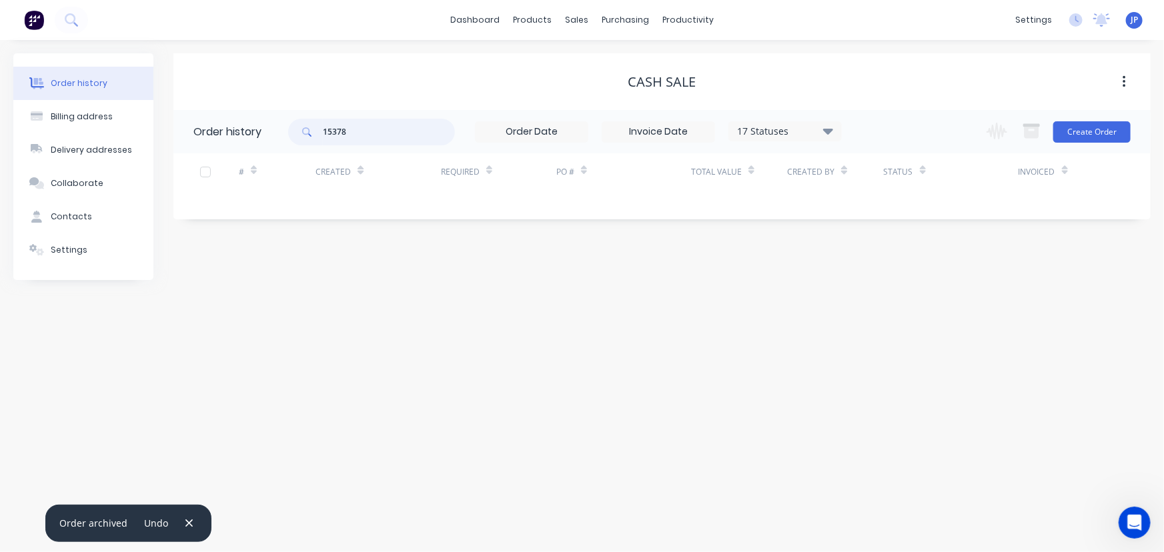
drag, startPoint x: 360, startPoint y: 129, endPoint x: 316, endPoint y: 138, distance: 44.9
click at [316, 138] on div "15378" at bounding box center [371, 132] width 167 height 27
type input "28783"
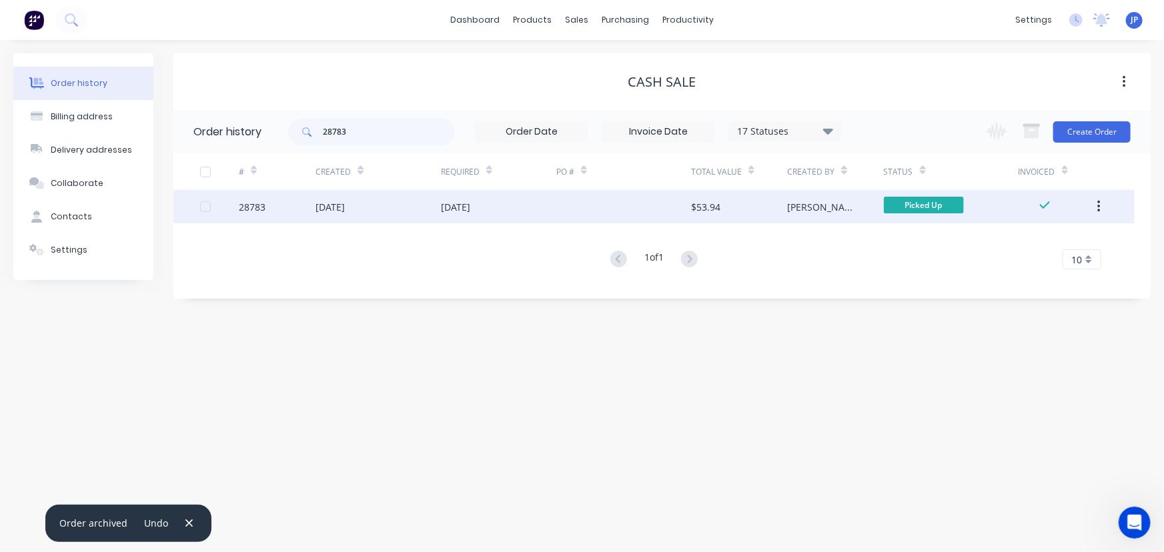
click at [345, 205] on div "[DATE]" at bounding box center [330, 207] width 29 height 14
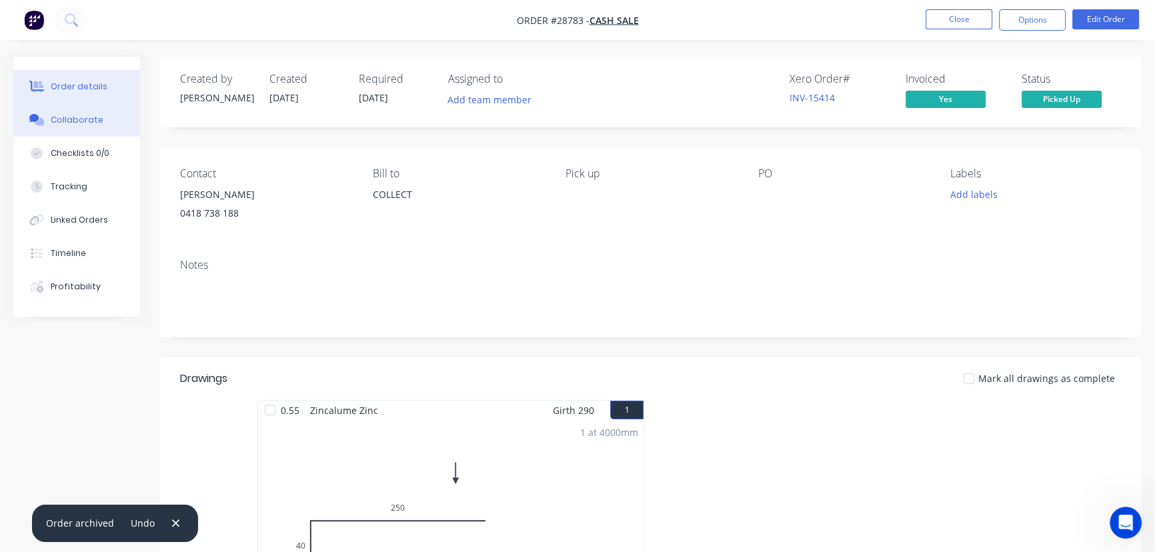
click at [111, 118] on button "Collaborate" at bounding box center [76, 119] width 127 height 33
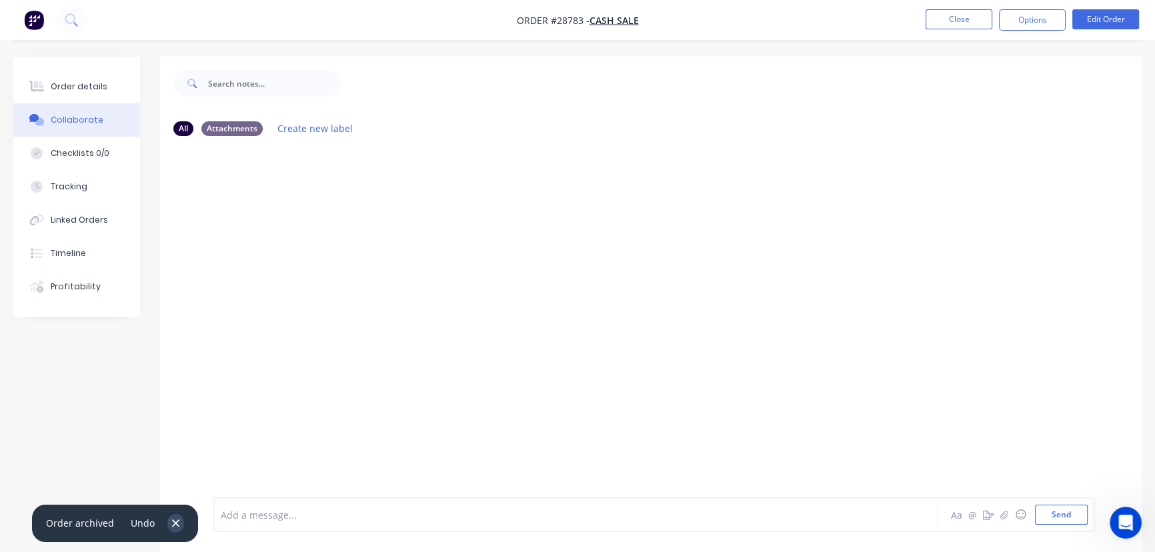
click at [176, 518] on icon "button" at bounding box center [175, 524] width 9 height 12
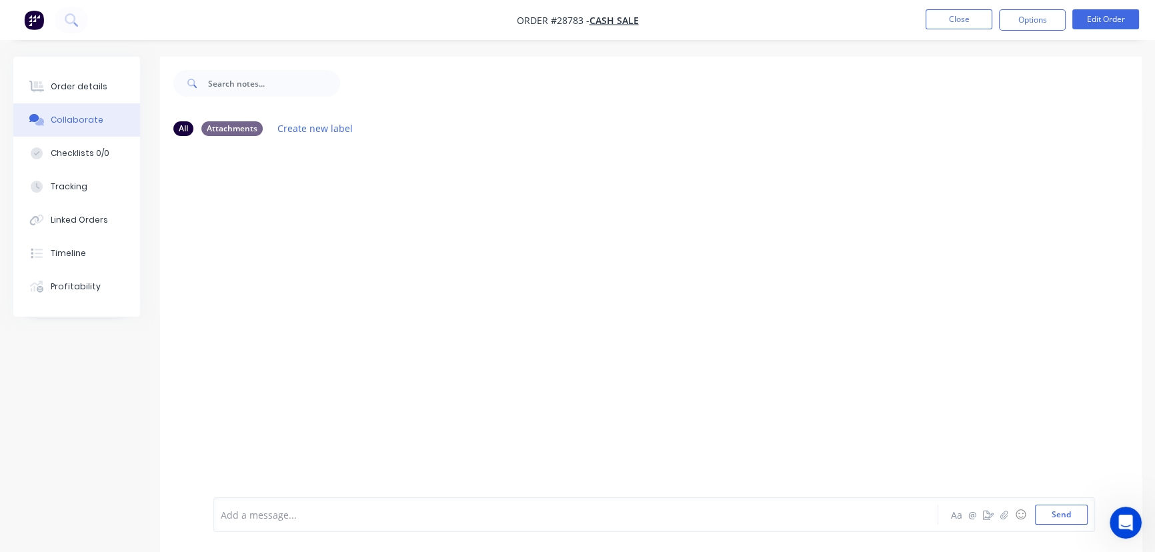
click at [251, 526] on div "Add a message... Aa @ ☺ Send" at bounding box center [654, 515] width 882 height 35
click at [251, 517] on div at bounding box center [546, 515] width 650 height 14
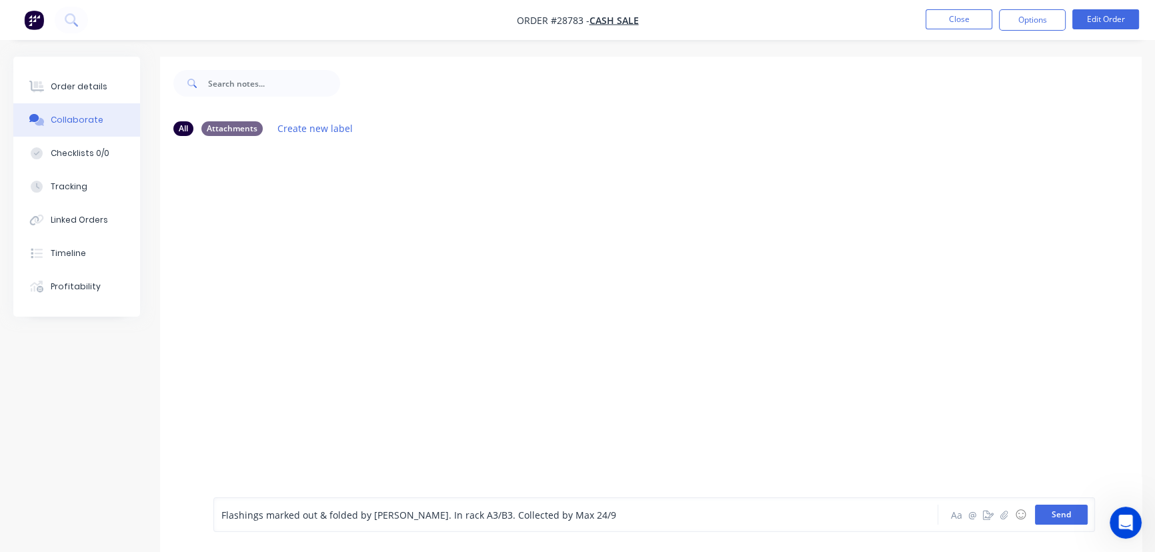
click at [1064, 520] on button "Send" at bounding box center [1061, 515] width 53 height 20
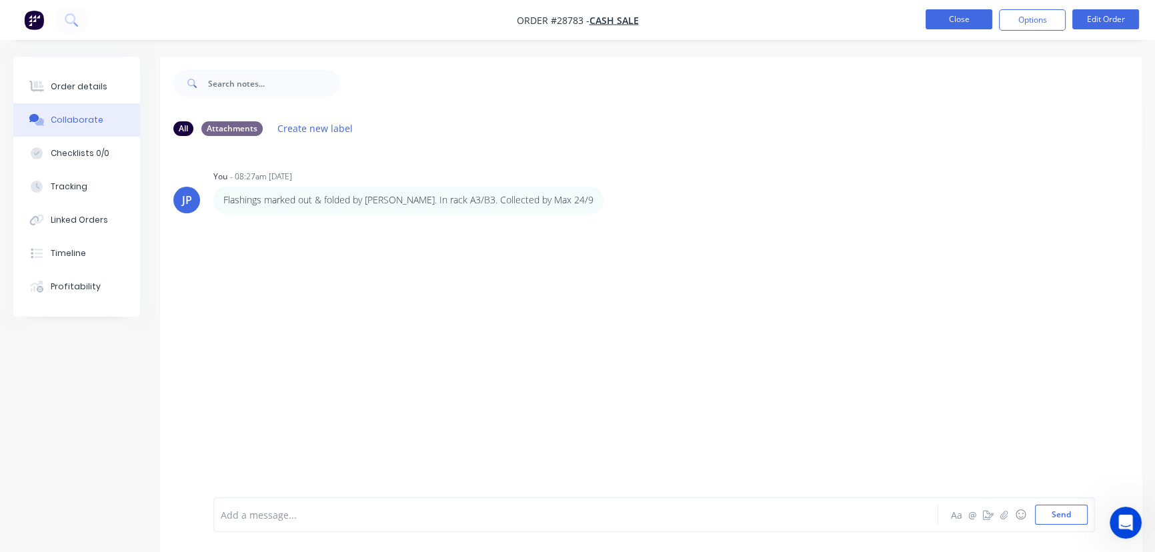
click at [950, 19] on button "Close" at bounding box center [959, 19] width 67 height 20
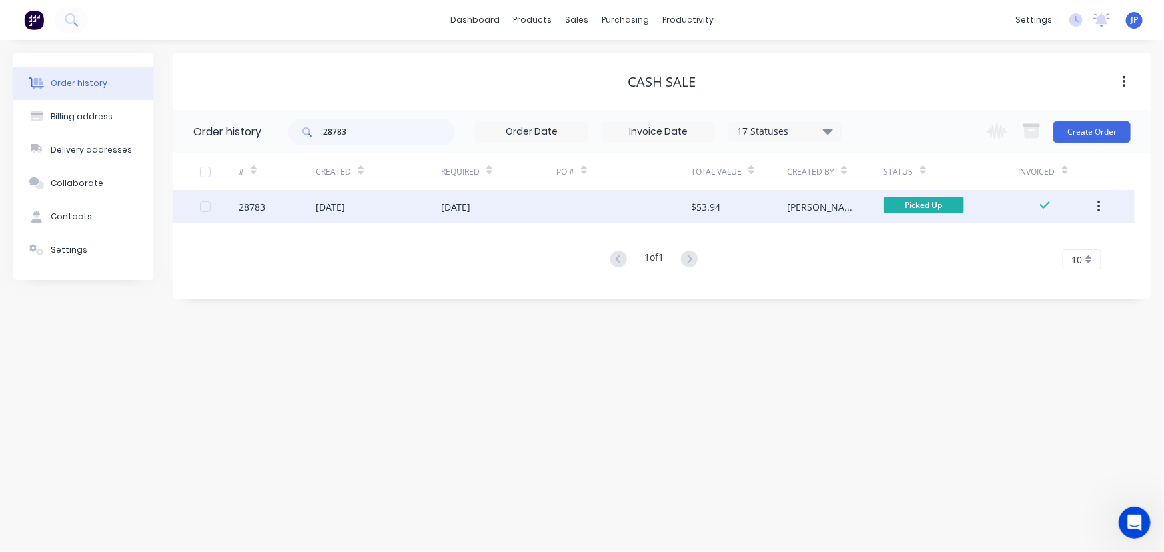
click at [1101, 205] on button "button" at bounding box center [1098, 207] width 31 height 24
click at [1052, 241] on div "Archive" at bounding box center [1051, 241] width 103 height 19
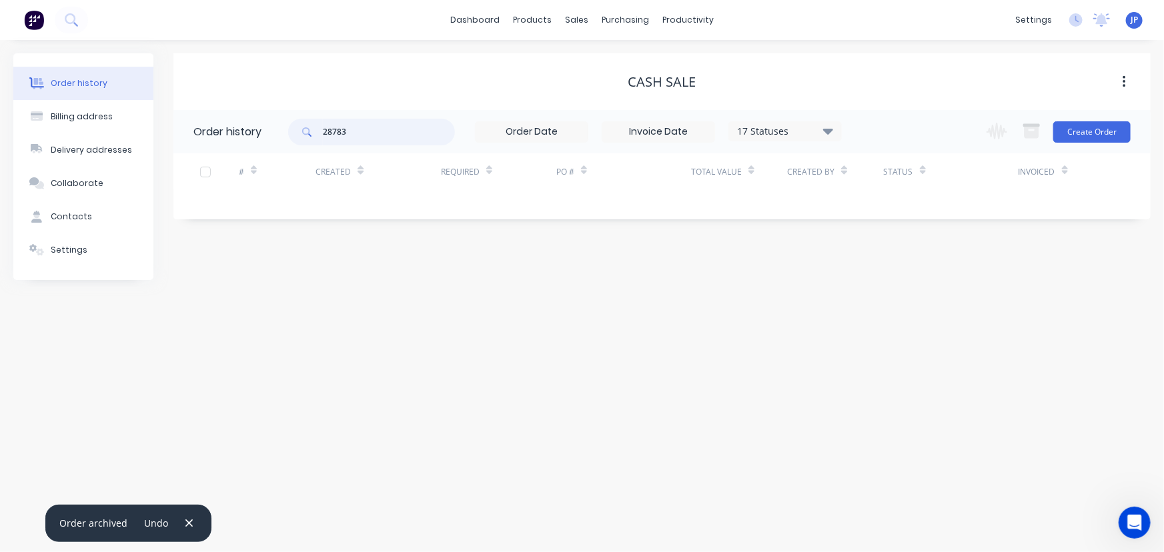
drag, startPoint x: 366, startPoint y: 130, endPoint x: 313, endPoint y: 125, distance: 53.6
click at [313, 125] on div "28783" at bounding box center [371, 132] width 167 height 27
type input "28710"
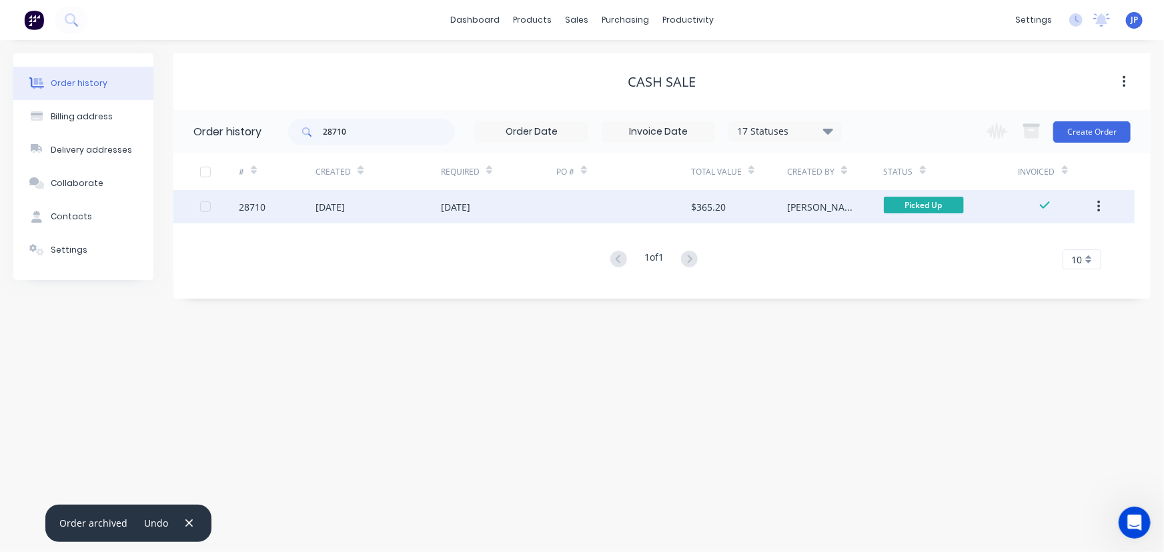
click at [319, 202] on div "[DATE]" at bounding box center [330, 207] width 29 height 14
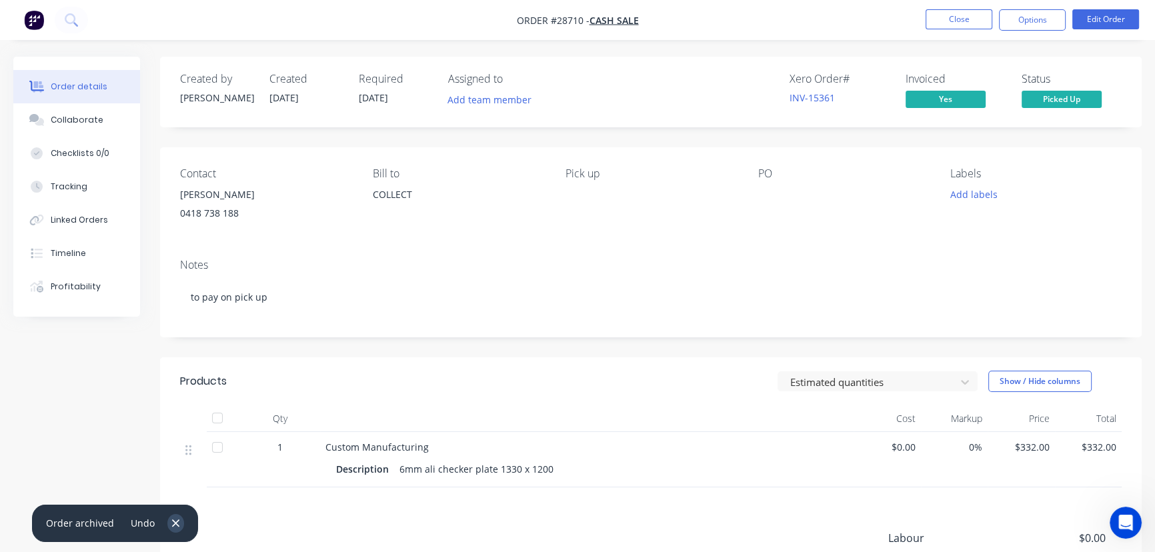
click at [171, 526] on icon "button" at bounding box center [175, 524] width 9 height 12
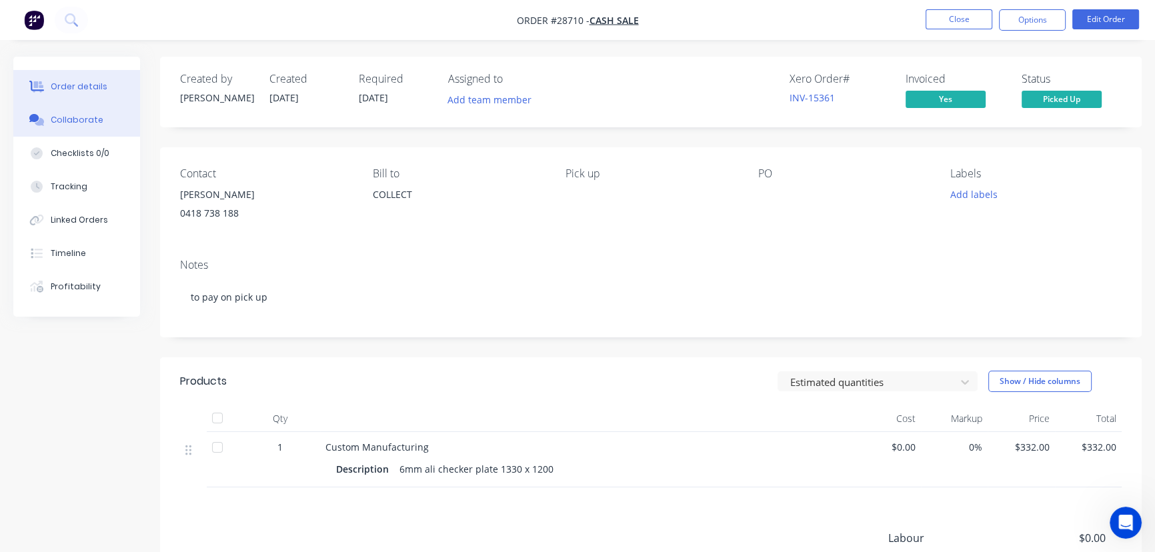
click at [79, 118] on div "Collaborate" at bounding box center [77, 120] width 53 height 12
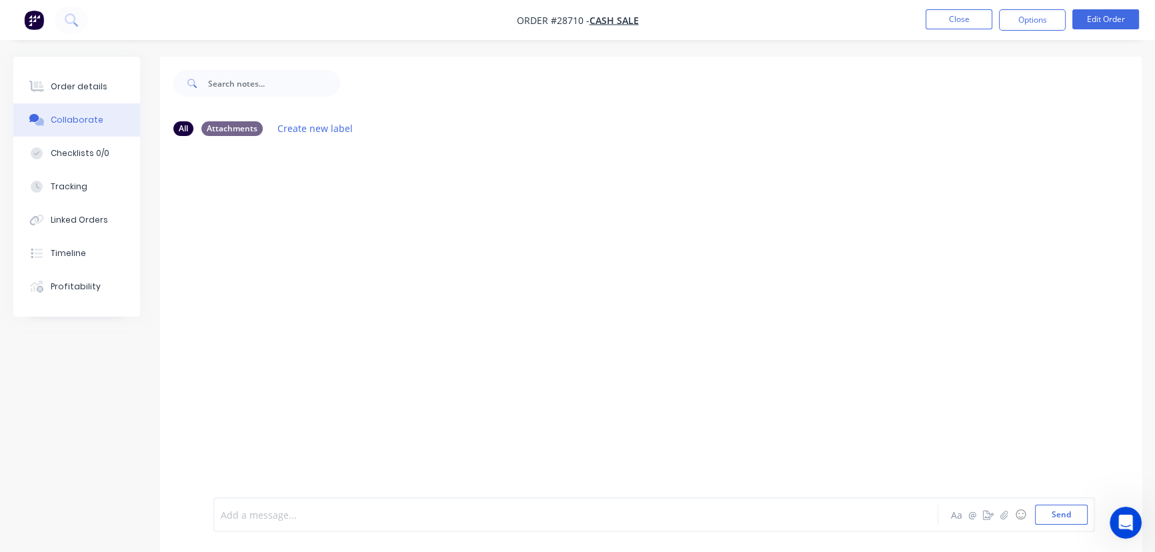
click at [267, 521] on div at bounding box center [546, 515] width 650 height 14
click at [1064, 520] on button "Send" at bounding box center [1061, 515] width 53 height 20
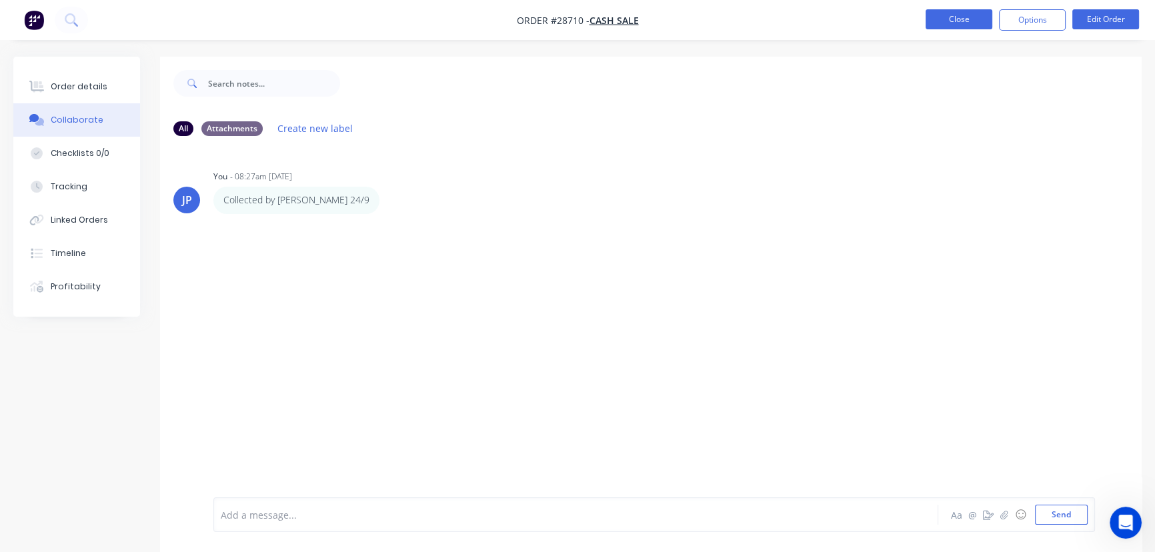
click at [957, 26] on button "Close" at bounding box center [959, 19] width 67 height 20
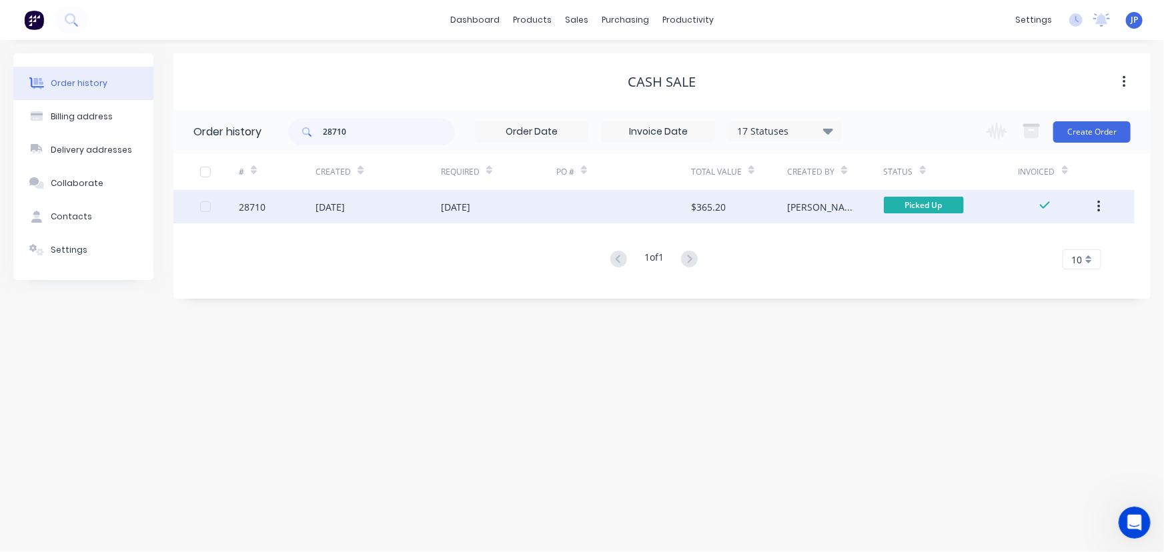
click at [1103, 208] on button "button" at bounding box center [1098, 207] width 31 height 24
click at [1056, 241] on div "Archive" at bounding box center [1051, 241] width 103 height 19
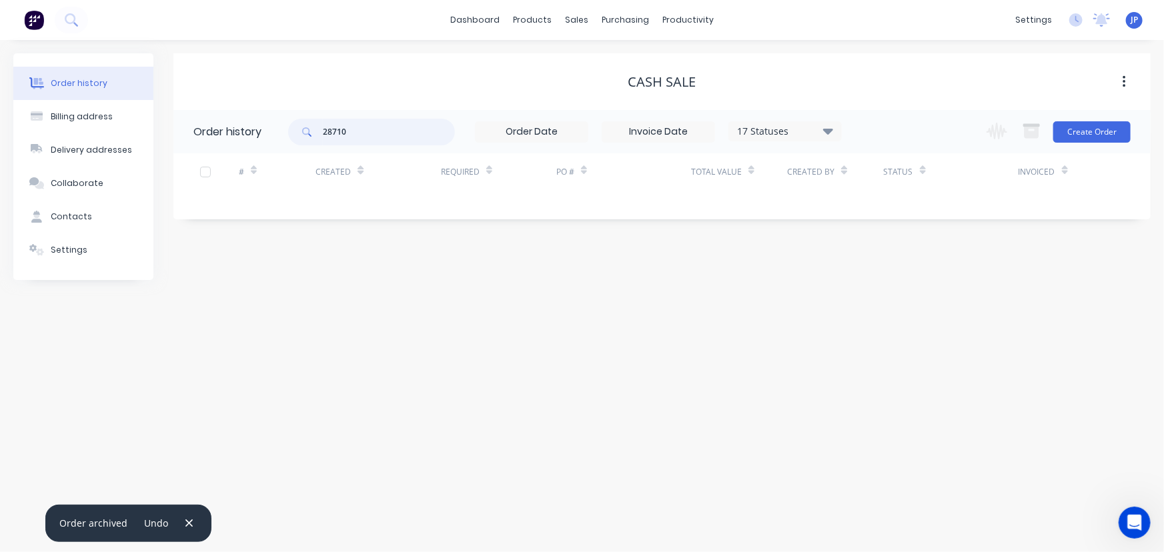
drag, startPoint x: 366, startPoint y: 133, endPoint x: 316, endPoint y: 133, distance: 49.4
click at [316, 133] on div "28710" at bounding box center [371, 132] width 167 height 27
type input "27331"
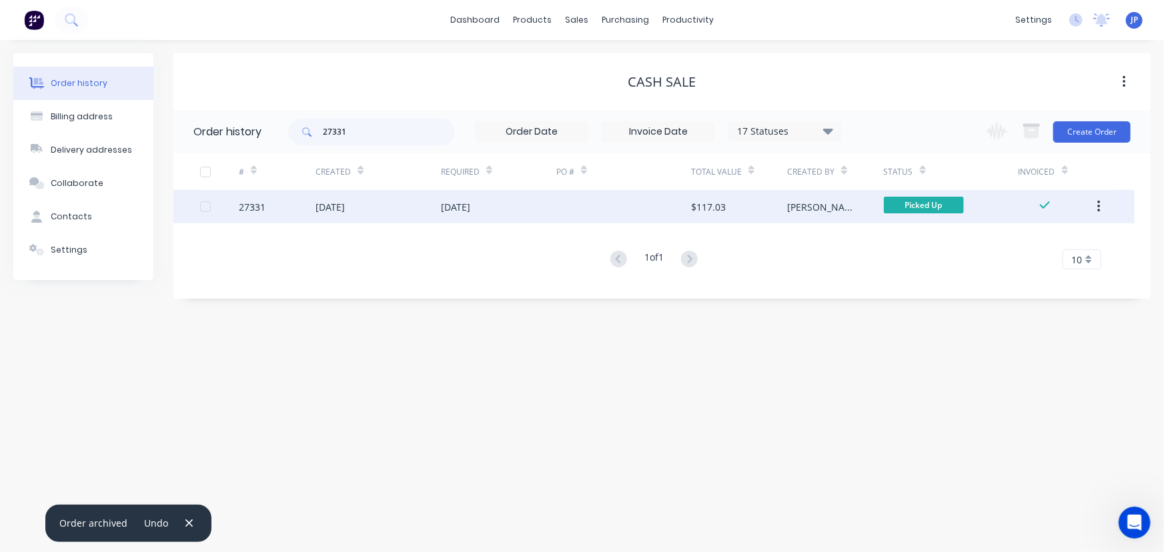
click at [330, 205] on div "[DATE]" at bounding box center [330, 207] width 29 height 14
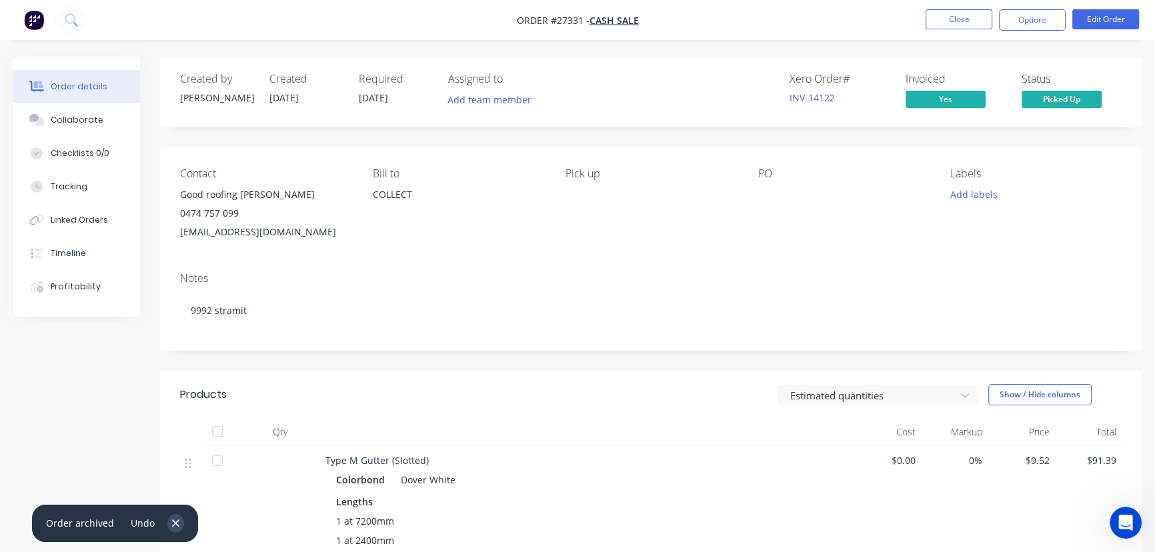
click at [171, 522] on icon "button" at bounding box center [175, 524] width 9 height 12
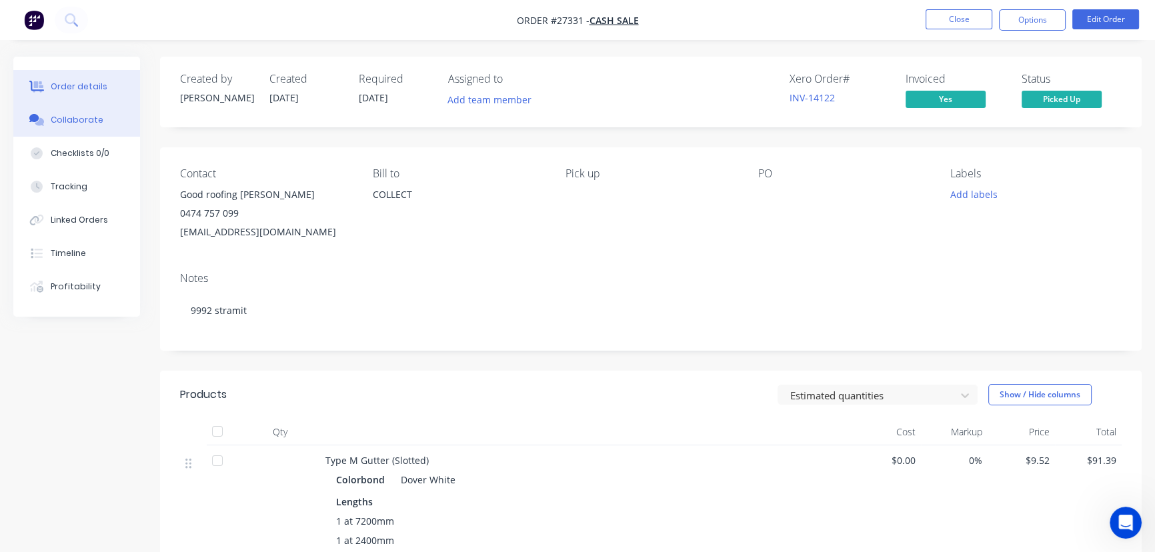
click at [87, 121] on div "Collaborate" at bounding box center [77, 120] width 53 height 12
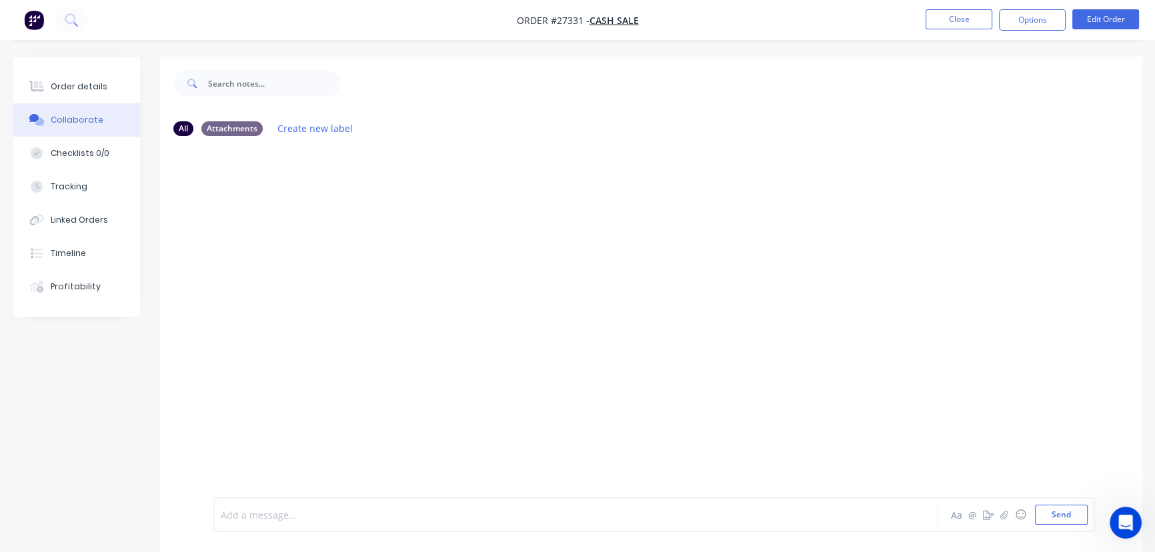
click at [237, 516] on div at bounding box center [546, 515] width 650 height 14
click at [927, 19] on button "Close" at bounding box center [959, 19] width 67 height 20
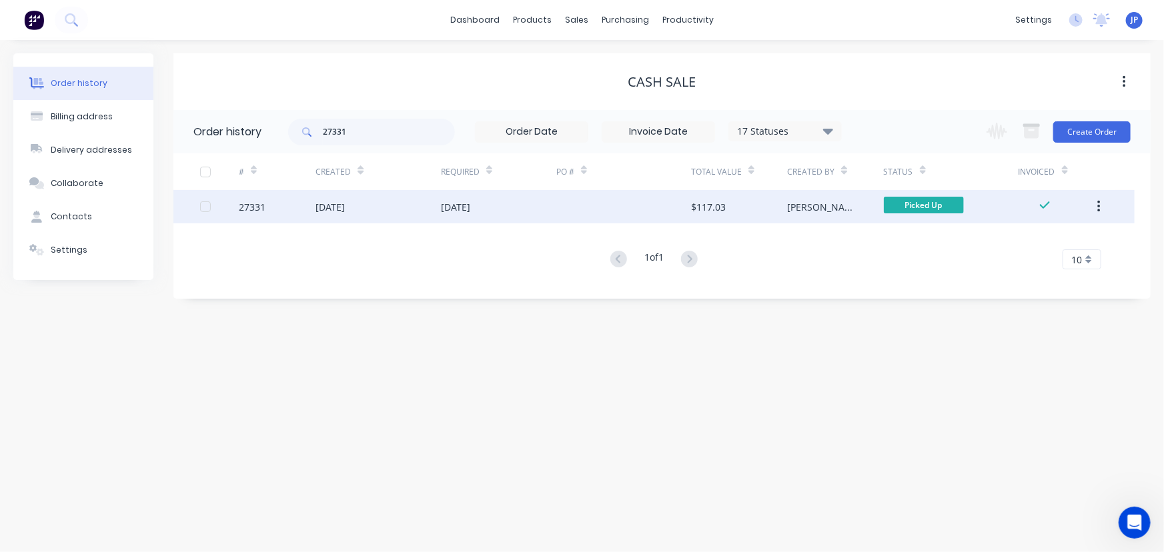
click at [468, 203] on div "[DATE]" at bounding box center [455, 207] width 29 height 14
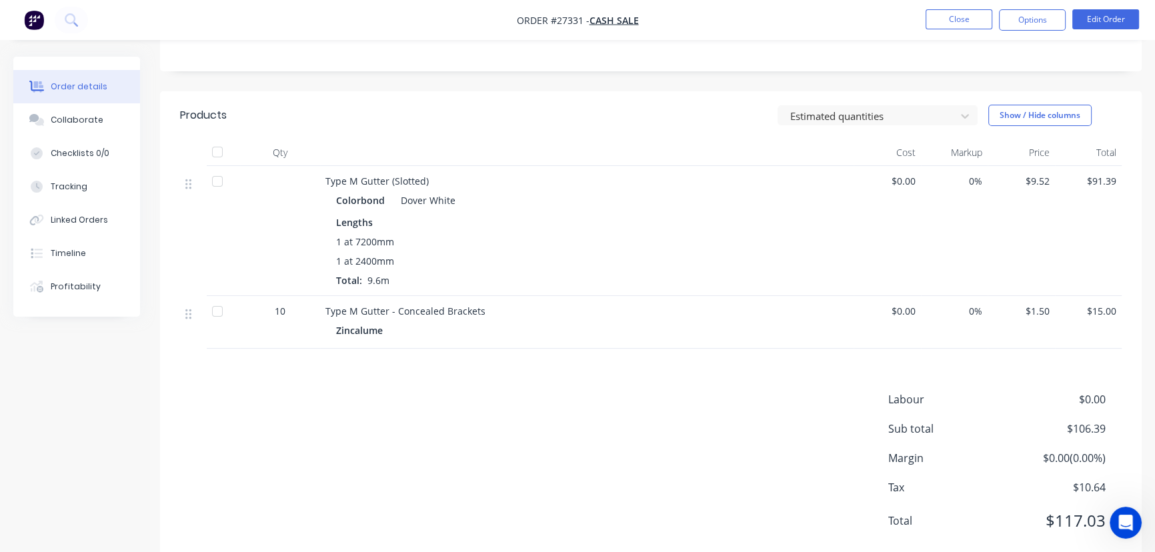
scroll to position [314, 0]
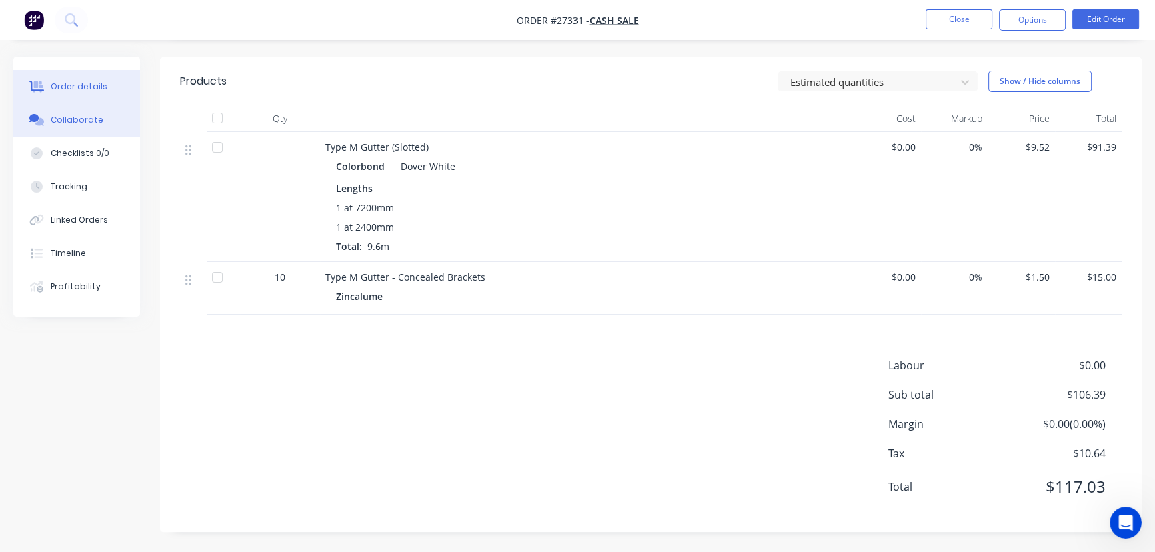
click at [103, 118] on button "Collaborate" at bounding box center [76, 119] width 127 height 33
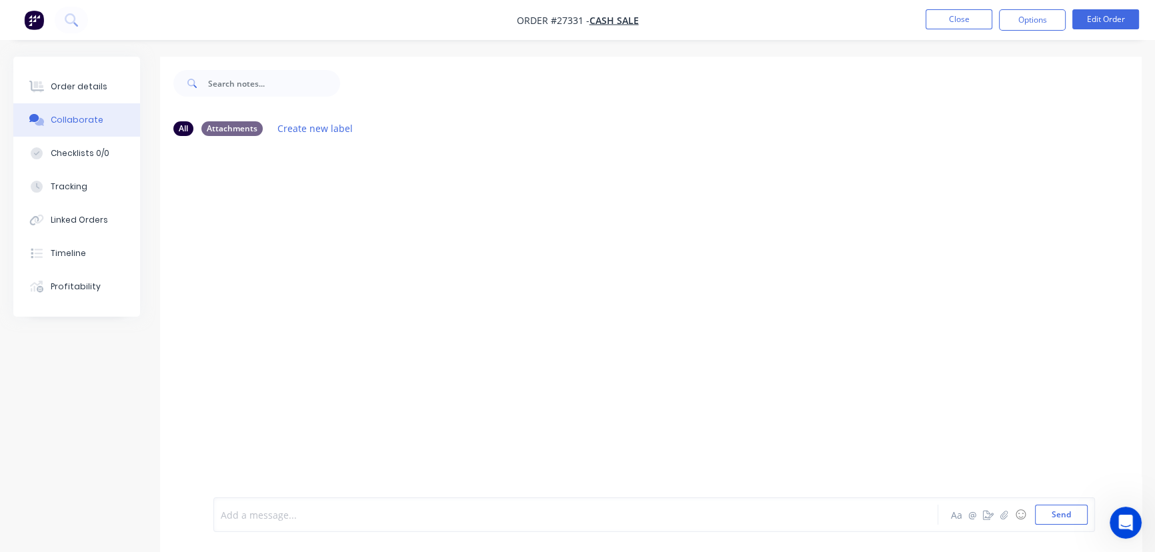
click at [263, 520] on div at bounding box center [546, 515] width 650 height 14
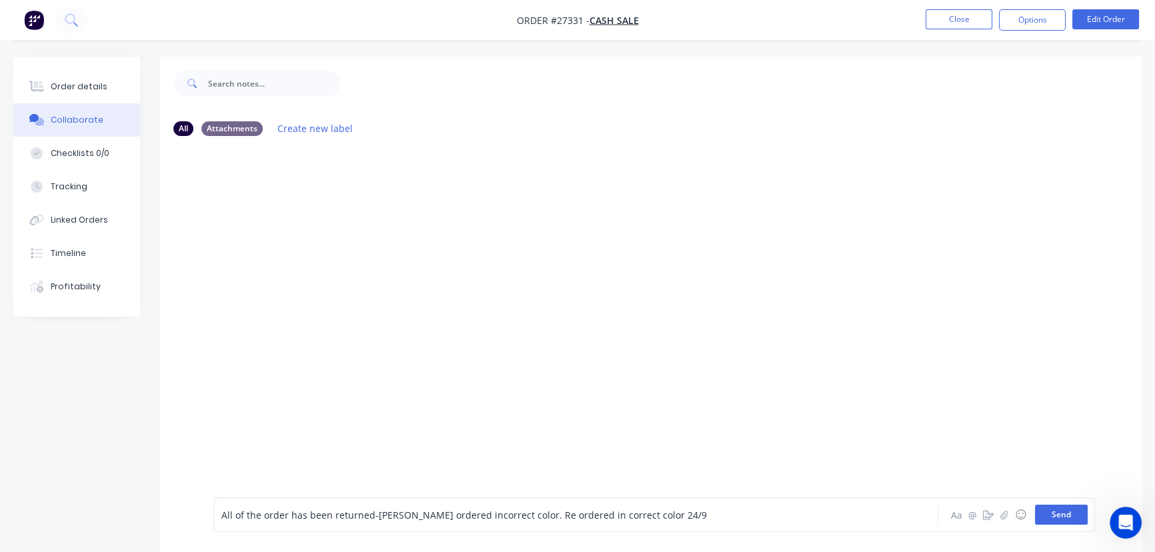
click at [1047, 512] on button "Send" at bounding box center [1061, 515] width 53 height 20
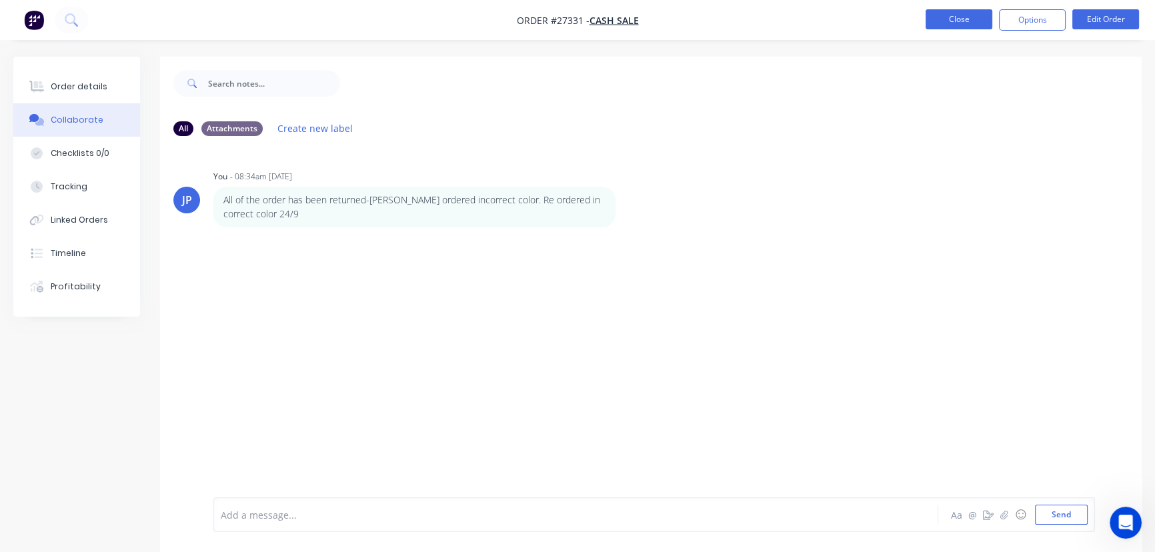
click at [953, 24] on button "Close" at bounding box center [959, 19] width 67 height 20
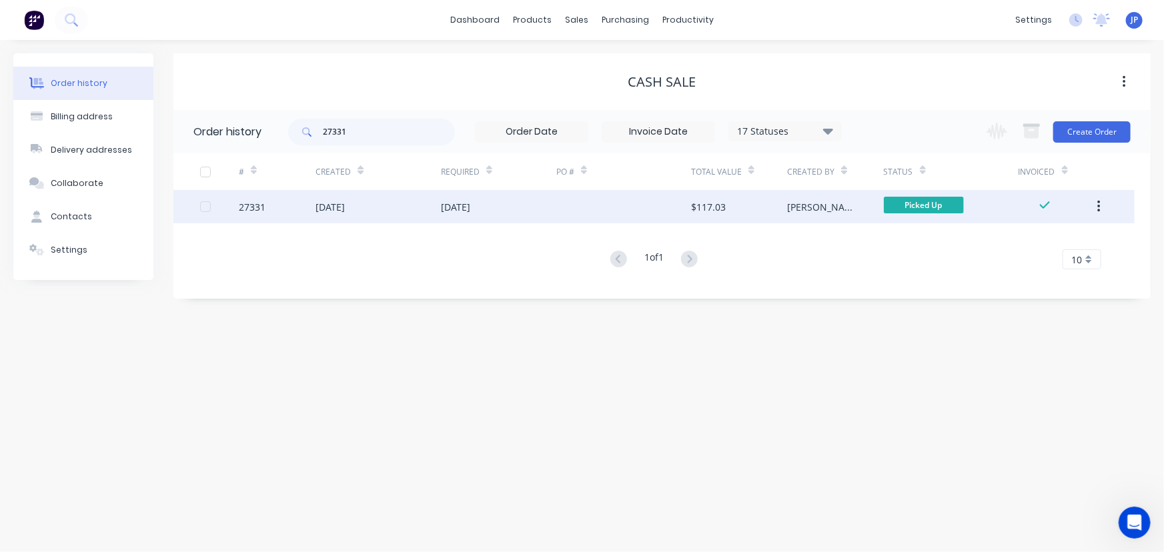
click at [1101, 207] on button "button" at bounding box center [1098, 207] width 31 height 24
click at [1057, 237] on div "Archive" at bounding box center [1051, 241] width 103 height 19
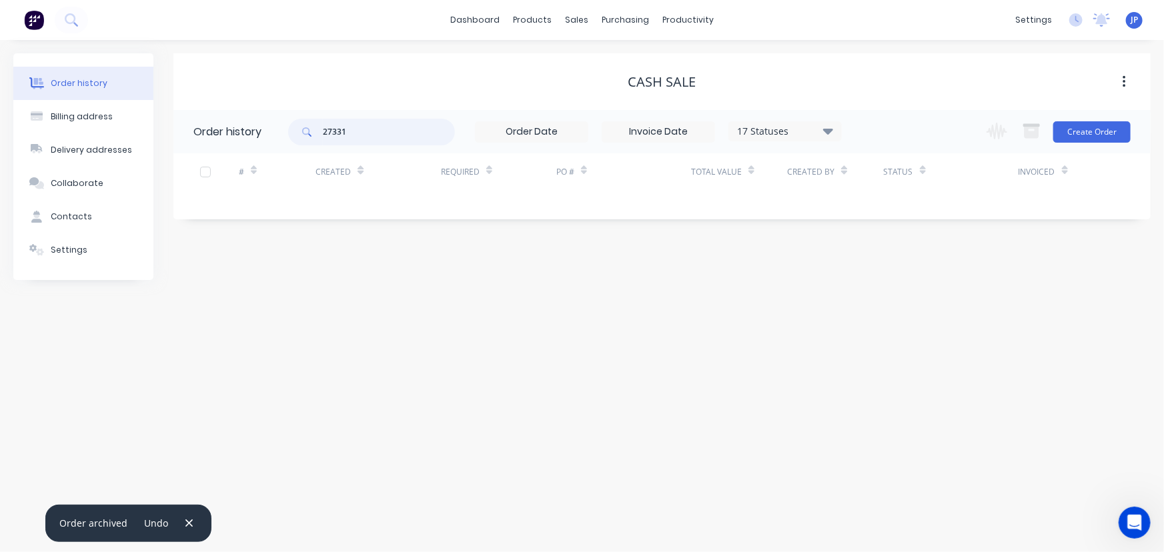
drag, startPoint x: 365, startPoint y: 141, endPoint x: 295, endPoint y: 139, distance: 70.1
click at [304, 145] on div "27331 17 Statuses Invoice Status Invoiced Not Invoiced Partial Order Status All…" at bounding box center [565, 131] width 554 height 43
type input "27272"
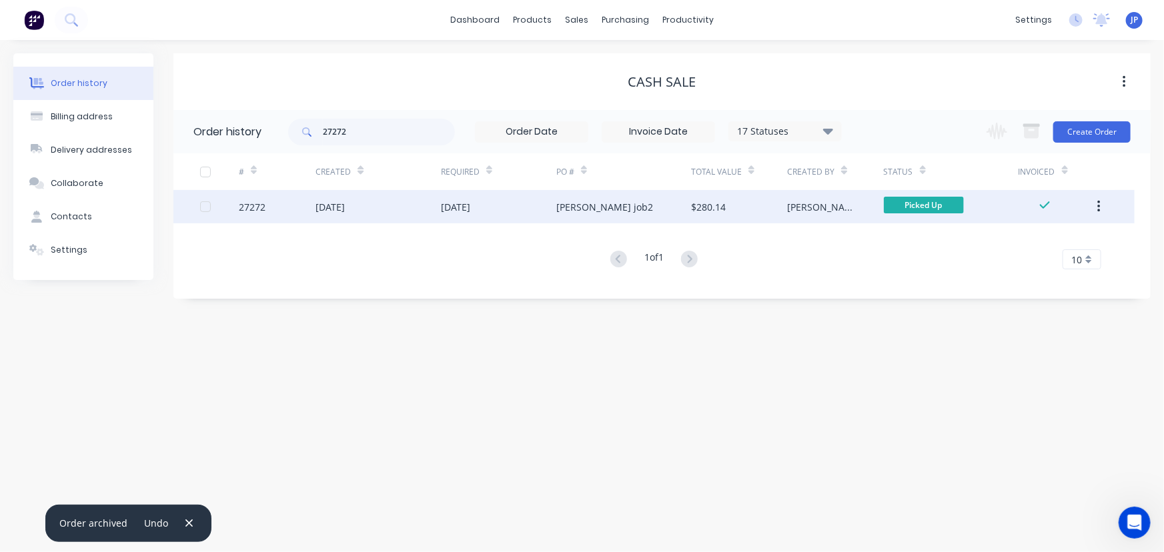
click at [330, 209] on div "[DATE]" at bounding box center [330, 207] width 29 height 14
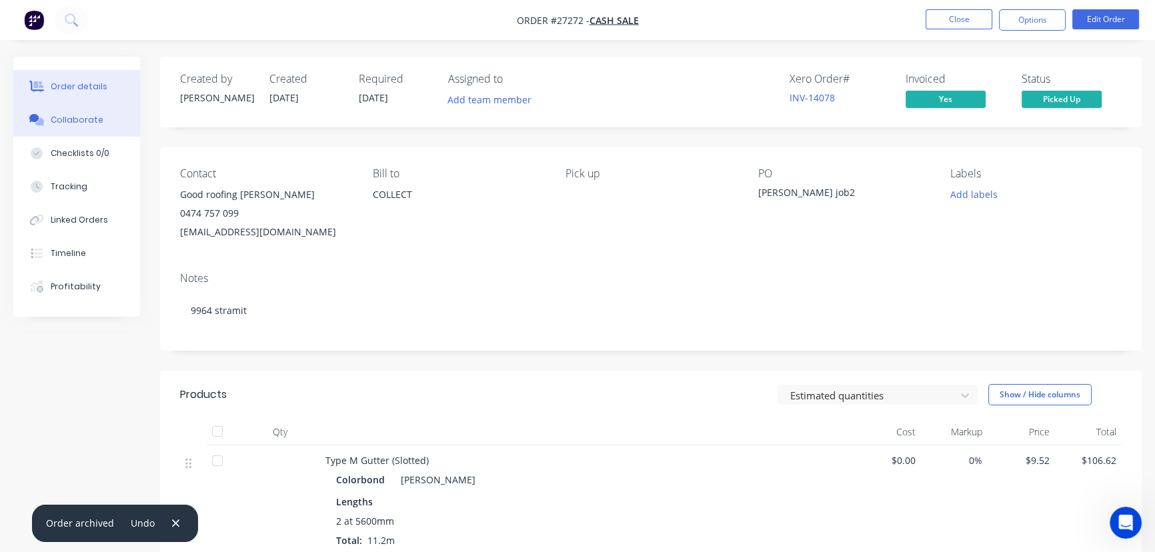
click at [99, 121] on button "Collaborate" at bounding box center [76, 119] width 127 height 33
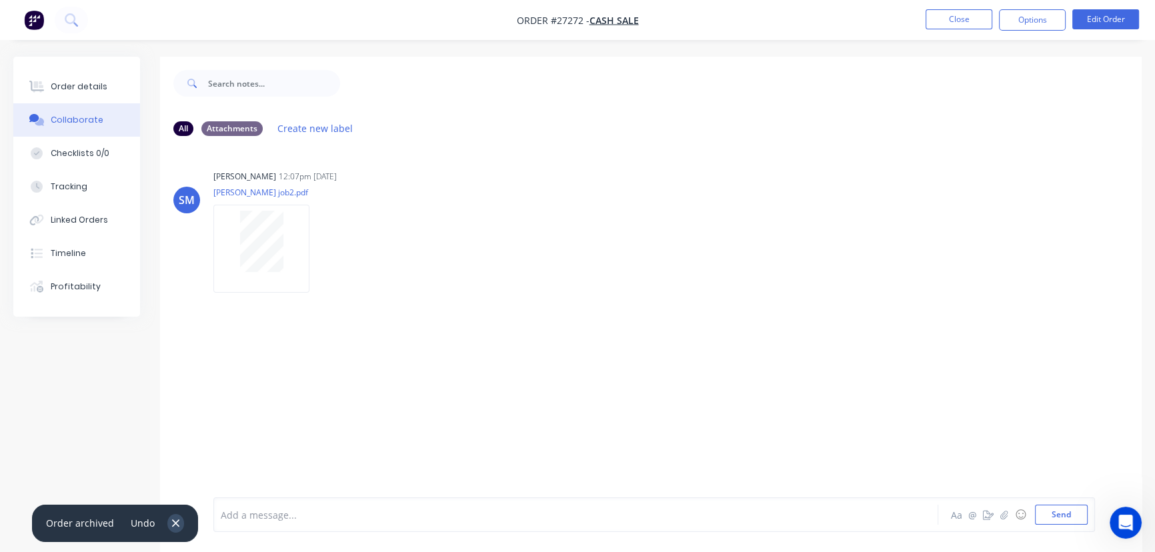
click at [171, 520] on icon "button" at bounding box center [175, 524] width 9 height 12
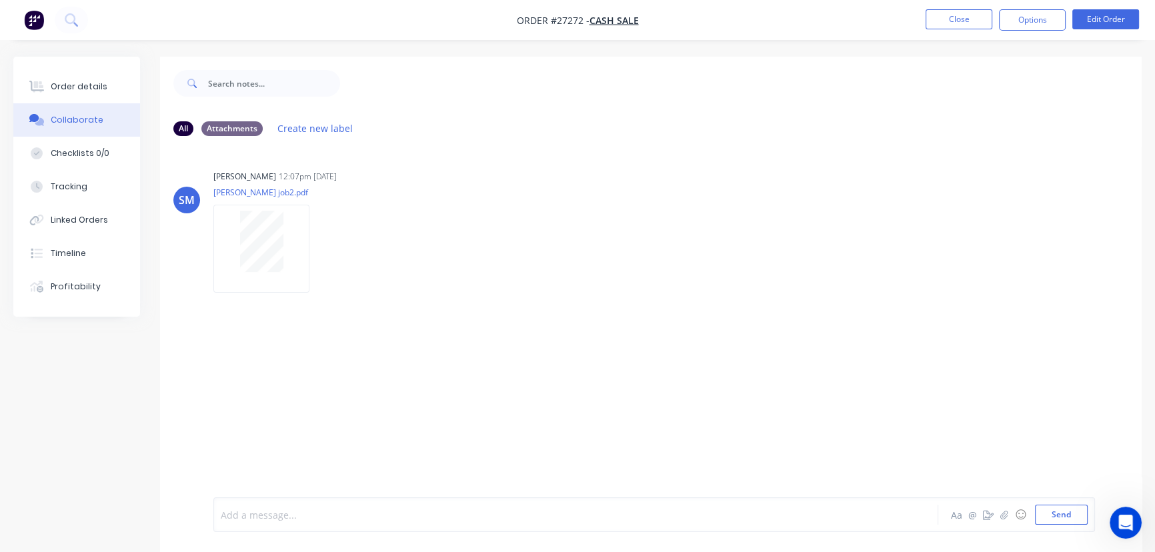
click at [253, 522] on div at bounding box center [546, 515] width 650 height 14
click at [1061, 513] on button "Send" at bounding box center [1061, 515] width 53 height 20
click at [946, 20] on button "Close" at bounding box center [959, 19] width 67 height 20
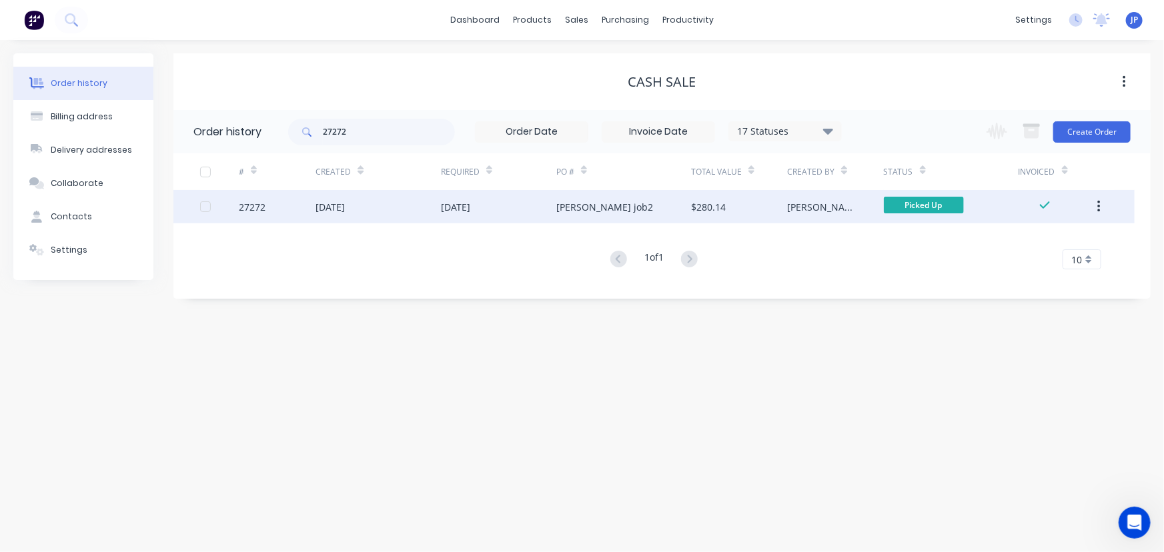
click at [1096, 206] on button "button" at bounding box center [1098, 207] width 31 height 24
click at [1039, 241] on div "Archive" at bounding box center [1051, 241] width 103 height 19
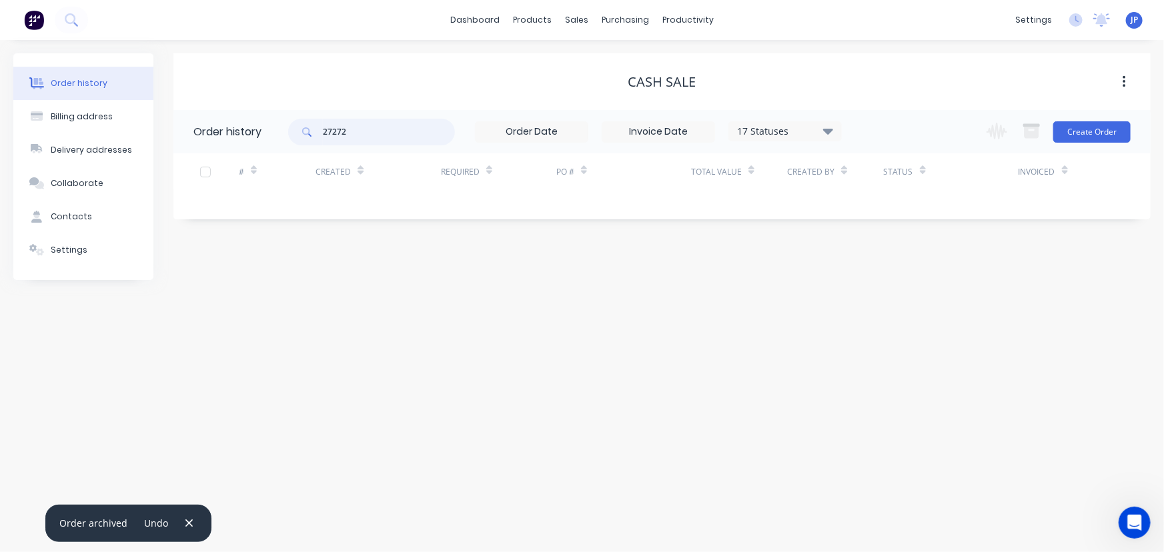
drag, startPoint x: 360, startPoint y: 133, endPoint x: 318, endPoint y: 137, distance: 42.2
click at [318, 137] on div "27272" at bounding box center [371, 132] width 167 height 27
type input "28629"
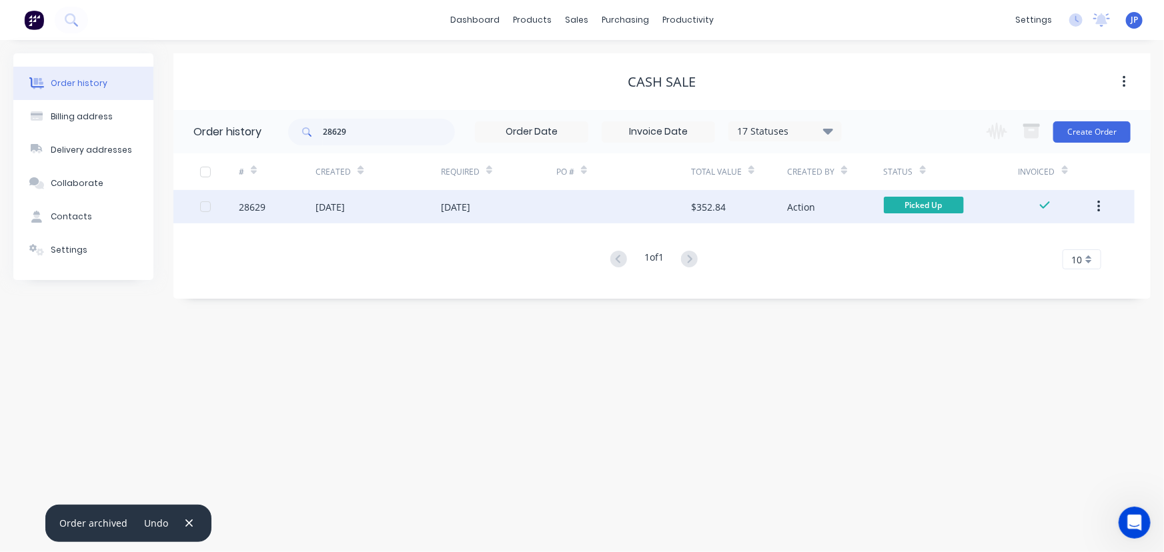
click at [344, 205] on div "[DATE]" at bounding box center [330, 207] width 29 height 14
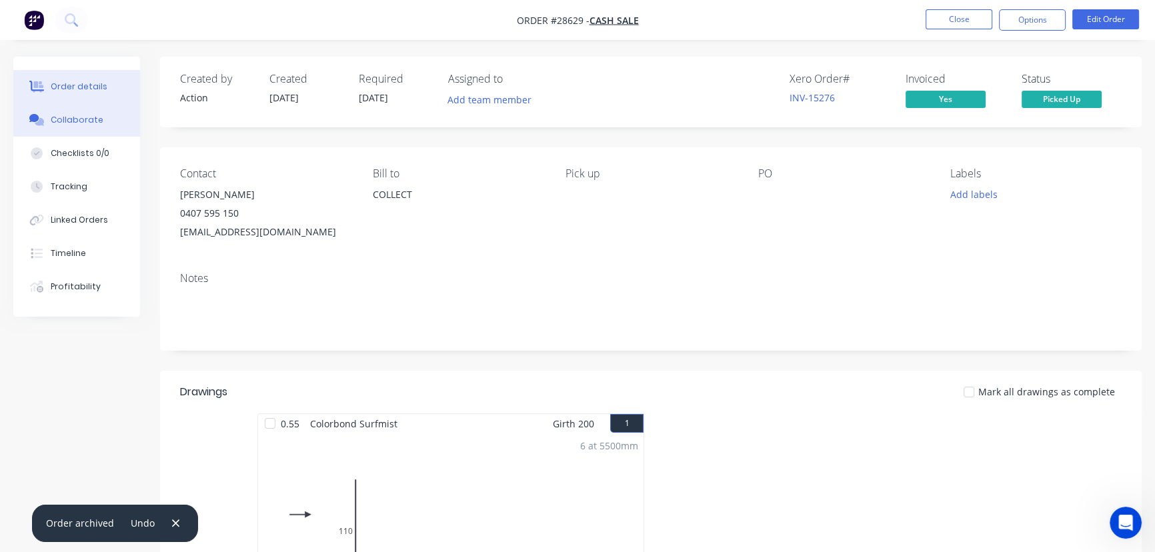
click at [93, 123] on div "Collaborate" at bounding box center [77, 120] width 53 height 12
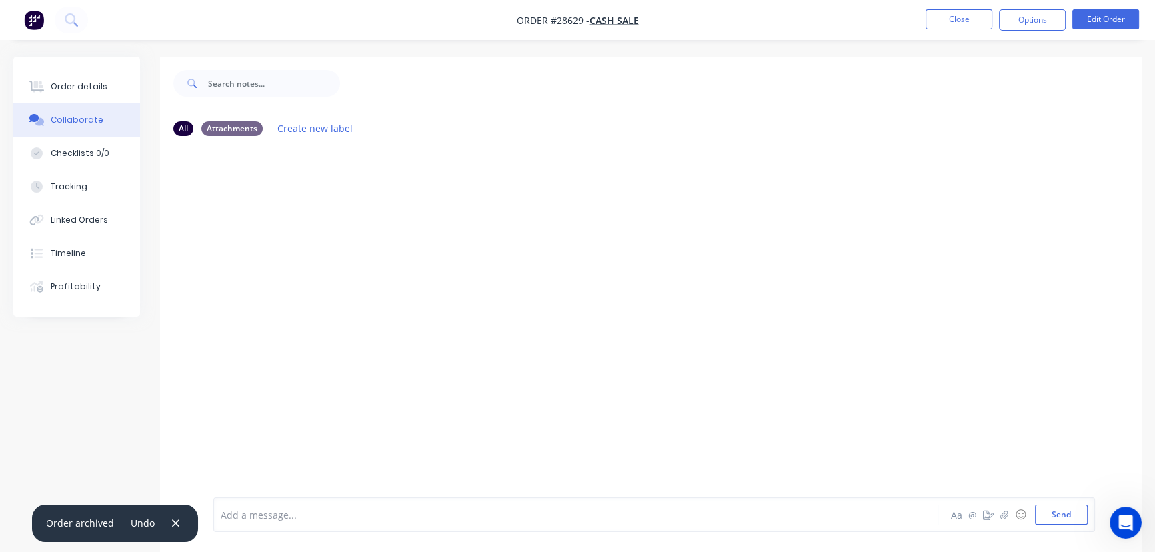
click at [242, 519] on div at bounding box center [546, 515] width 650 height 14
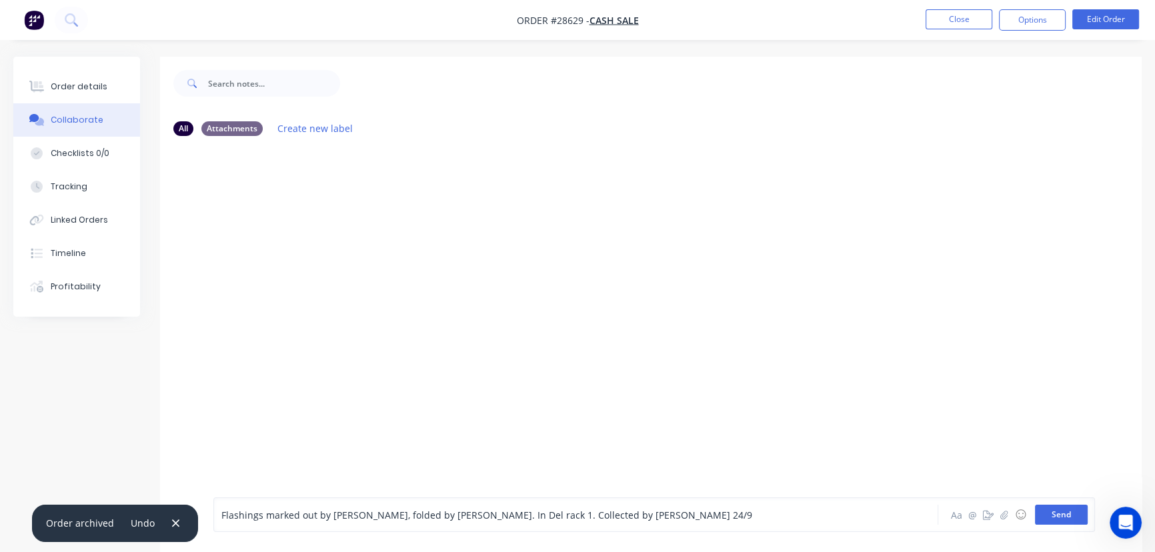
click at [1050, 514] on button "Send" at bounding box center [1061, 515] width 53 height 20
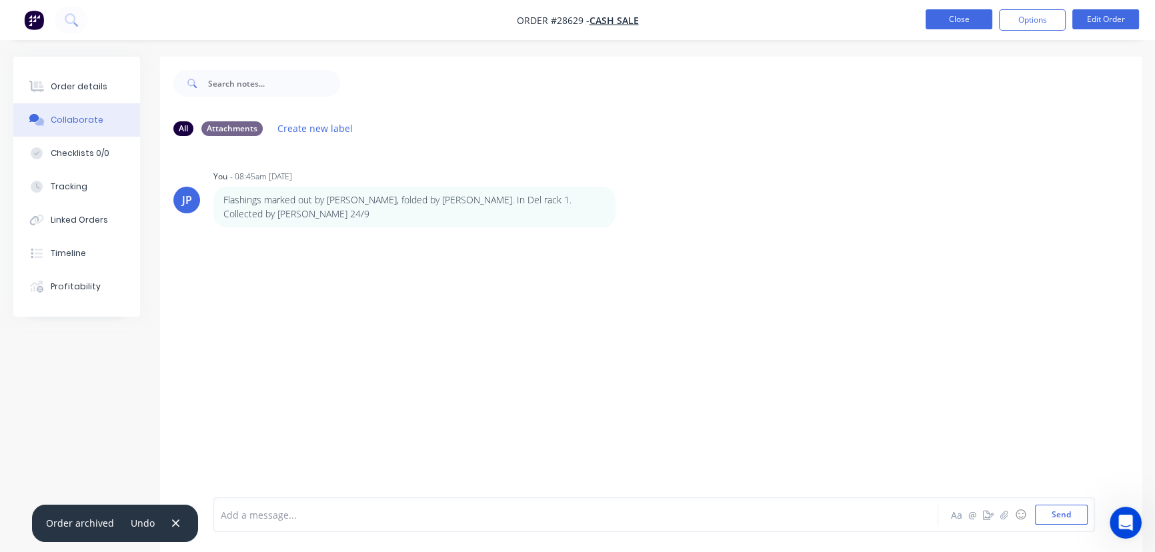
click at [955, 25] on button "Close" at bounding box center [959, 19] width 67 height 20
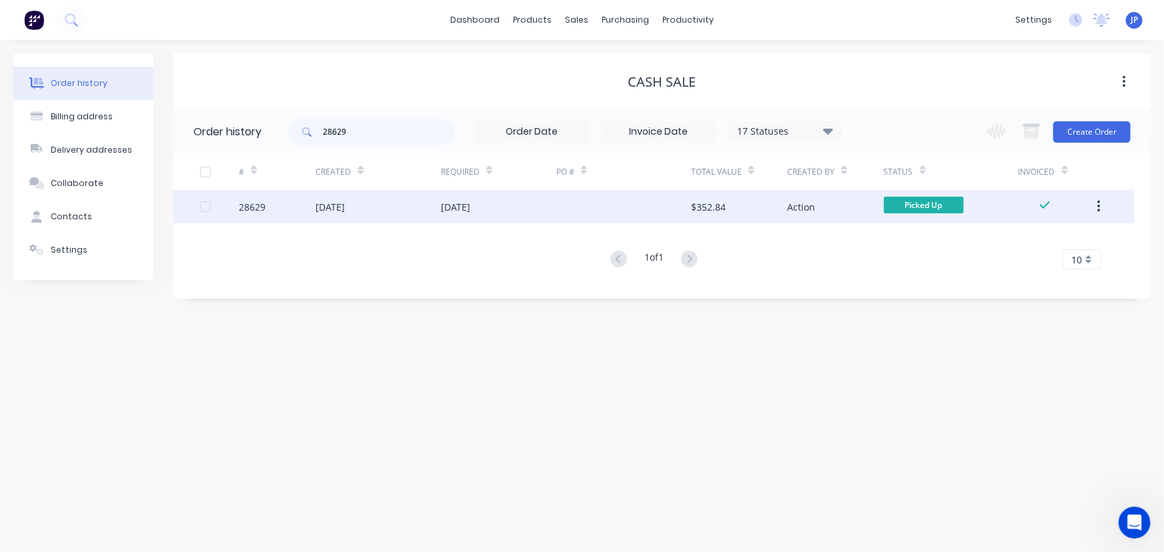
click at [1096, 207] on button "button" at bounding box center [1098, 207] width 31 height 24
click at [1045, 242] on div "Archive" at bounding box center [1051, 241] width 103 height 19
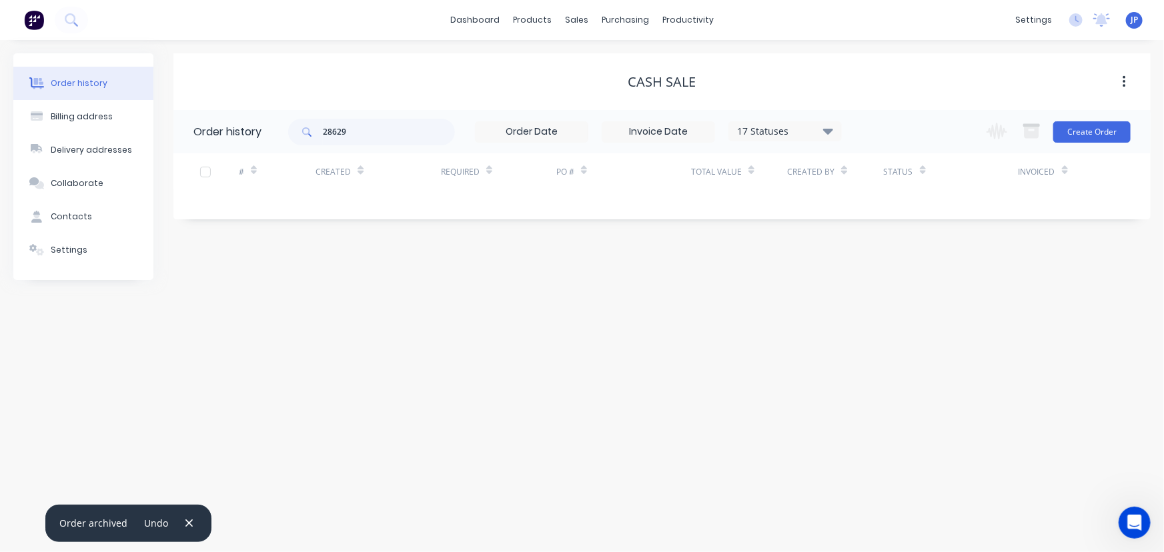
drag, startPoint x: 369, startPoint y: 145, endPoint x: 291, endPoint y: 140, distance: 78.2
click at [291, 140] on div "28629 17 Statuses Invoice Status Invoiced Not Invoiced Partial Order Status All…" at bounding box center [565, 131] width 554 height 43
drag, startPoint x: 334, startPoint y: 137, endPoint x: 264, endPoint y: 141, distance: 70.1
click at [274, 143] on header "Order history 28629 17 Statuses Invoice Status Invoiced Not Invoiced Partial Or…" at bounding box center [661, 131] width 977 height 43
type input "28754"
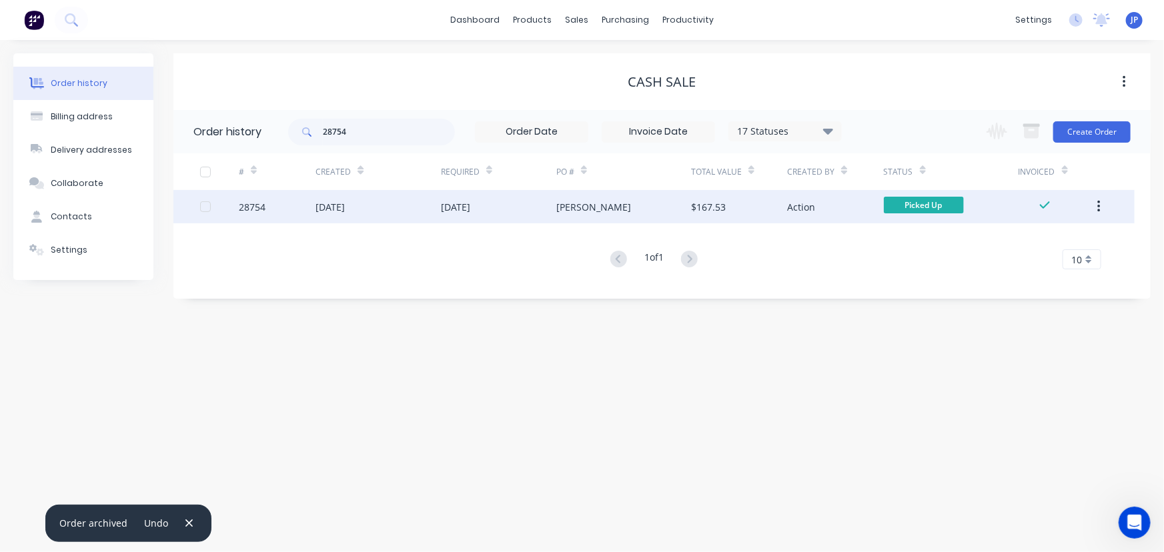
click at [300, 211] on div "28754" at bounding box center [277, 206] width 77 height 33
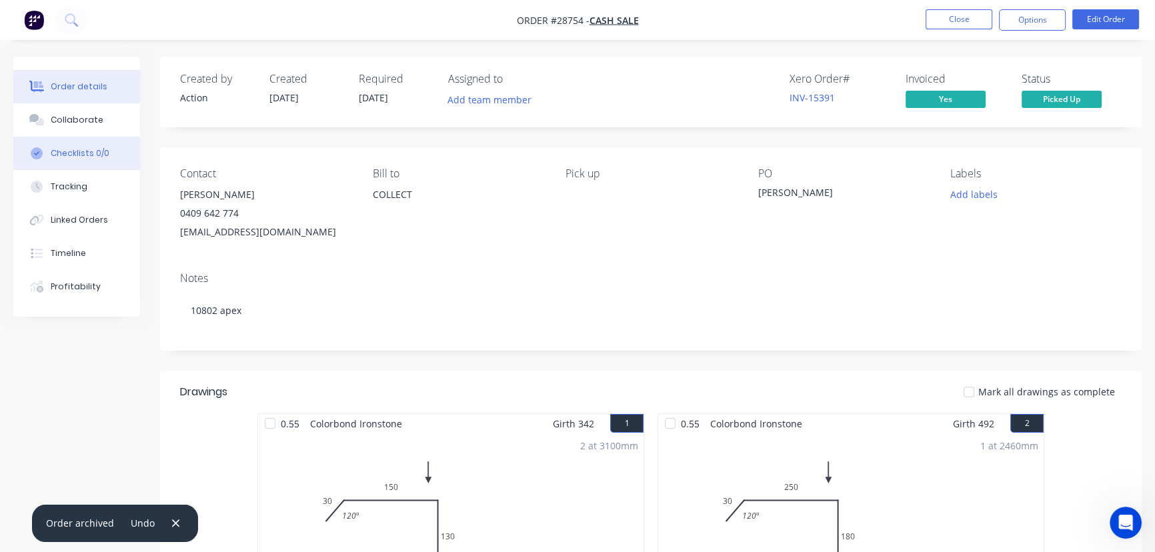
drag, startPoint x: 73, startPoint y: 117, endPoint x: 99, endPoint y: 162, distance: 51.7
click at [73, 120] on div "Collaborate" at bounding box center [77, 120] width 53 height 12
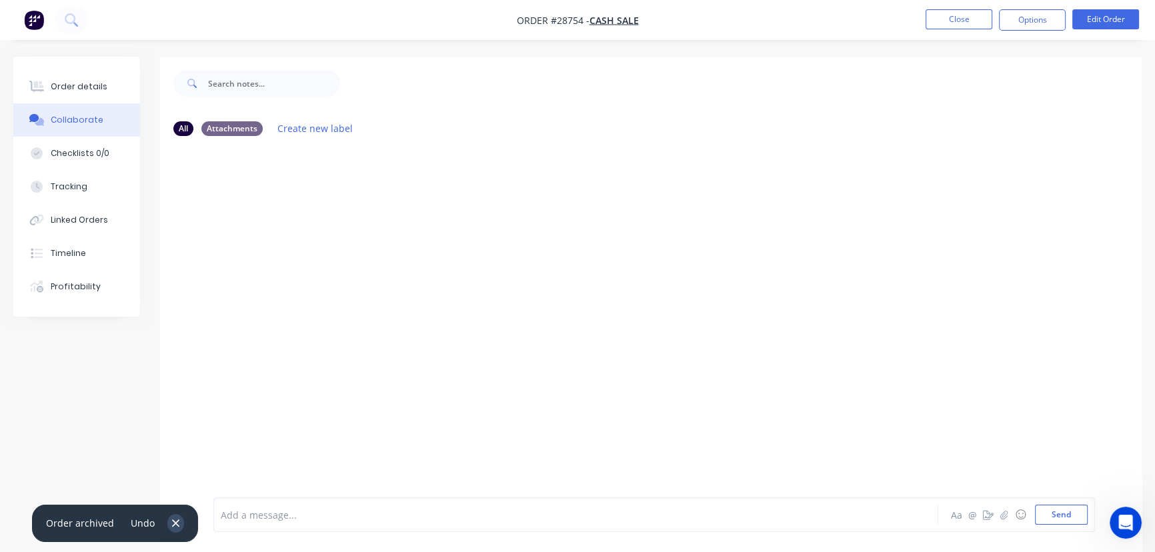
drag, startPoint x: 166, startPoint y: 523, endPoint x: 230, endPoint y: 522, distance: 64.0
click at [167, 522] on button "button" at bounding box center [175, 523] width 17 height 18
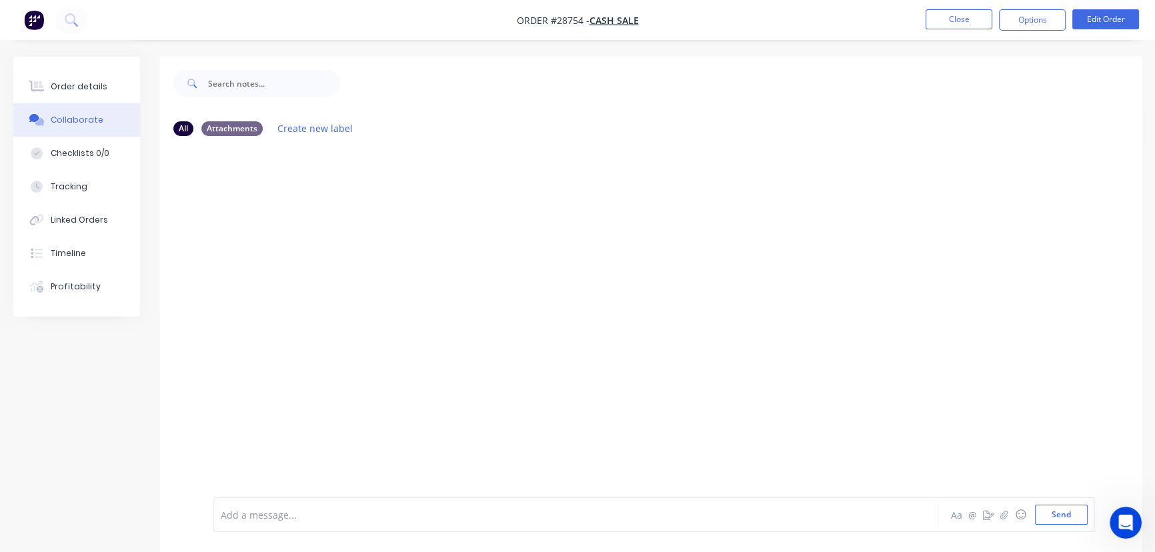
click at [242, 521] on div at bounding box center [546, 515] width 650 height 14
click at [1059, 520] on button "Send" at bounding box center [1061, 515] width 53 height 20
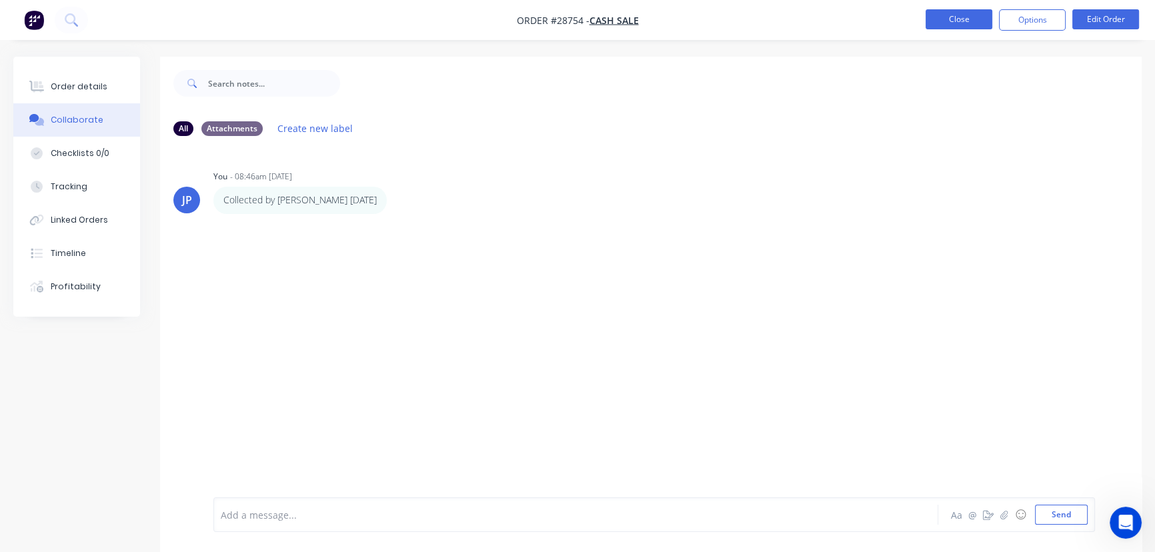
click at [958, 23] on button "Close" at bounding box center [959, 19] width 67 height 20
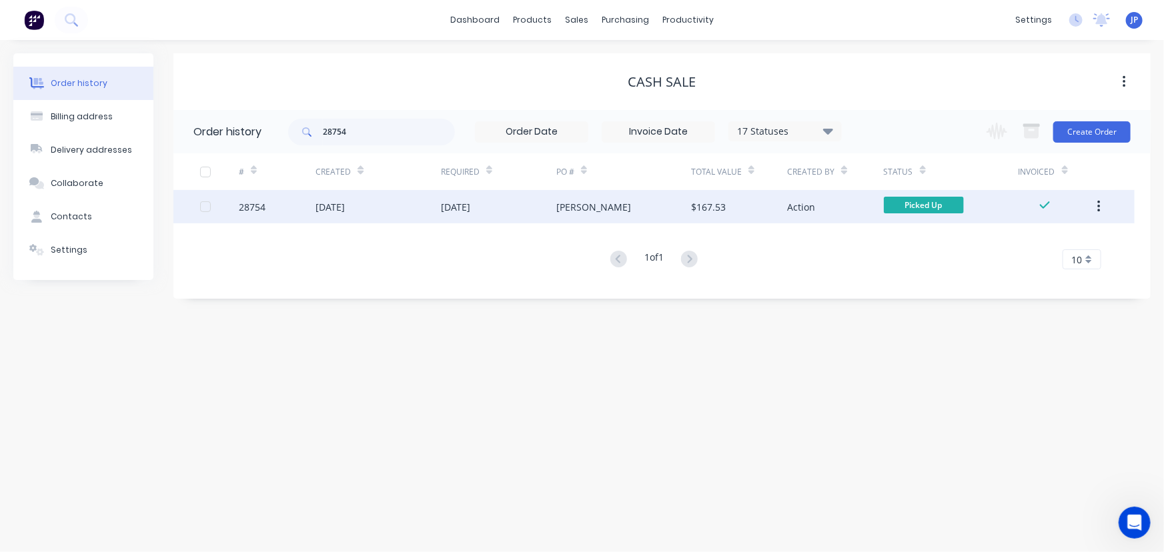
click at [1099, 206] on icon "button" at bounding box center [1098, 207] width 3 height 12
click at [1049, 235] on div "Archive" at bounding box center [1051, 241] width 103 height 19
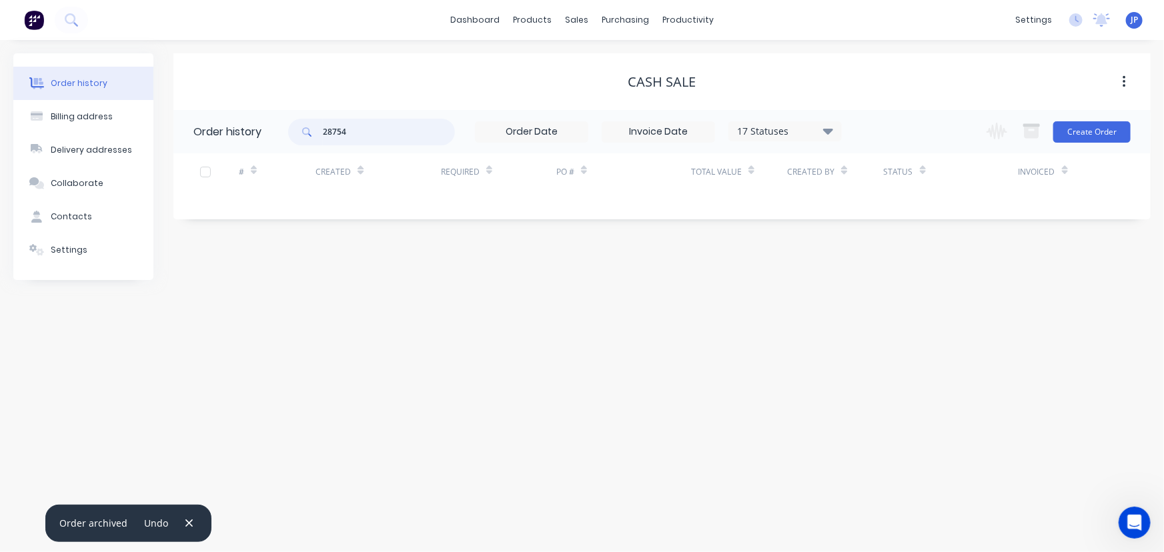
drag, startPoint x: 362, startPoint y: 137, endPoint x: 306, endPoint y: 137, distance: 55.4
click at [306, 137] on div "28754" at bounding box center [371, 132] width 167 height 27
type input "28704"
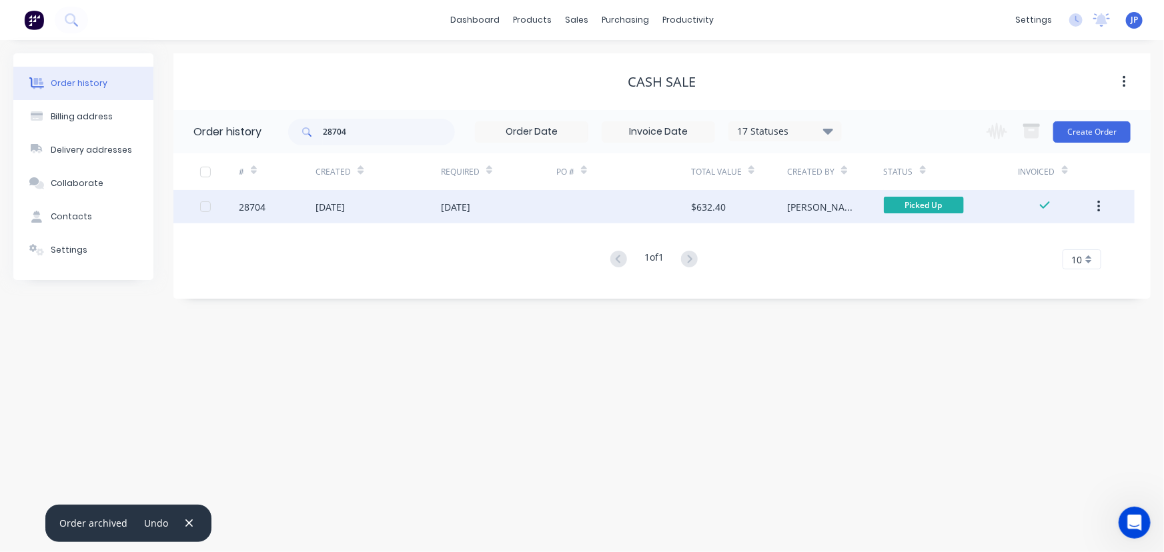
click at [345, 211] on div "[DATE]" at bounding box center [330, 207] width 29 height 14
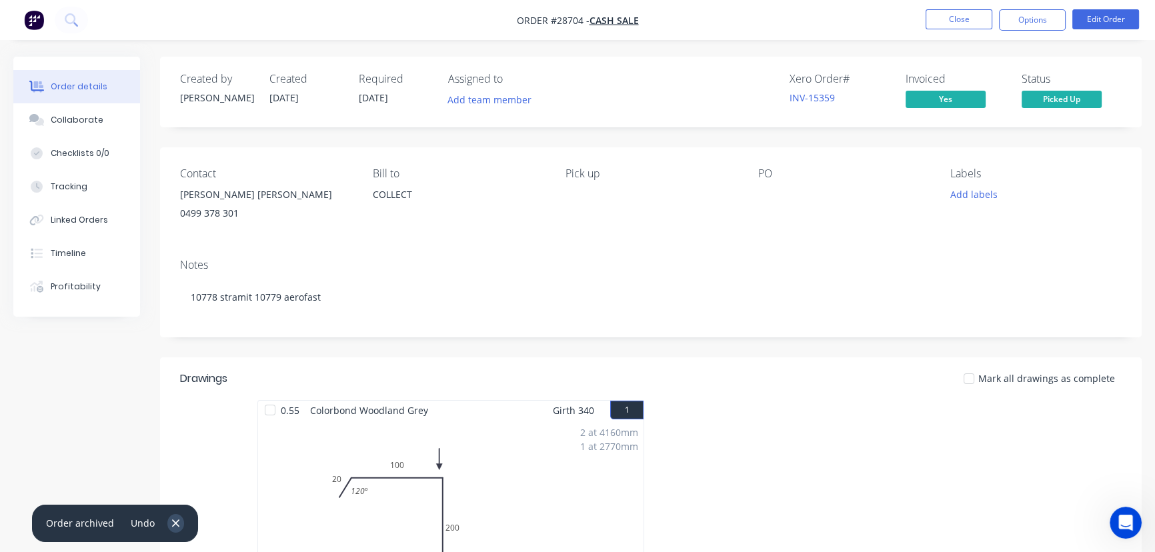
click at [174, 526] on icon "button" at bounding box center [175, 523] width 7 height 7
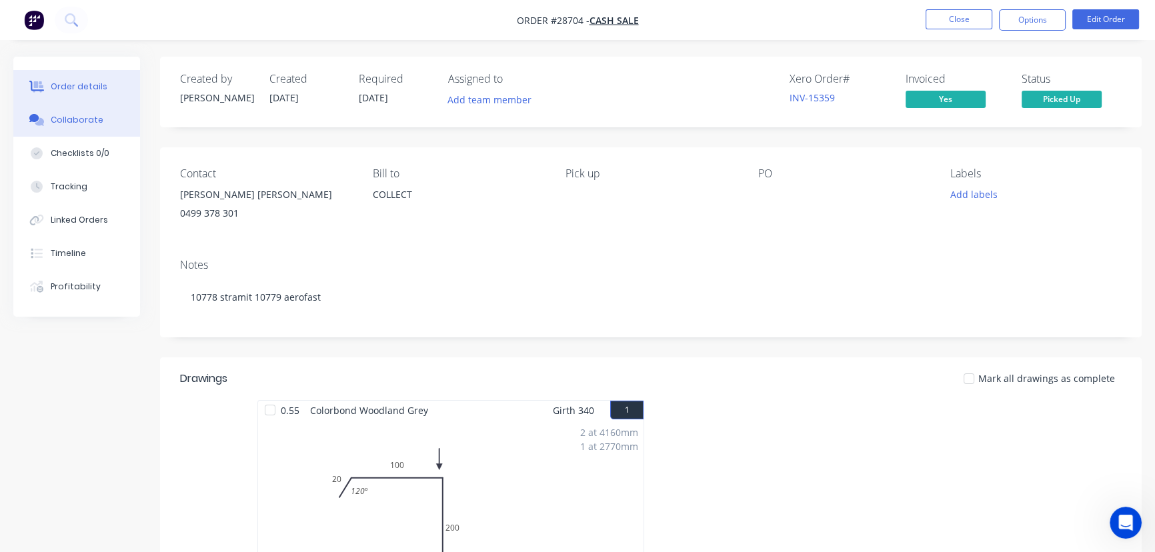
click at [79, 123] on div "Collaborate" at bounding box center [77, 120] width 53 height 12
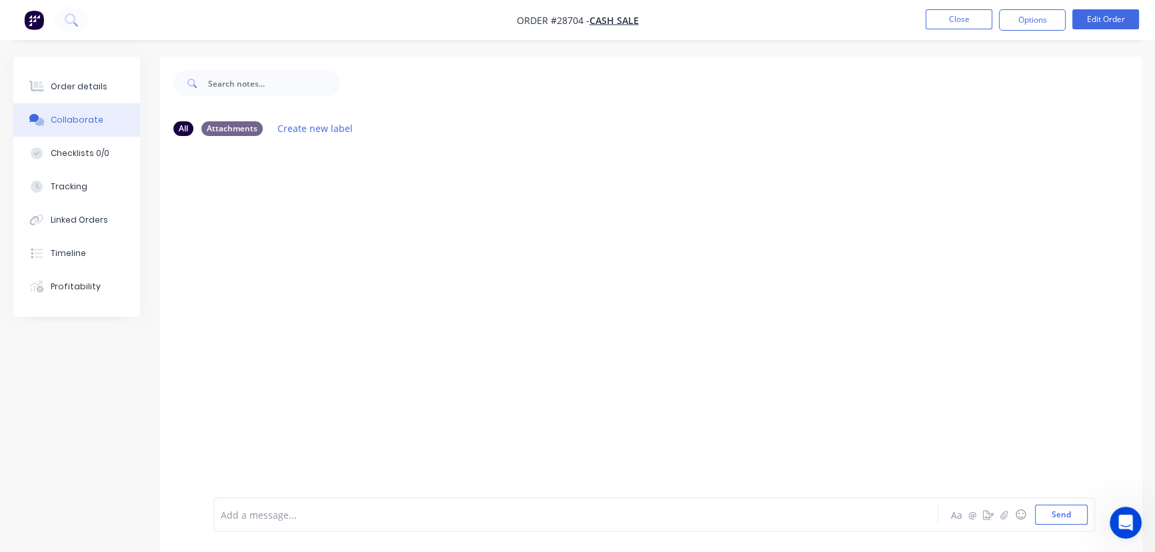
click at [245, 522] on div at bounding box center [546, 515] width 650 height 14
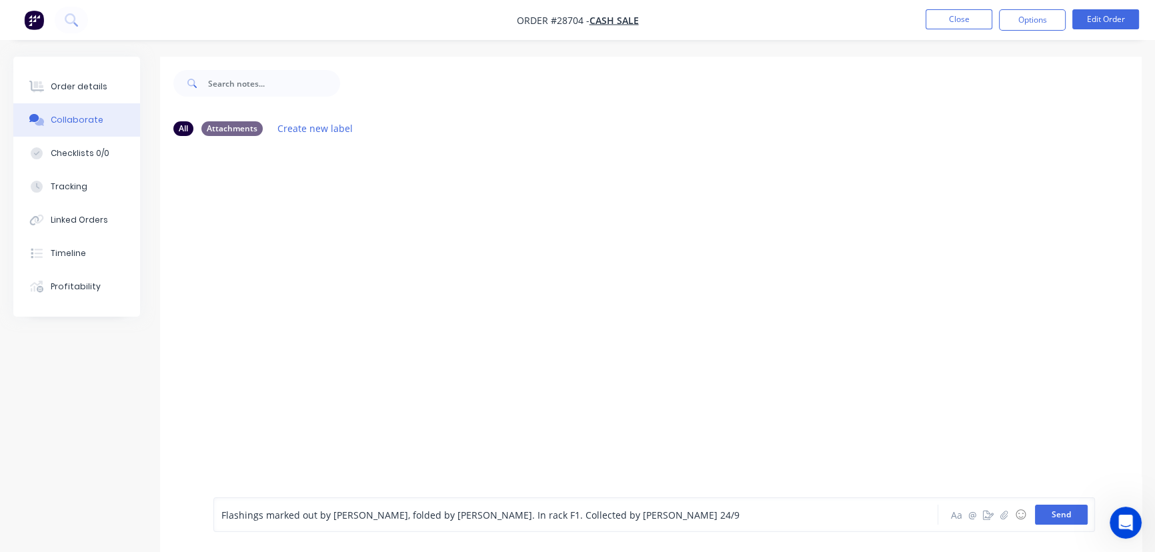
click at [1061, 521] on button "Send" at bounding box center [1061, 515] width 53 height 20
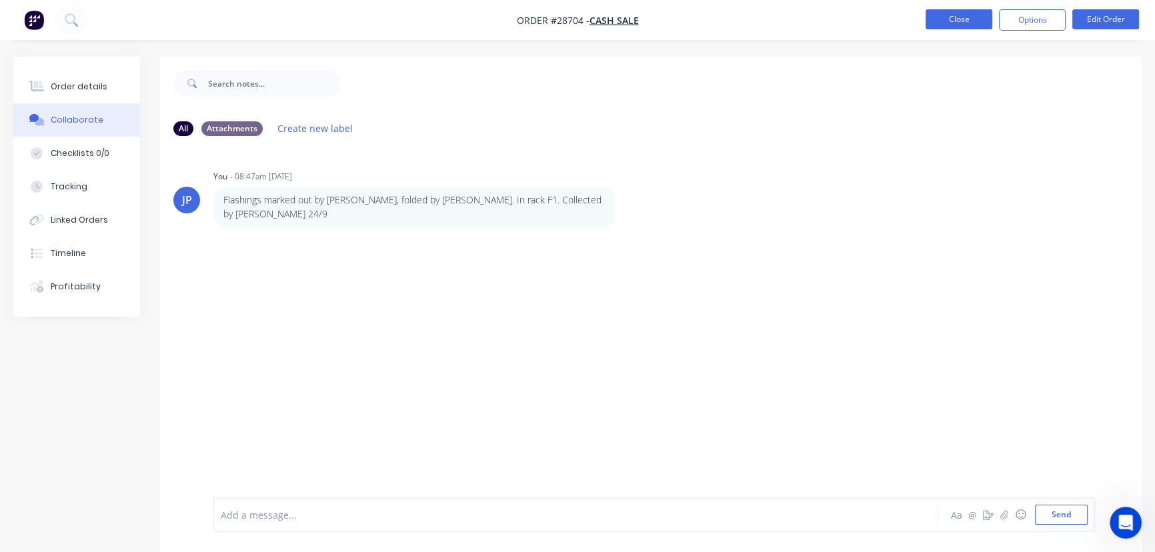
click at [973, 23] on button "Close" at bounding box center [959, 19] width 67 height 20
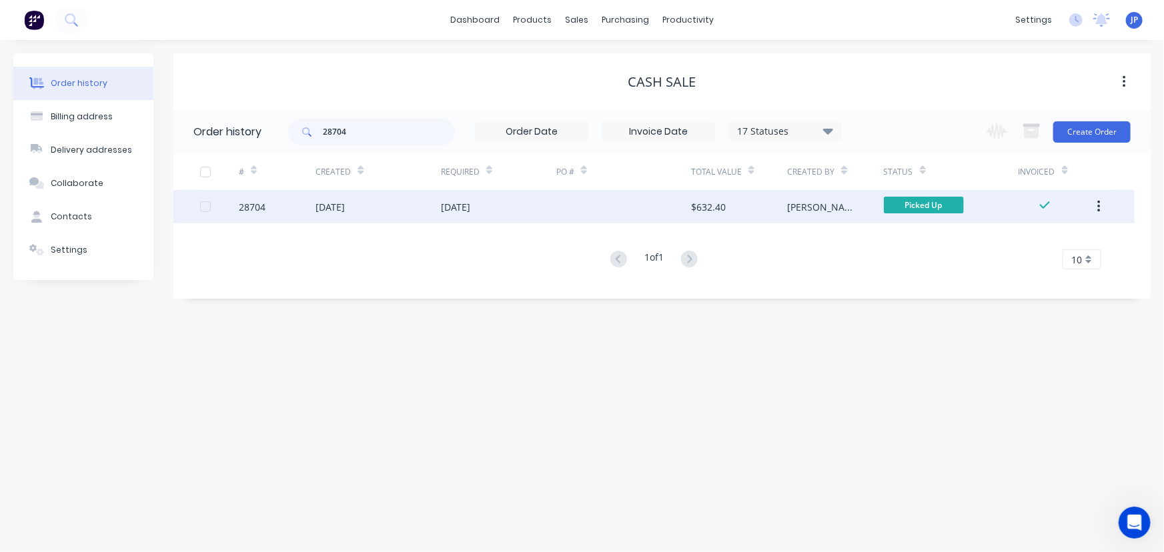
drag, startPoint x: 1099, startPoint y: 209, endPoint x: 1082, endPoint y: 223, distance: 21.9
click at [1099, 210] on icon "button" at bounding box center [1098, 206] width 3 height 15
click at [1045, 242] on div "Archive" at bounding box center [1051, 241] width 103 height 19
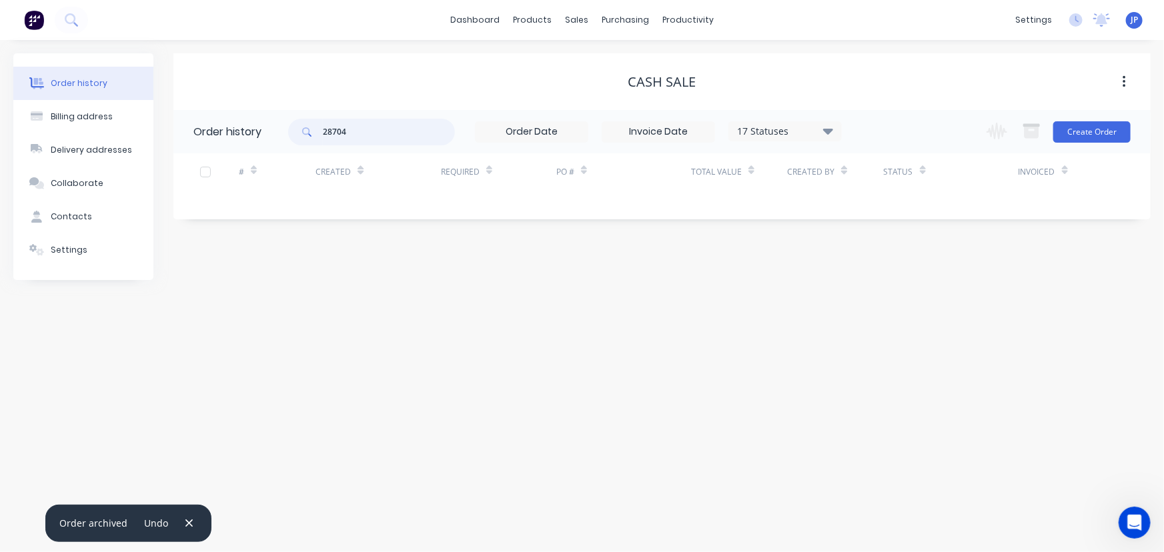
drag, startPoint x: 363, startPoint y: 130, endPoint x: 291, endPoint y: 128, distance: 72.1
click at [291, 128] on div "28704" at bounding box center [371, 132] width 167 height 27
type input "27424"
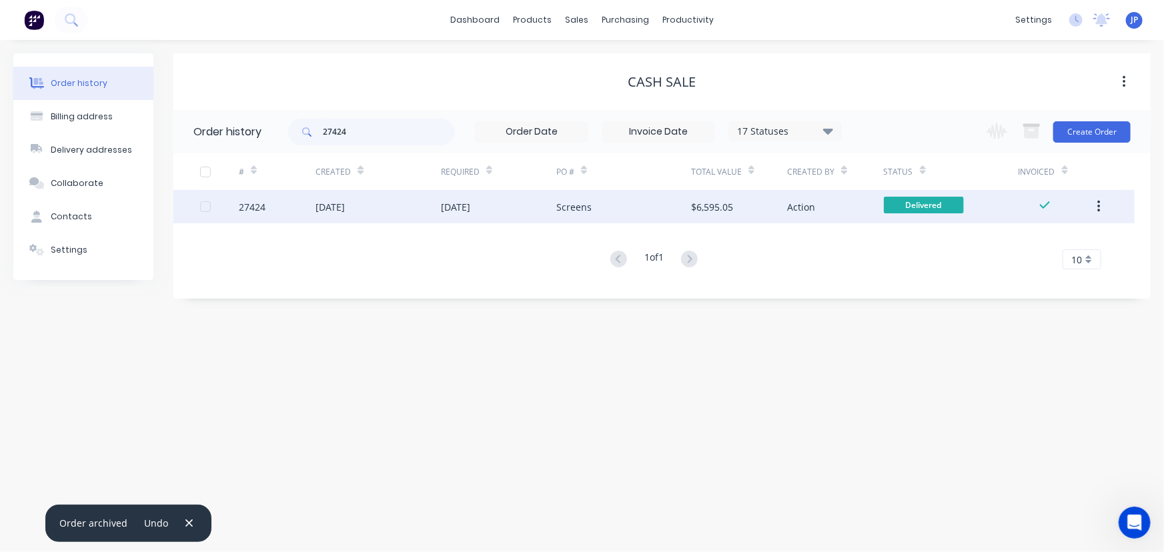
click at [340, 215] on div "[DATE]" at bounding box center [378, 206] width 125 height 33
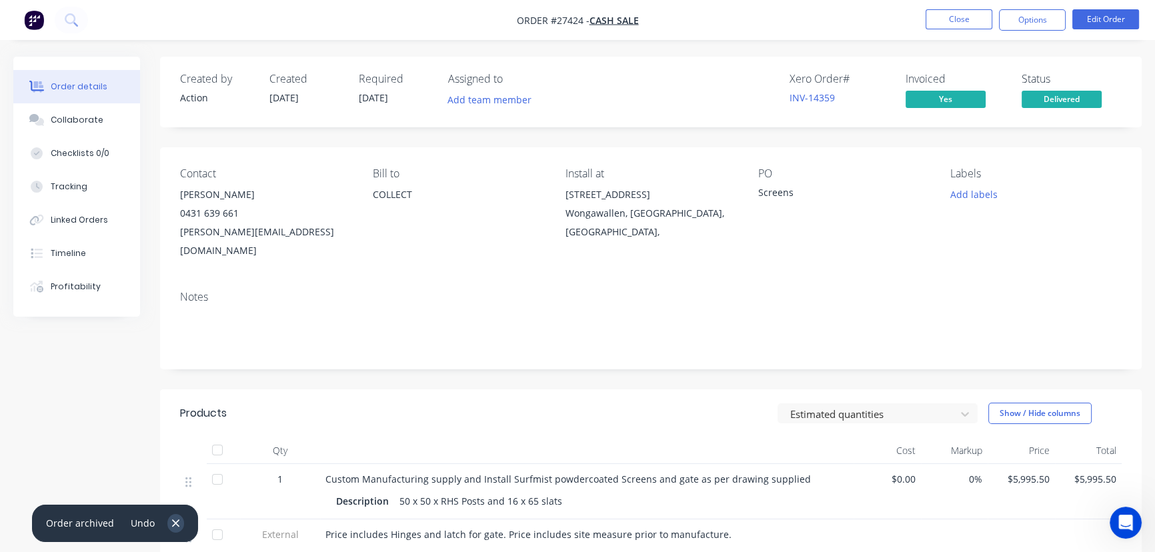
click at [172, 525] on icon "button" at bounding box center [175, 523] width 7 height 7
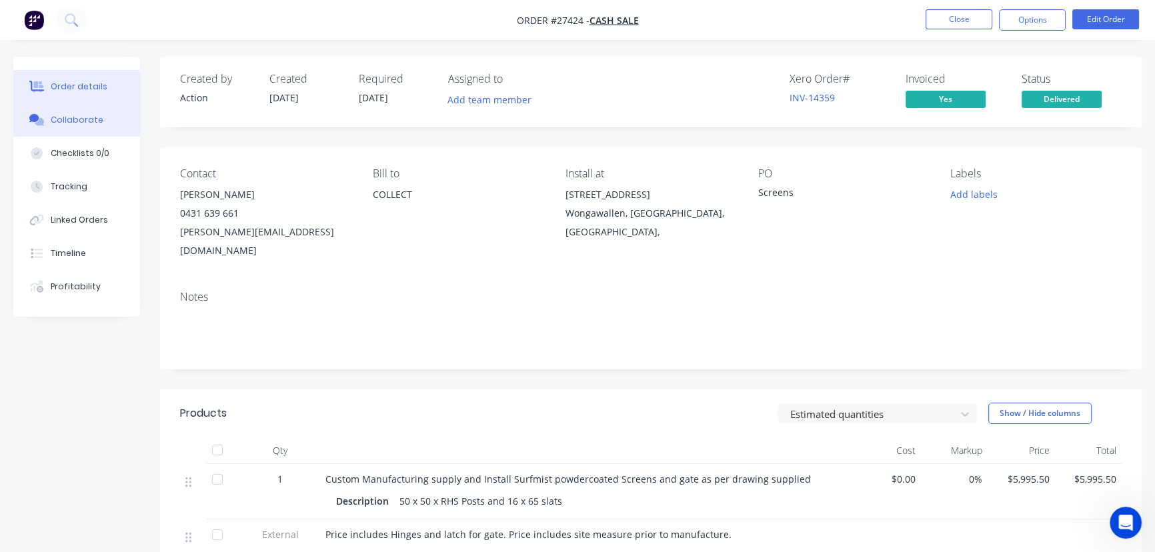
click at [99, 126] on button "Collaborate" at bounding box center [76, 119] width 127 height 33
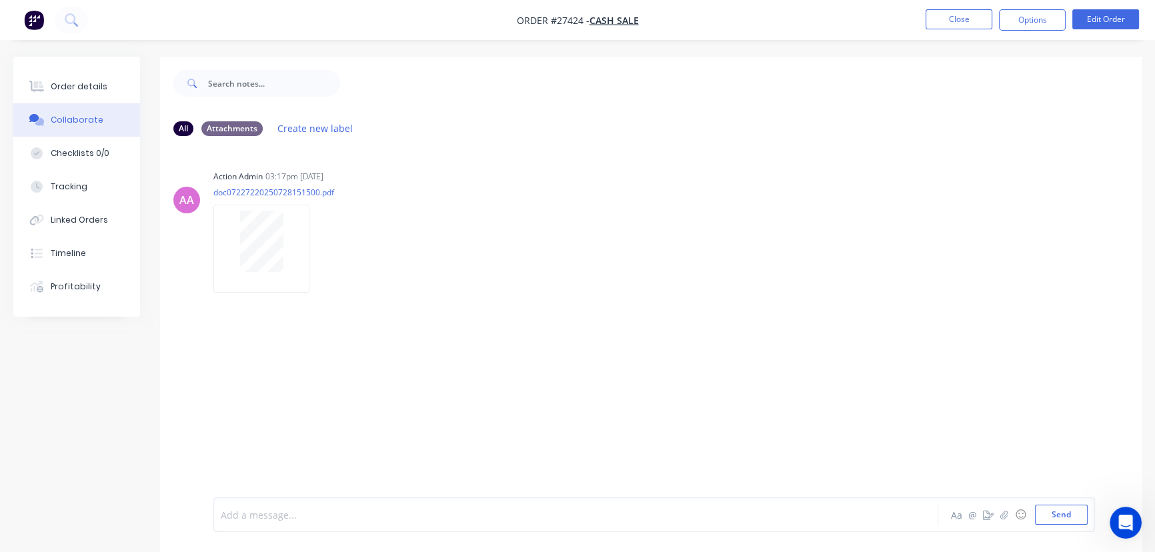
click at [247, 518] on div at bounding box center [546, 515] width 650 height 14
click at [1054, 514] on button "Send" at bounding box center [1061, 515] width 53 height 20
click at [953, 23] on button "Close" at bounding box center [959, 19] width 67 height 20
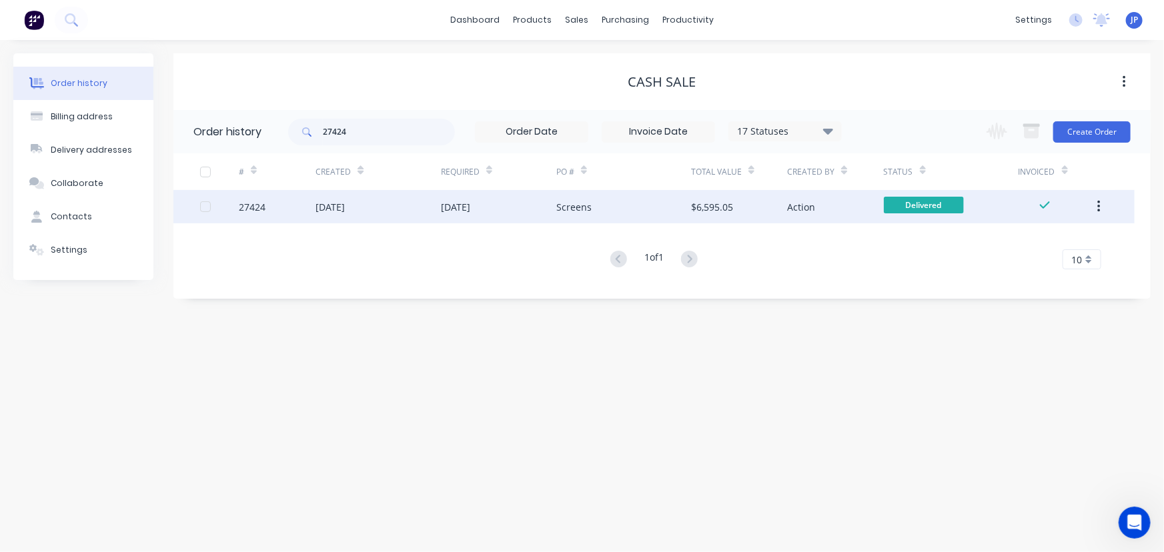
click at [1098, 204] on icon "button" at bounding box center [1098, 206] width 3 height 15
click at [1055, 239] on div "Archive" at bounding box center [1051, 241] width 103 height 19
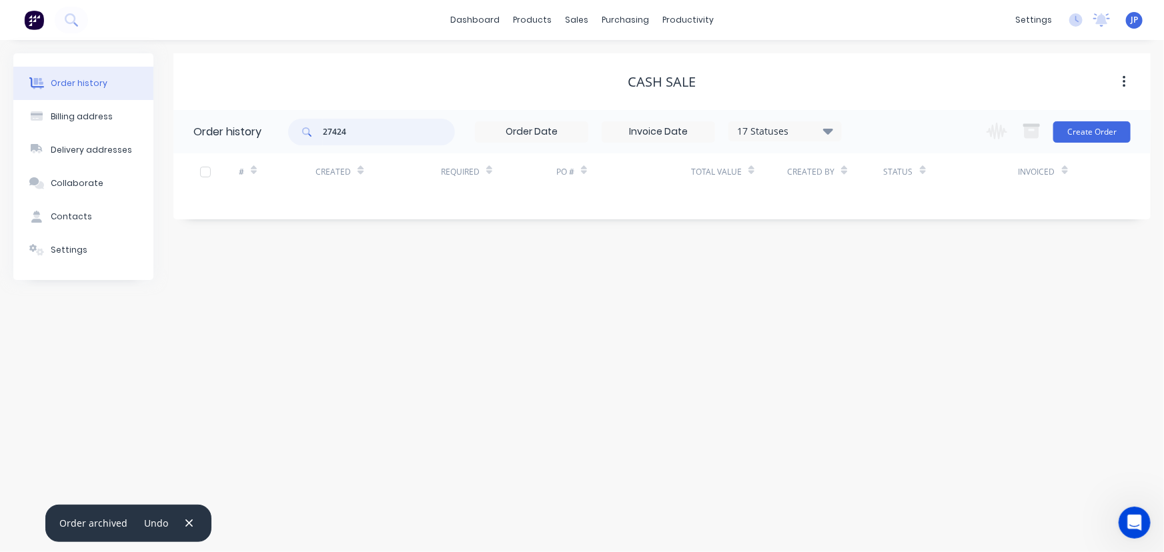
drag, startPoint x: 356, startPoint y: 134, endPoint x: 299, endPoint y: 134, distance: 56.7
click at [299, 134] on div "27424" at bounding box center [371, 132] width 167 height 27
click at [830, 132] on icon at bounding box center [828, 131] width 10 height 6
click at [895, 285] on label at bounding box center [895, 285] width 0 height 0
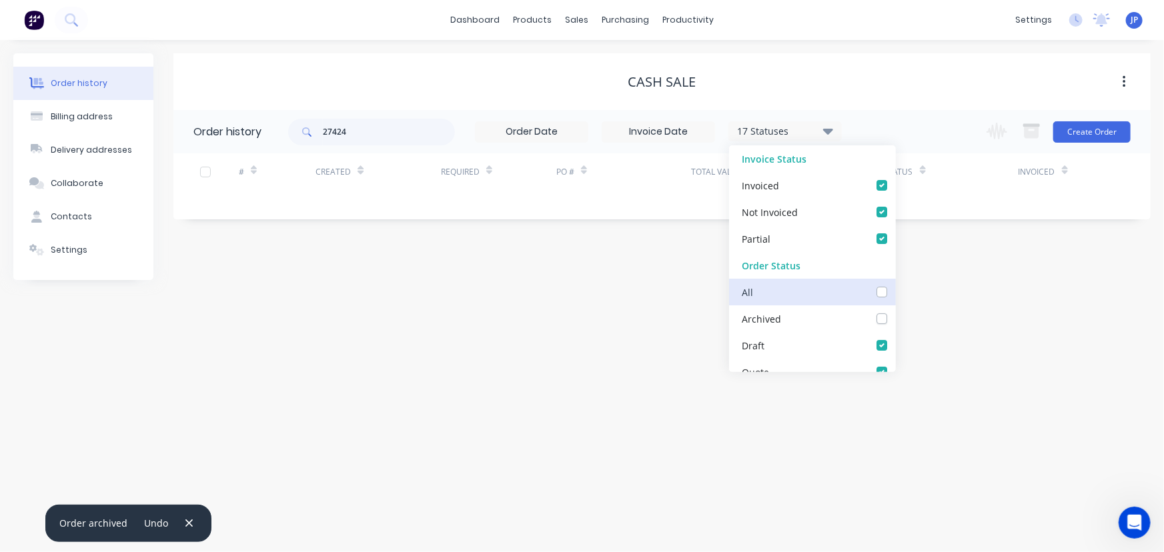
click at [895, 292] on input "checkbox" at bounding box center [900, 291] width 11 height 13
checkbox input "true"
click at [389, 135] on input "27424" at bounding box center [389, 132] width 132 height 27
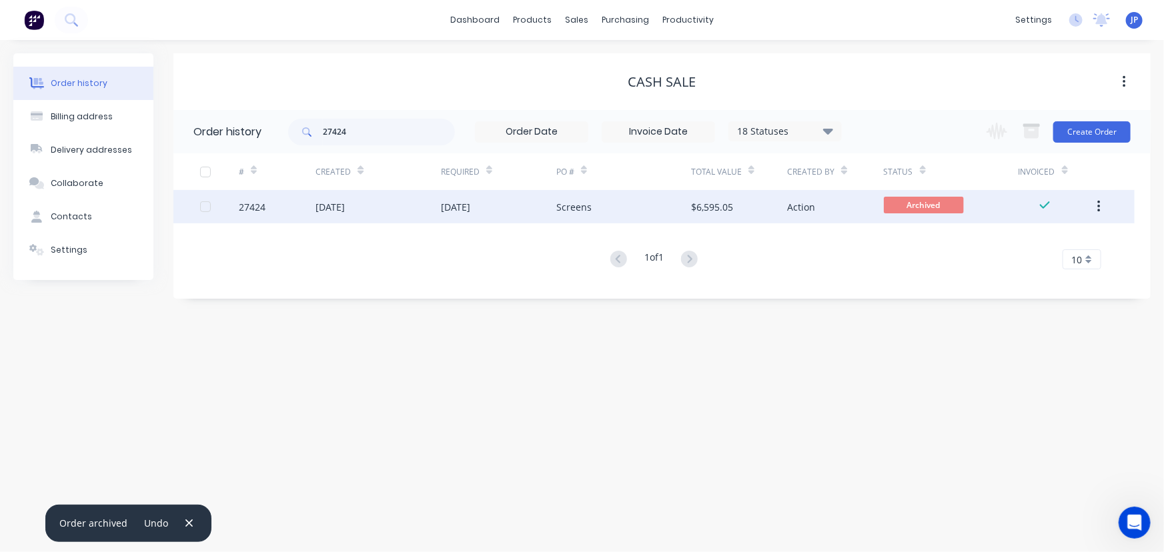
click at [380, 200] on div "[DATE]" at bounding box center [378, 206] width 125 height 33
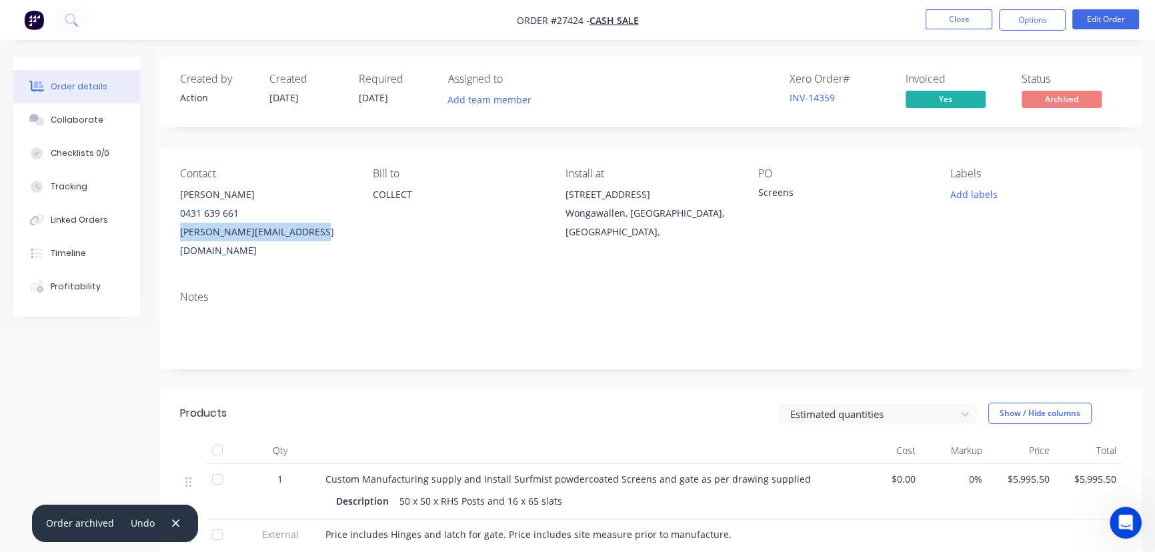
drag, startPoint x: 320, startPoint y: 239, endPoint x: 165, endPoint y: 241, distance: 155.4
click at [165, 241] on div "Contact [PERSON_NAME] [PHONE_NUMBER] [PERSON_NAME][EMAIL_ADDRESS][DOMAIN_NAME] …" at bounding box center [651, 213] width 982 height 133
copy div "[PERSON_NAME][EMAIL_ADDRESS][DOMAIN_NAME]"
drag, startPoint x: 620, startPoint y: 220, endPoint x: 611, endPoint y: 223, distance: 9.3
click at [604, 221] on div "Wongawallen, [GEOGRAPHIC_DATA], [GEOGRAPHIC_DATA]," at bounding box center [651, 222] width 171 height 37
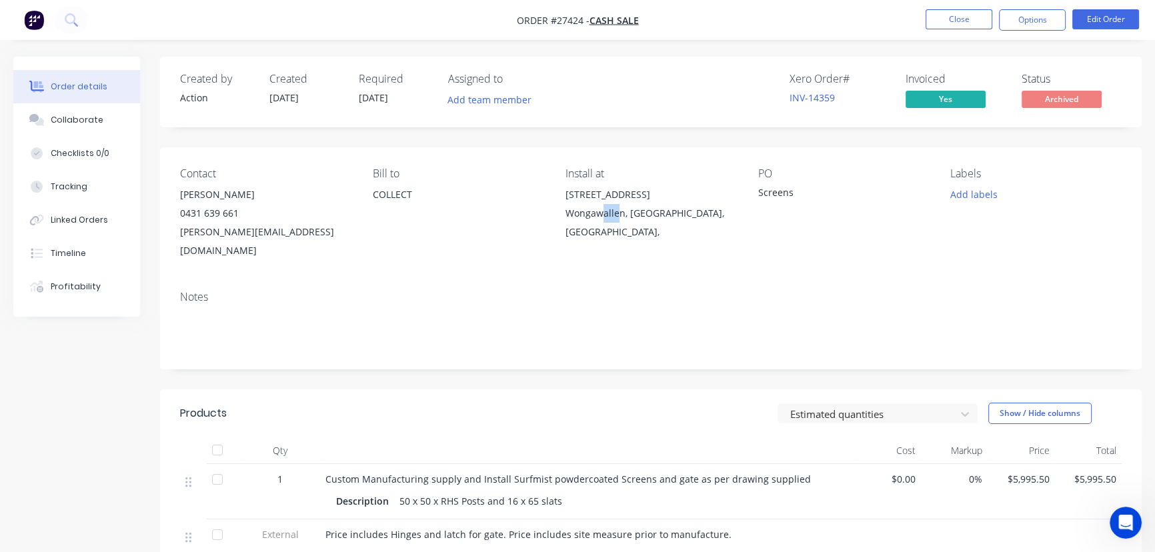
click at [612, 223] on div "[STREET_ADDRESS]," at bounding box center [651, 213] width 171 height 56
drag, startPoint x: 622, startPoint y: 215, endPoint x: 566, endPoint y: 199, distance: 58.3
click at [566, 199] on div "[STREET_ADDRESS]," at bounding box center [651, 213] width 171 height 56
copy div "100 Gladrose Crescent Wongawallen"
click at [85, 115] on div "Collaborate" at bounding box center [77, 120] width 53 height 12
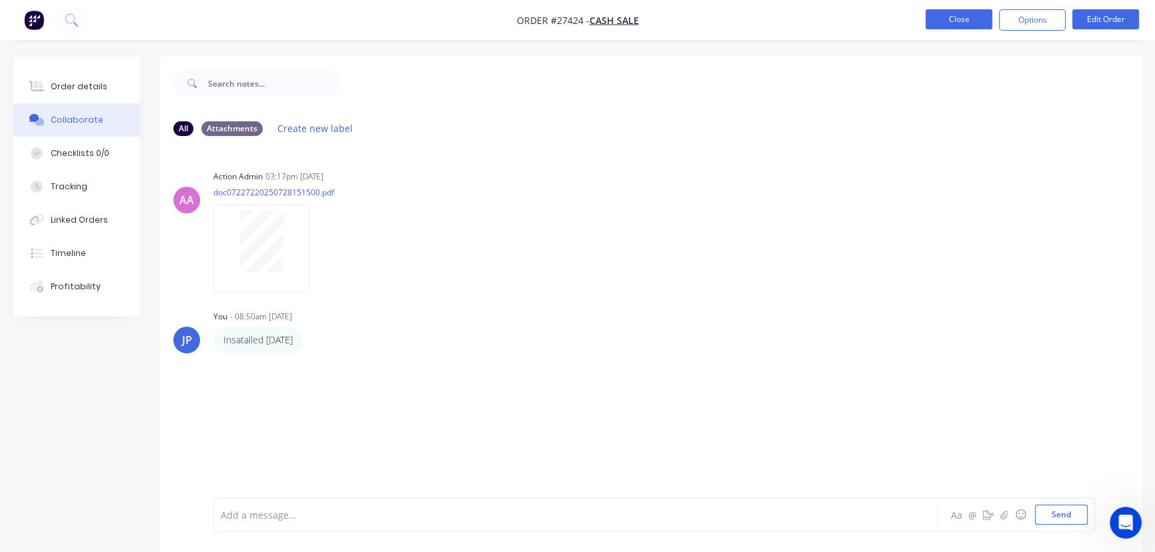
click at [942, 19] on button "Close" at bounding box center [959, 19] width 67 height 20
